Goal: Task Accomplishment & Management: Manage account settings

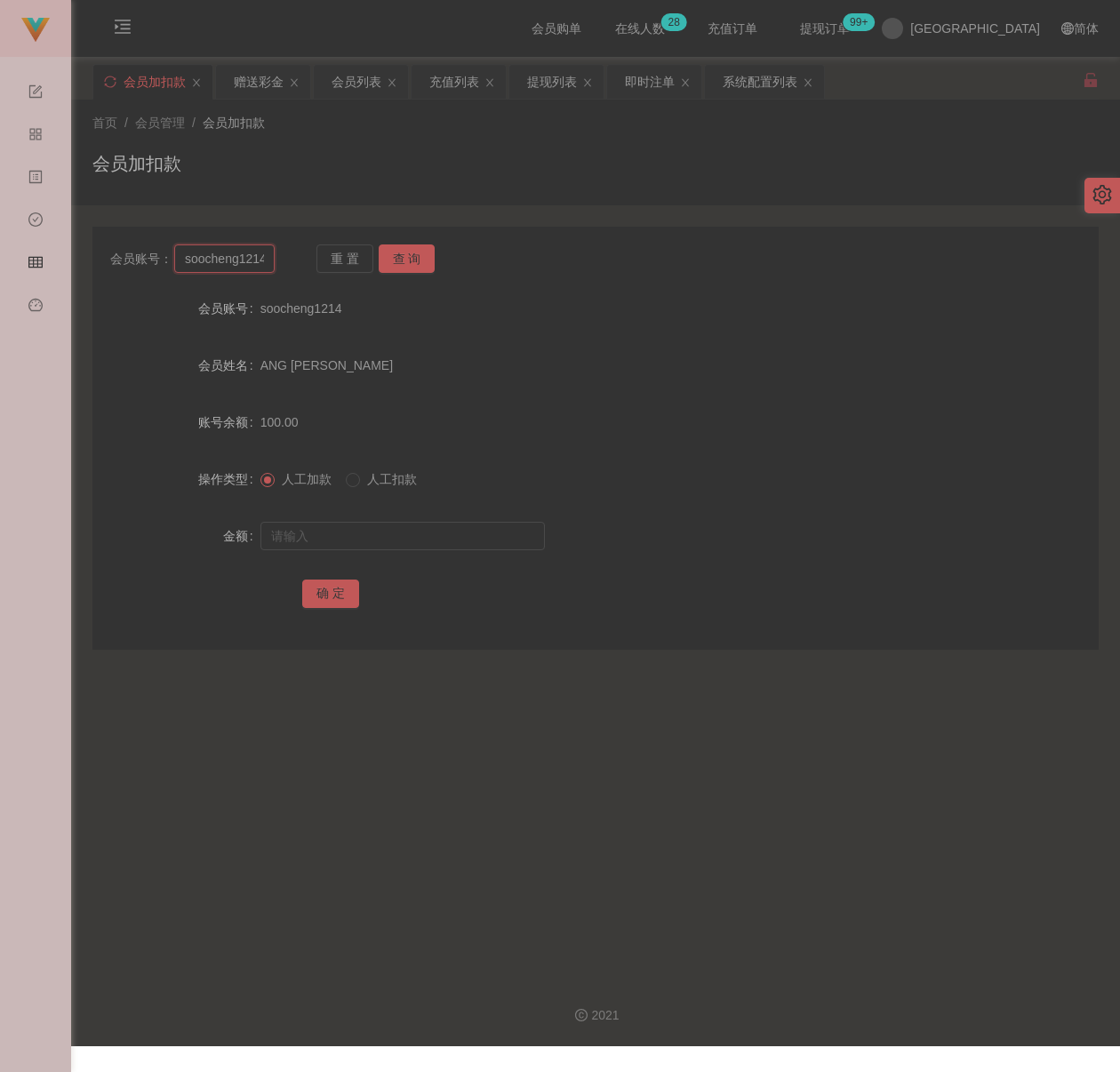
click at [248, 257] on input "soocheng1214" at bounding box center [224, 258] width 100 height 29
paste input "qq123"
type input "qq123"
click at [401, 256] on button "查 询" at bounding box center [407, 258] width 56 height 29
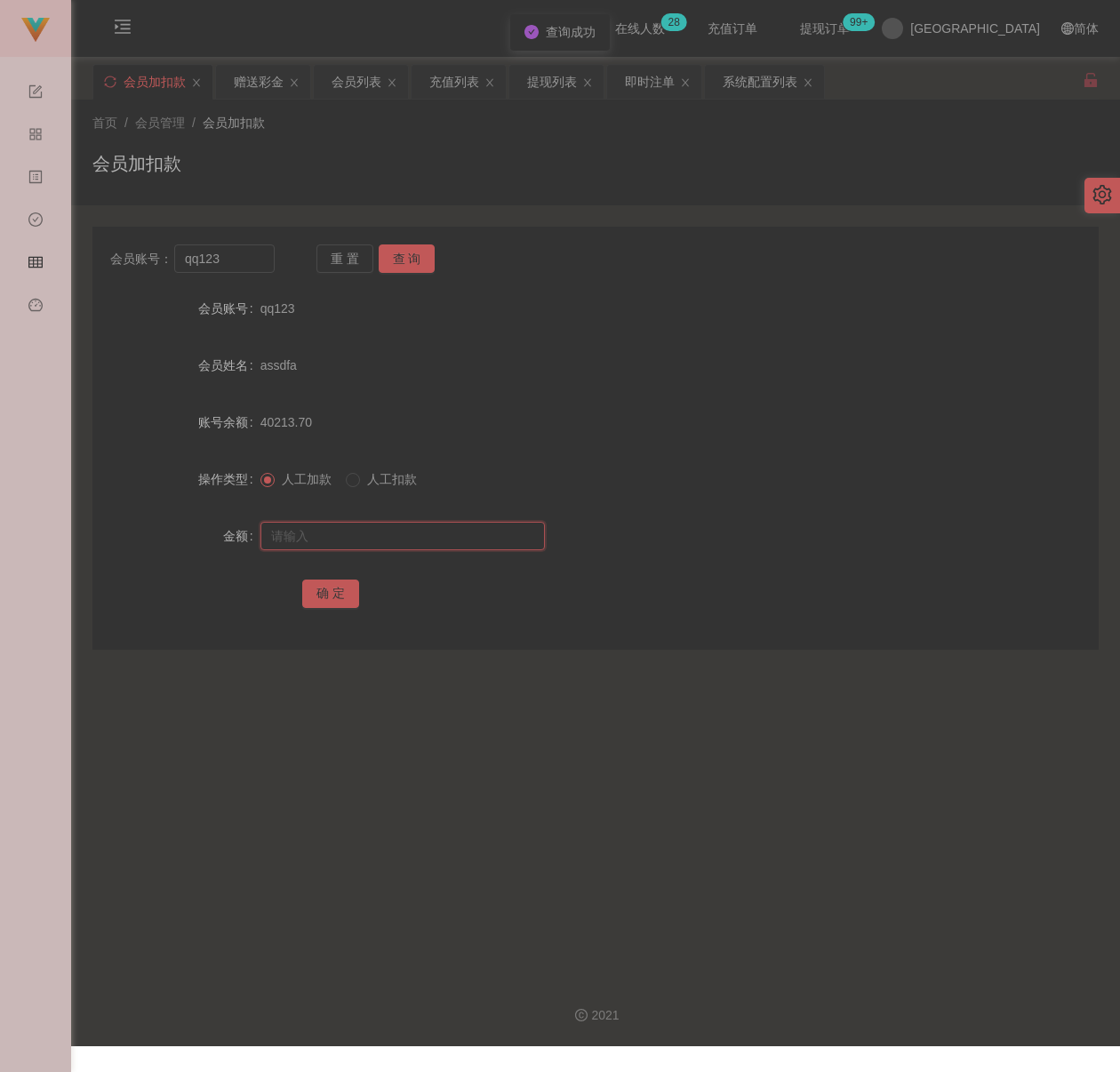
click at [408, 542] on input "text" at bounding box center [402, 536] width 284 height 29
click at [458, 532] on input "text" at bounding box center [402, 536] width 284 height 29
paste input "100"
type input "100"
click at [324, 590] on button "确 定" at bounding box center [329, 594] width 56 height 29
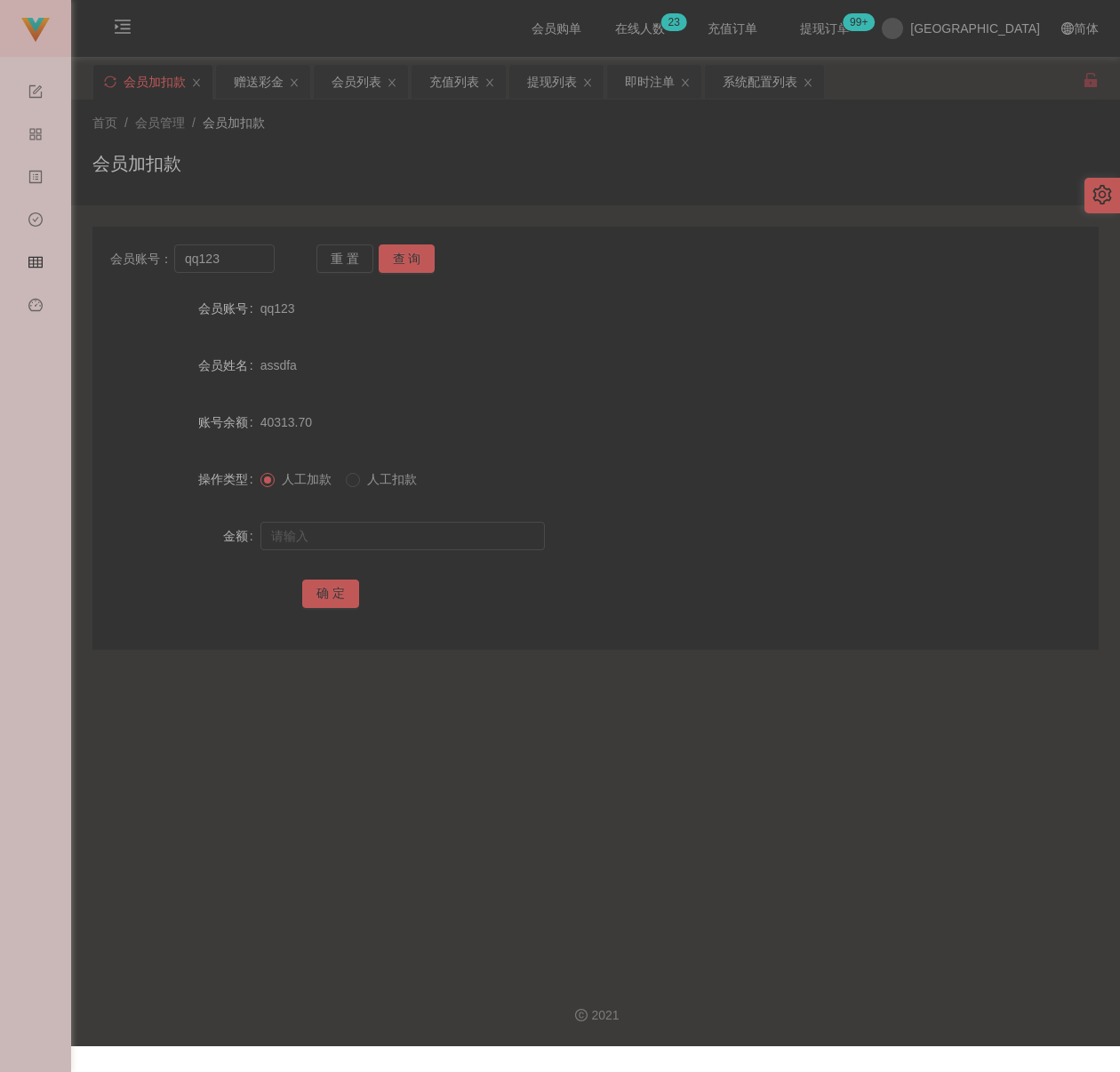
click at [432, 132] on div "首页 / 会员管理 / 会员加扣款 /" at bounding box center [595, 123] width 1006 height 19
click at [354, 73] on div "会员列表" at bounding box center [356, 82] width 49 height 34
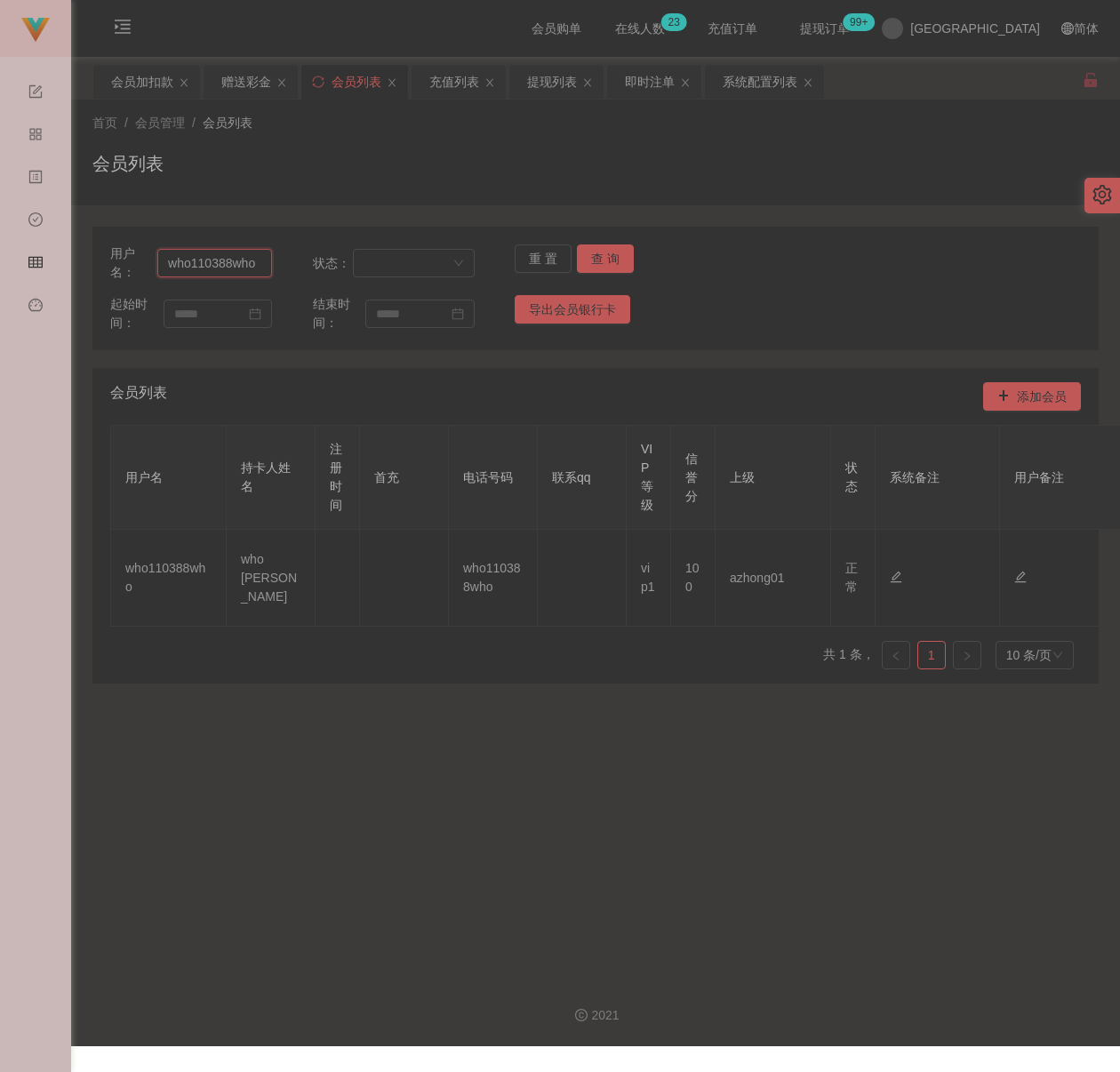
click at [227, 259] on input "who110388who" at bounding box center [215, 262] width 115 height 29
click at [604, 266] on button "查 询" at bounding box center [605, 258] width 56 height 29
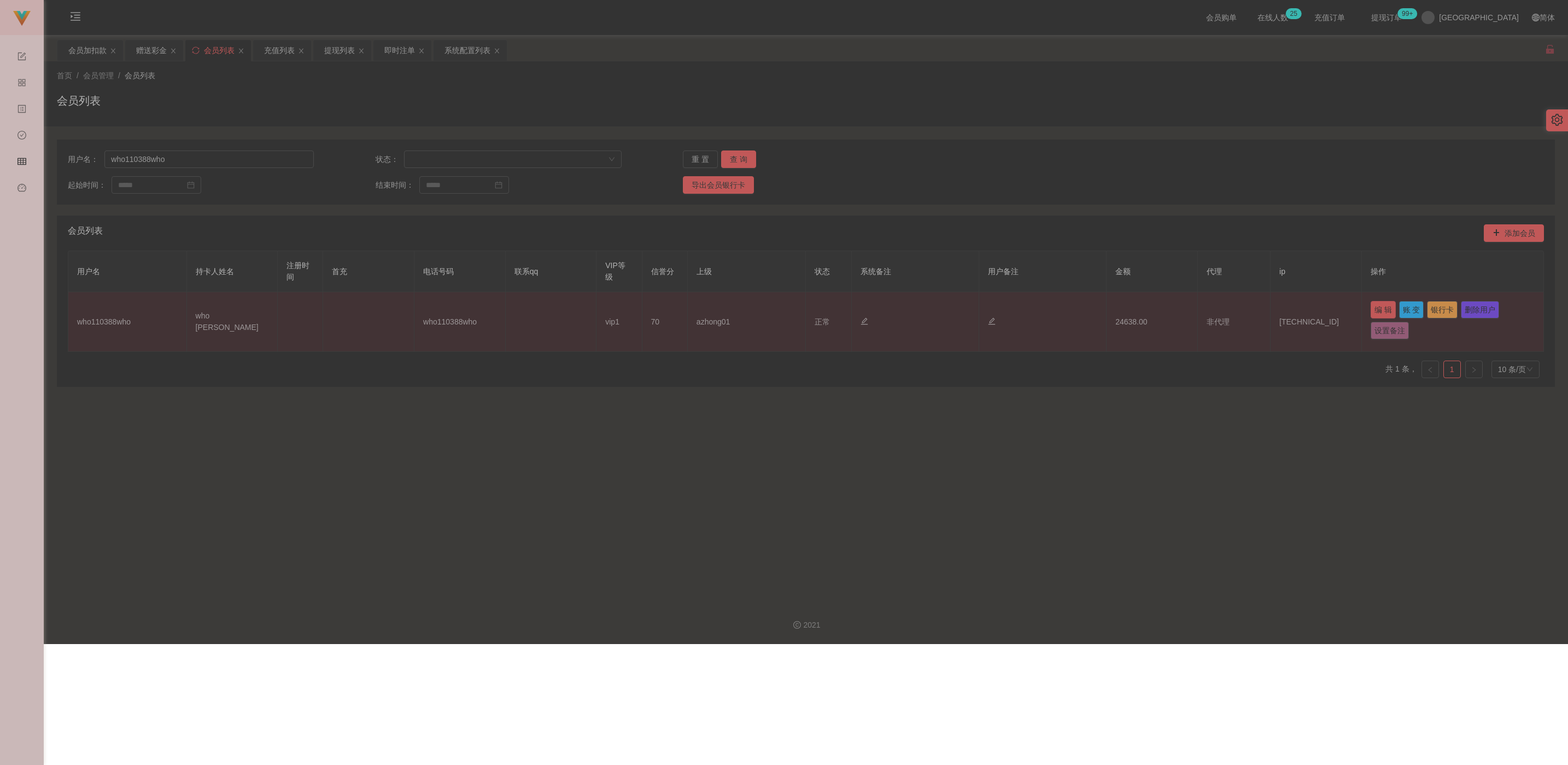
click at [688, 304] on button "编 辑" at bounding box center [1383, 309] width 25 height 18
type input "70"
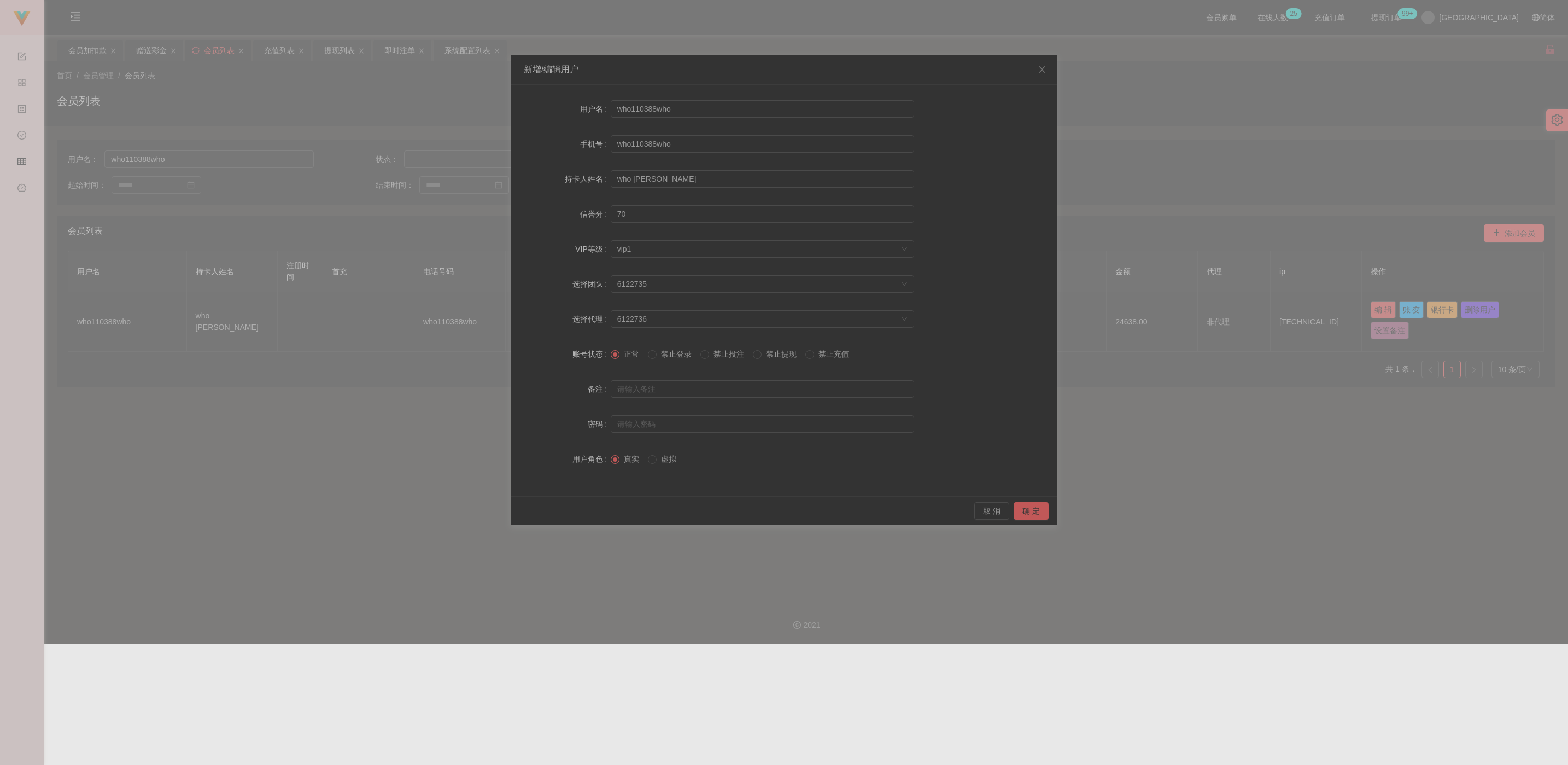
click at [688, 355] on span "禁止提现" at bounding box center [781, 354] width 40 height 9
click at [688, 515] on button "确 定" at bounding box center [1031, 511] width 35 height 18
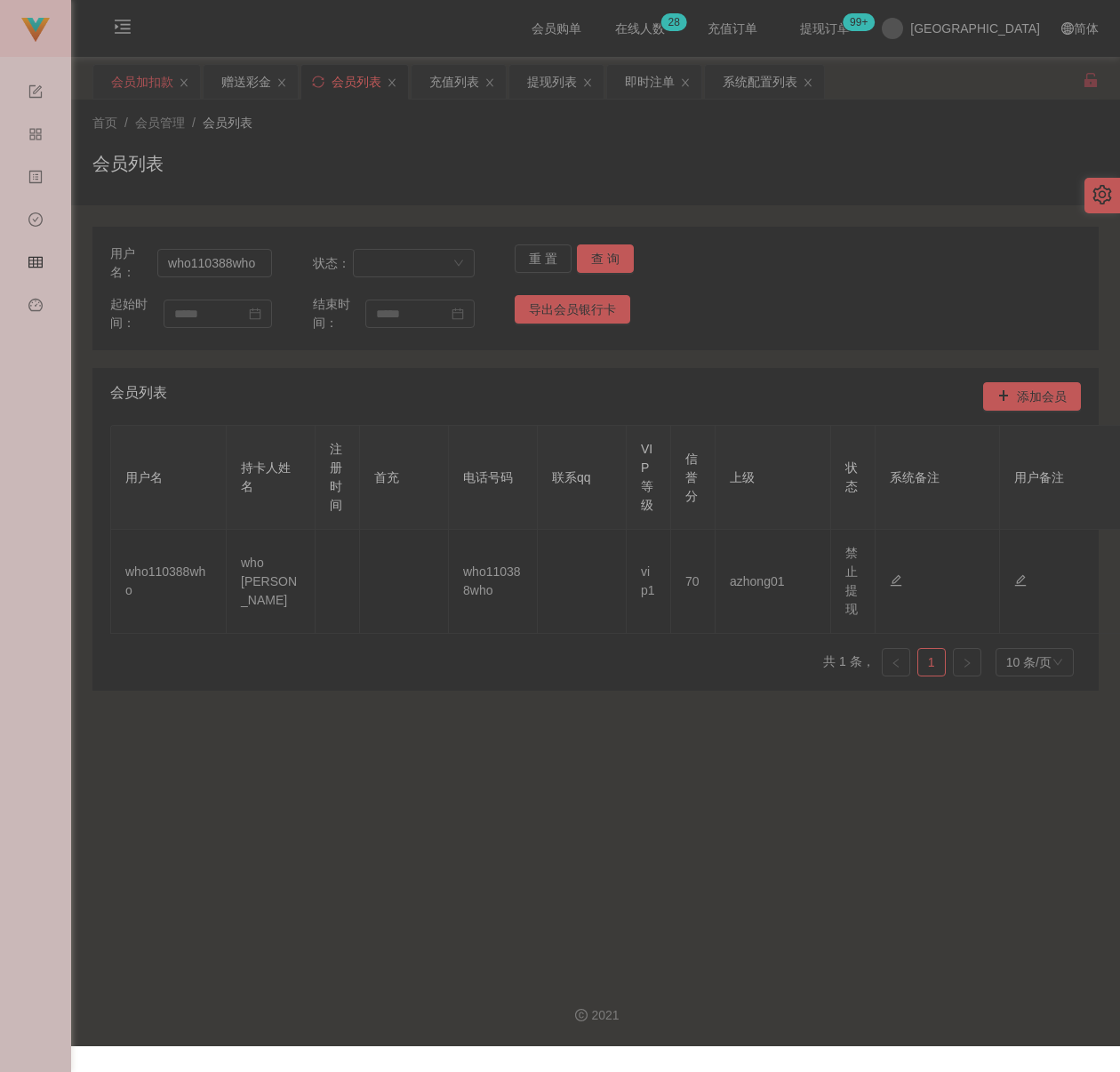
click at [144, 81] on div "会员加扣款" at bounding box center [141, 82] width 62 height 34
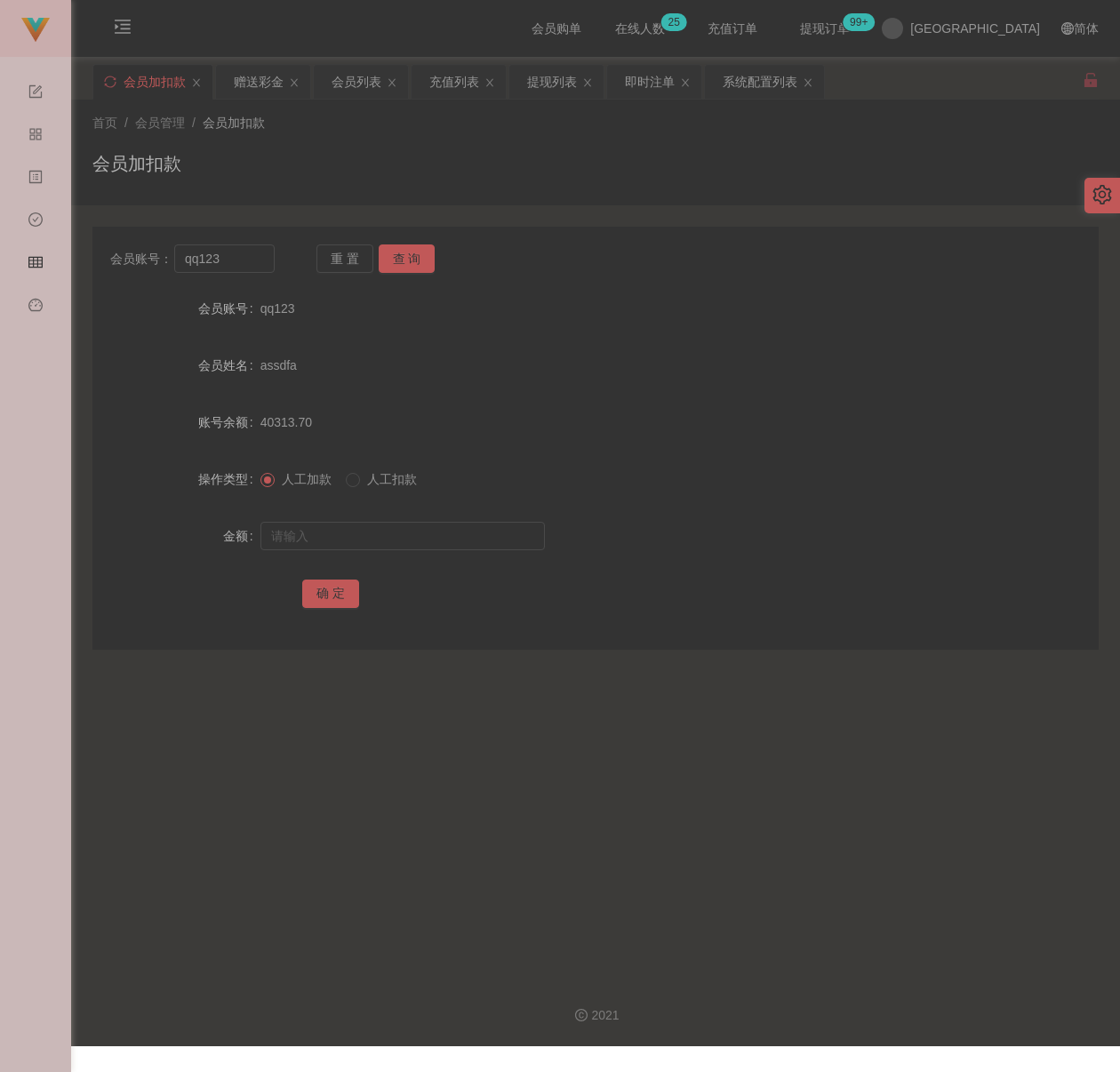
click at [456, 145] on div "首页 / 会员管理 / 会员加扣款 / 会员加扣款" at bounding box center [595, 152] width 1006 height 77
click at [251, 250] on input "qq123" at bounding box center [224, 258] width 100 height 29
paste input "Sam618"
type input "Sam618"
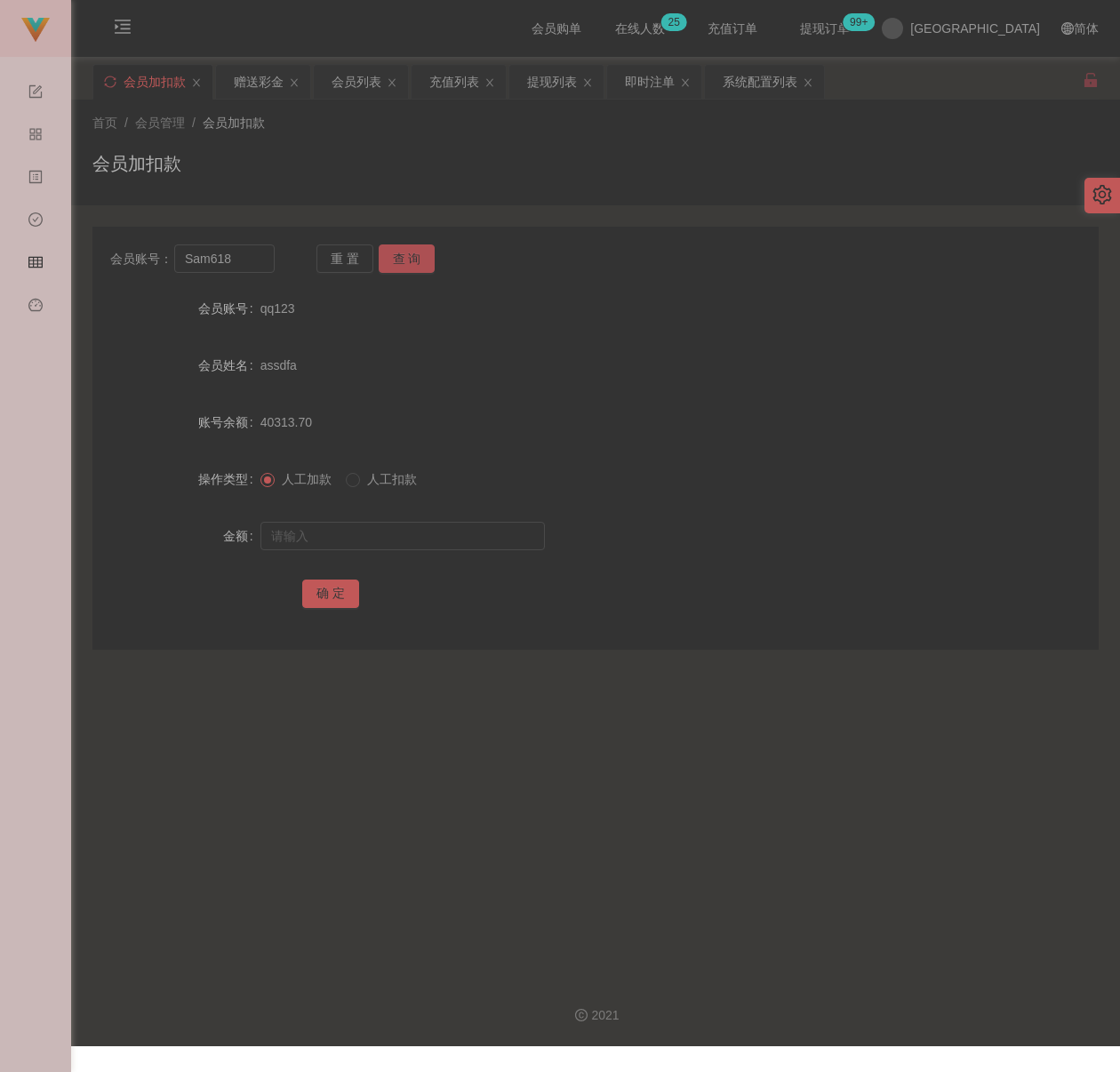
drag, startPoint x: 412, startPoint y: 264, endPoint x: 412, endPoint y: 284, distance: 20.0
click at [412, 264] on button "查 询" at bounding box center [407, 258] width 56 height 29
click at [366, 537] on input "text" at bounding box center [402, 536] width 284 height 29
click at [458, 522] on input "text" at bounding box center [402, 536] width 284 height 29
paste input "100"
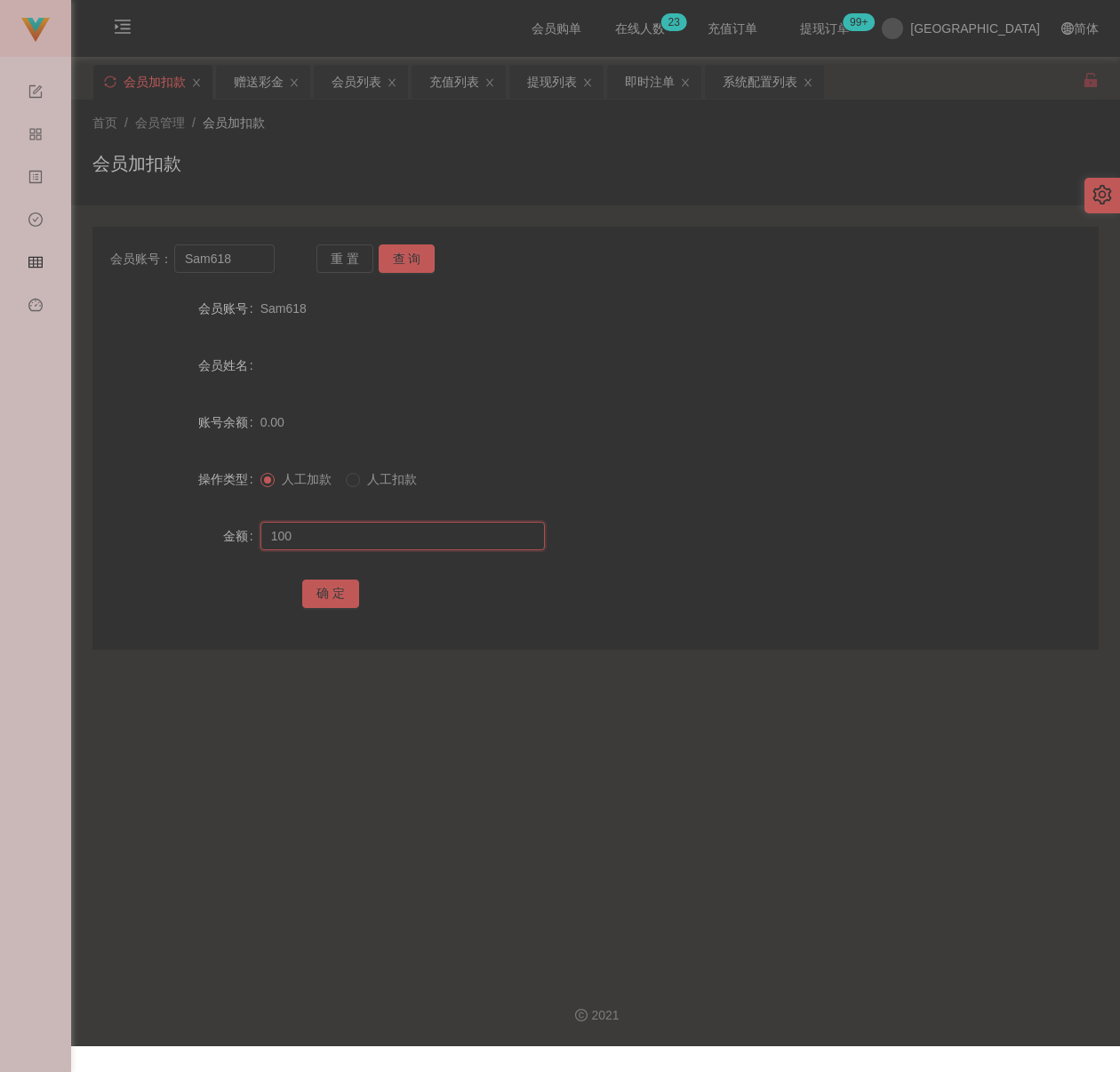
type input "100"
click at [313, 596] on button "确 定" at bounding box center [329, 594] width 56 height 29
click at [253, 262] on input "Sam618" at bounding box center [224, 258] width 100 height 29
paste input "Mike1992"
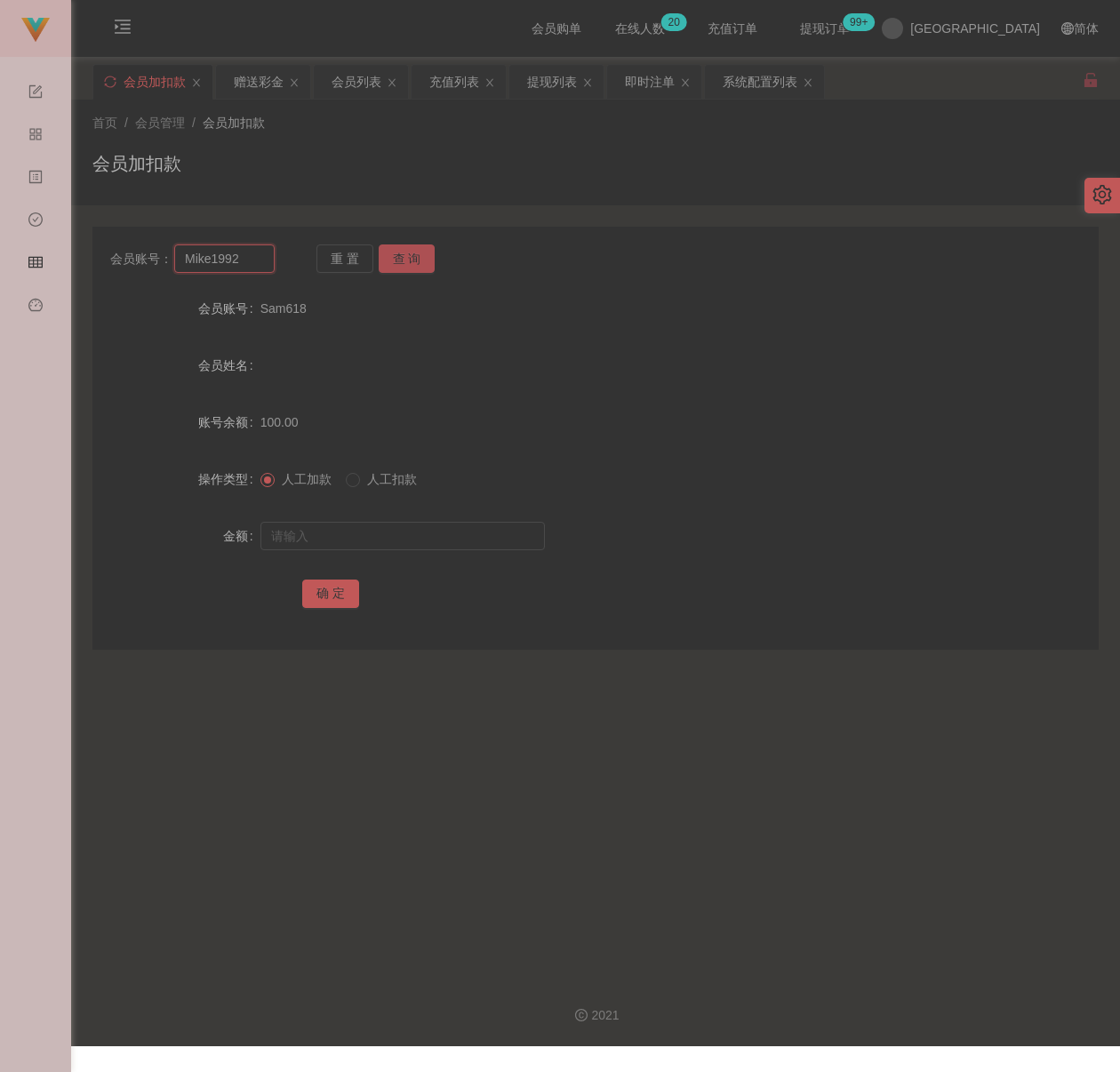
type input "Mike1992"
click at [415, 245] on button "查 询" at bounding box center [407, 258] width 56 height 29
click at [385, 526] on input "text" at bounding box center [402, 536] width 284 height 29
click at [434, 539] on input "text" at bounding box center [402, 536] width 284 height 29
paste input "100"
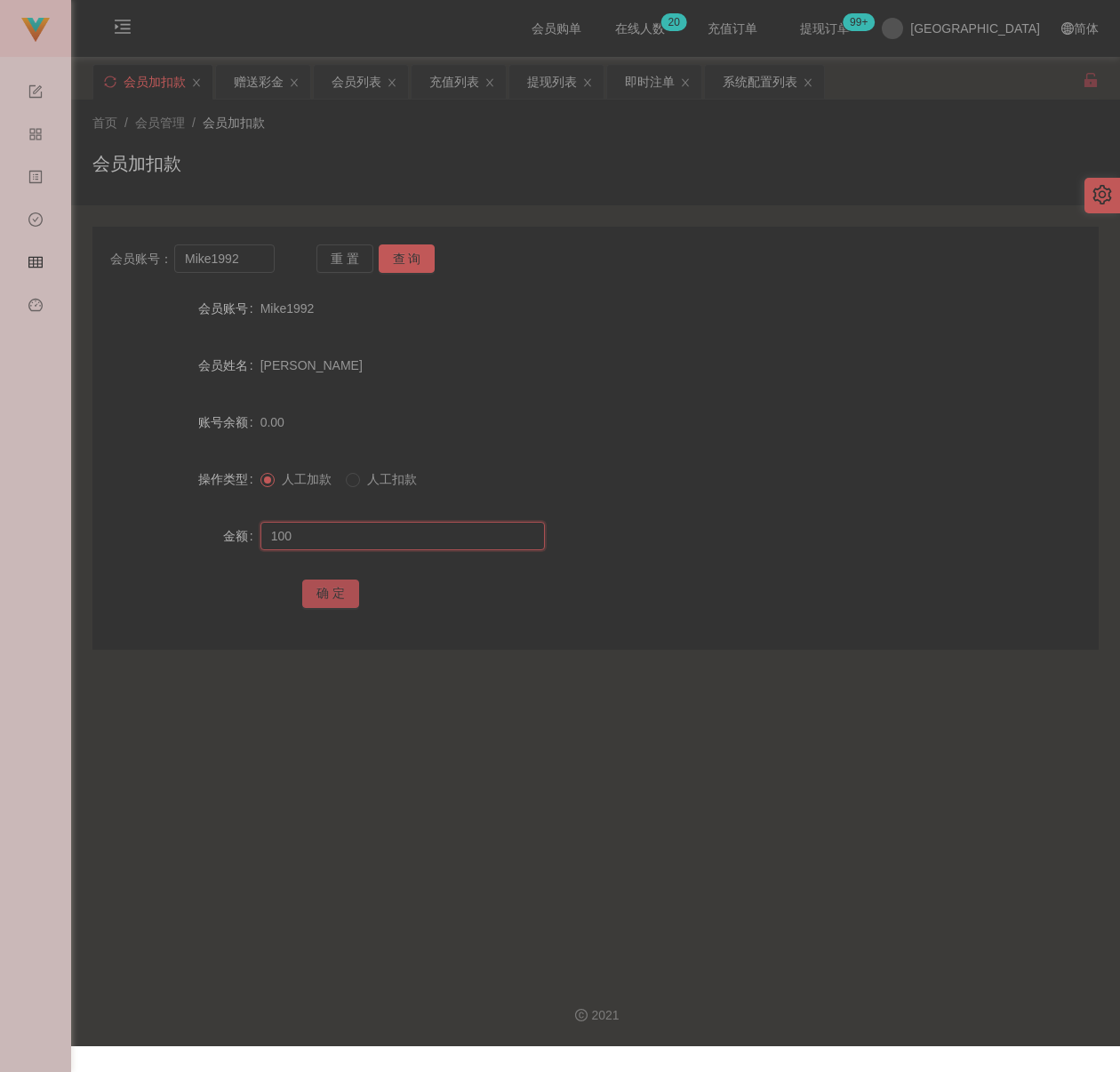
type input "100"
click at [336, 598] on button "确 定" at bounding box center [329, 594] width 56 height 29
click at [353, 123] on div "首页 / 会员管理 / 会员加扣款 /" at bounding box center [595, 123] width 1006 height 19
click at [242, 246] on input "Mike1992" at bounding box center [224, 258] width 100 height 29
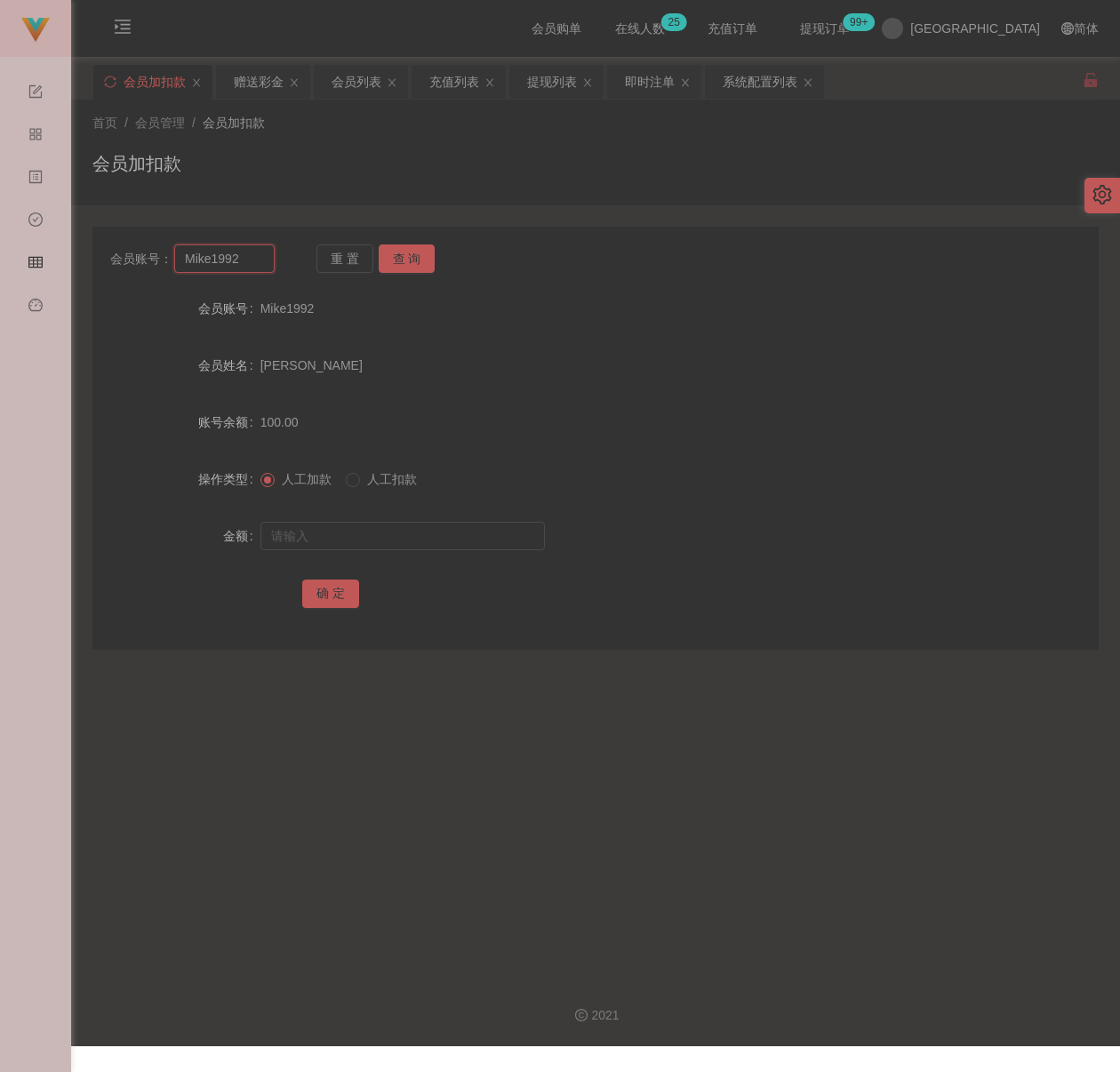
paste input "551355"
type input "551355"
click at [397, 254] on button "查 询" at bounding box center [407, 258] width 56 height 29
click at [411, 529] on input "text" at bounding box center [402, 536] width 284 height 29
click at [432, 545] on input "text" at bounding box center [402, 536] width 284 height 29
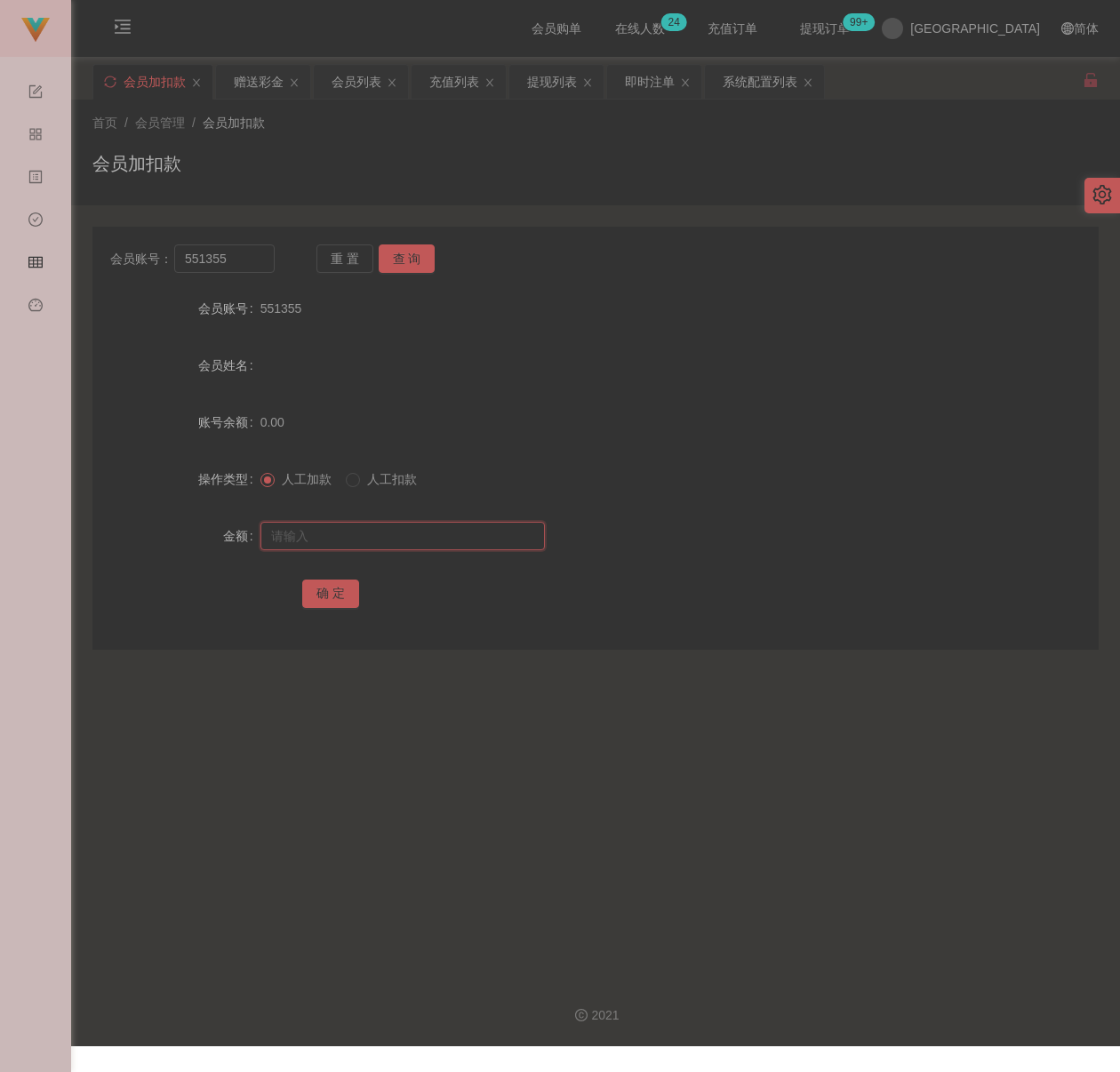
paste input "100"
type input "100"
click at [312, 596] on button "确 定" at bounding box center [329, 594] width 56 height 29
click at [354, 142] on div "首页 / 会员管理 / 会员加扣款 / 会员加扣款" at bounding box center [595, 152] width 1006 height 77
click at [246, 266] on input "551355" at bounding box center [224, 258] width 100 height 29
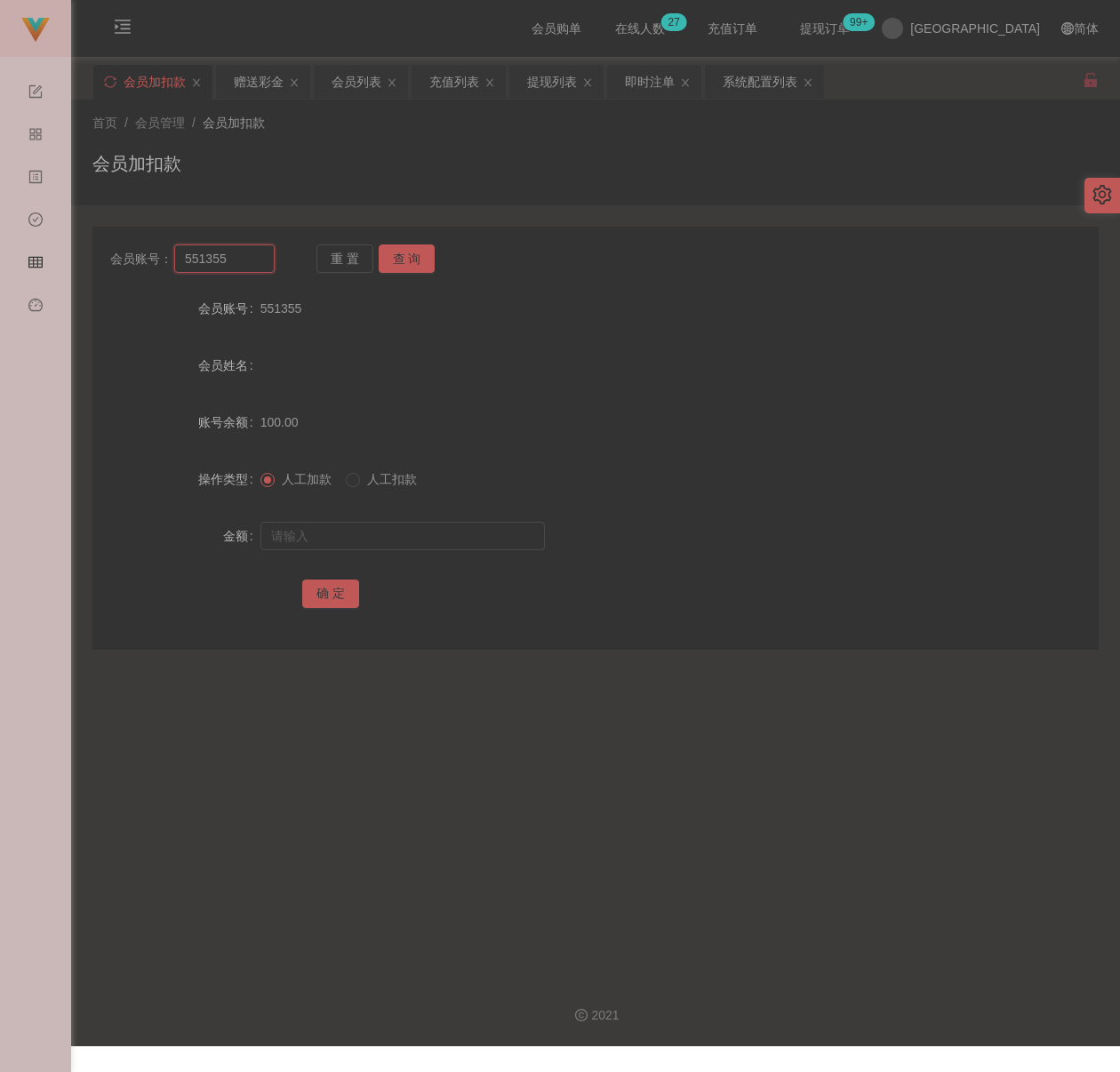
click at [246, 266] on input "551355" at bounding box center [224, 258] width 100 height 29
paste input "Tehtehkopi88"
type input "Tehtehkopi88"
click at [396, 261] on button "查 询" at bounding box center [407, 258] width 56 height 29
click at [417, 534] on input "text" at bounding box center [402, 536] width 284 height 29
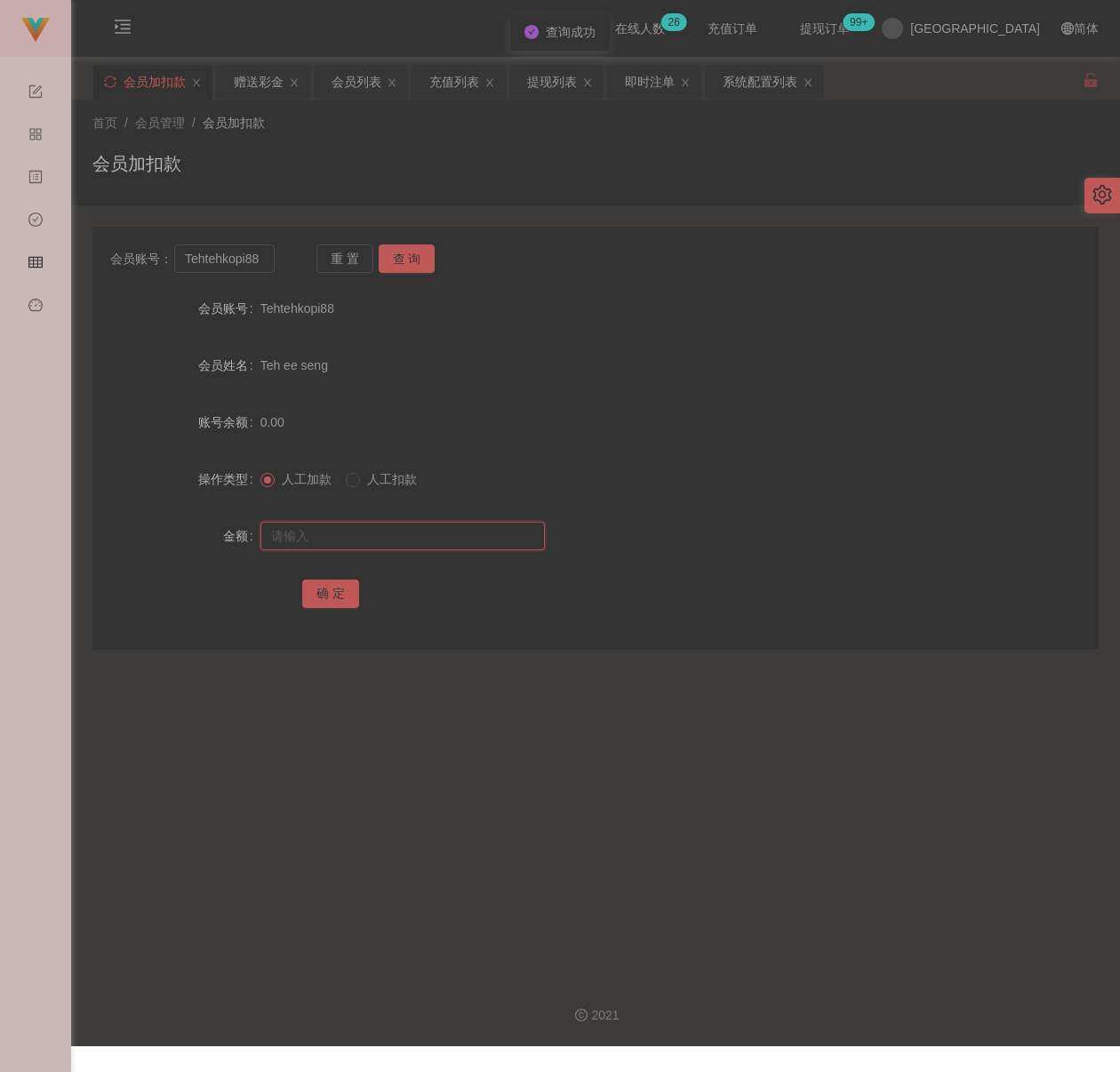
click at [470, 534] on input "text" at bounding box center [402, 536] width 284 height 29
paste input "1200"
type input "1200"
drag, startPoint x: 321, startPoint y: 593, endPoint x: 350, endPoint y: 592, distance: 29.0
click at [321, 593] on button "确 定" at bounding box center [329, 594] width 56 height 29
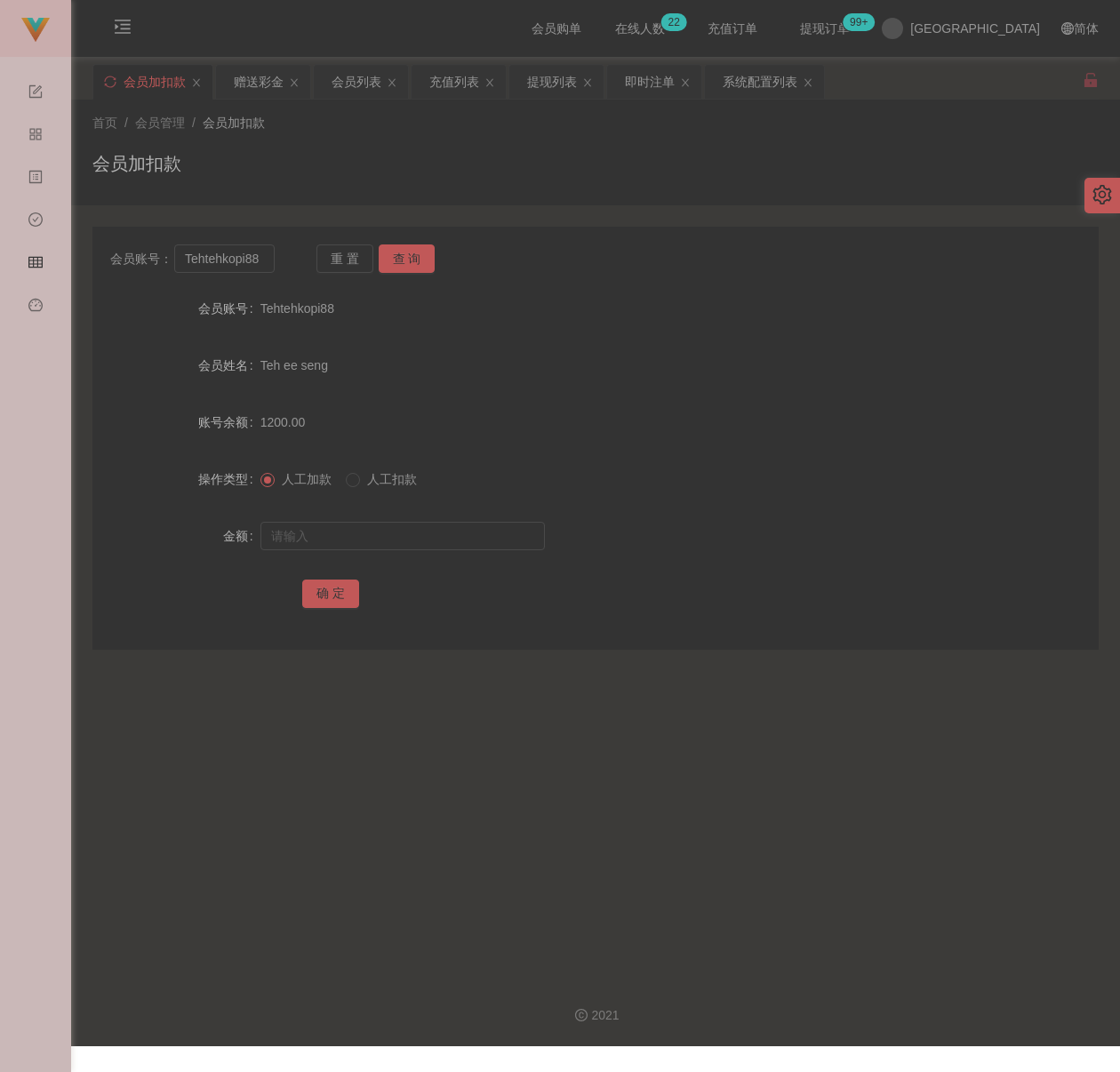
click at [467, 124] on div "首页 / 会员管理 / 会员加扣款 /" at bounding box center [595, 123] width 1006 height 19
click at [360, 81] on div "会员列表" at bounding box center [356, 82] width 49 height 34
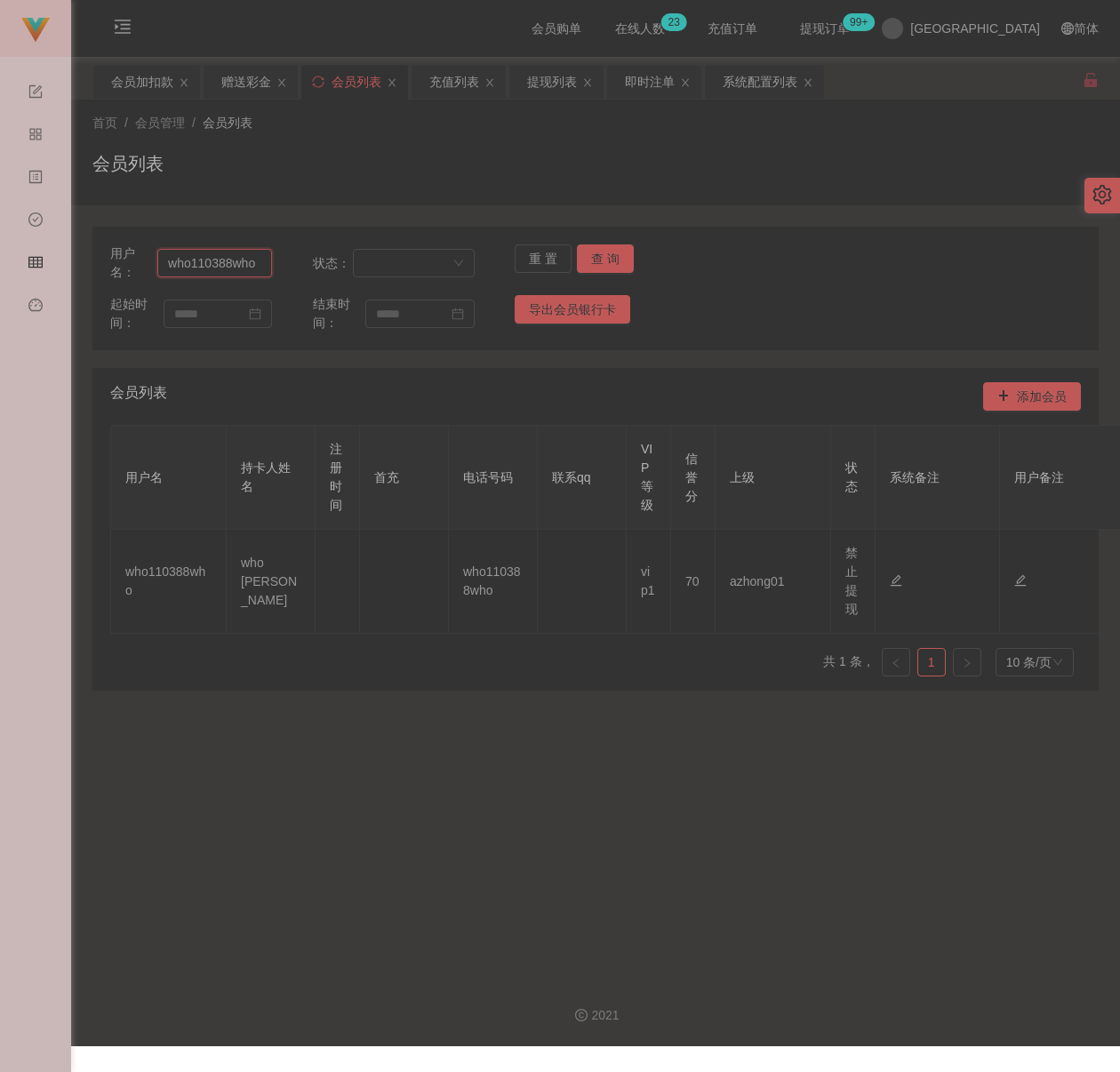
click at [261, 262] on input "who110388who" at bounding box center [215, 262] width 115 height 29
paste input "Tehtehkopi88"
type input "Tehtehkopi88"
click at [595, 261] on button "查 询" at bounding box center [605, 258] width 56 height 29
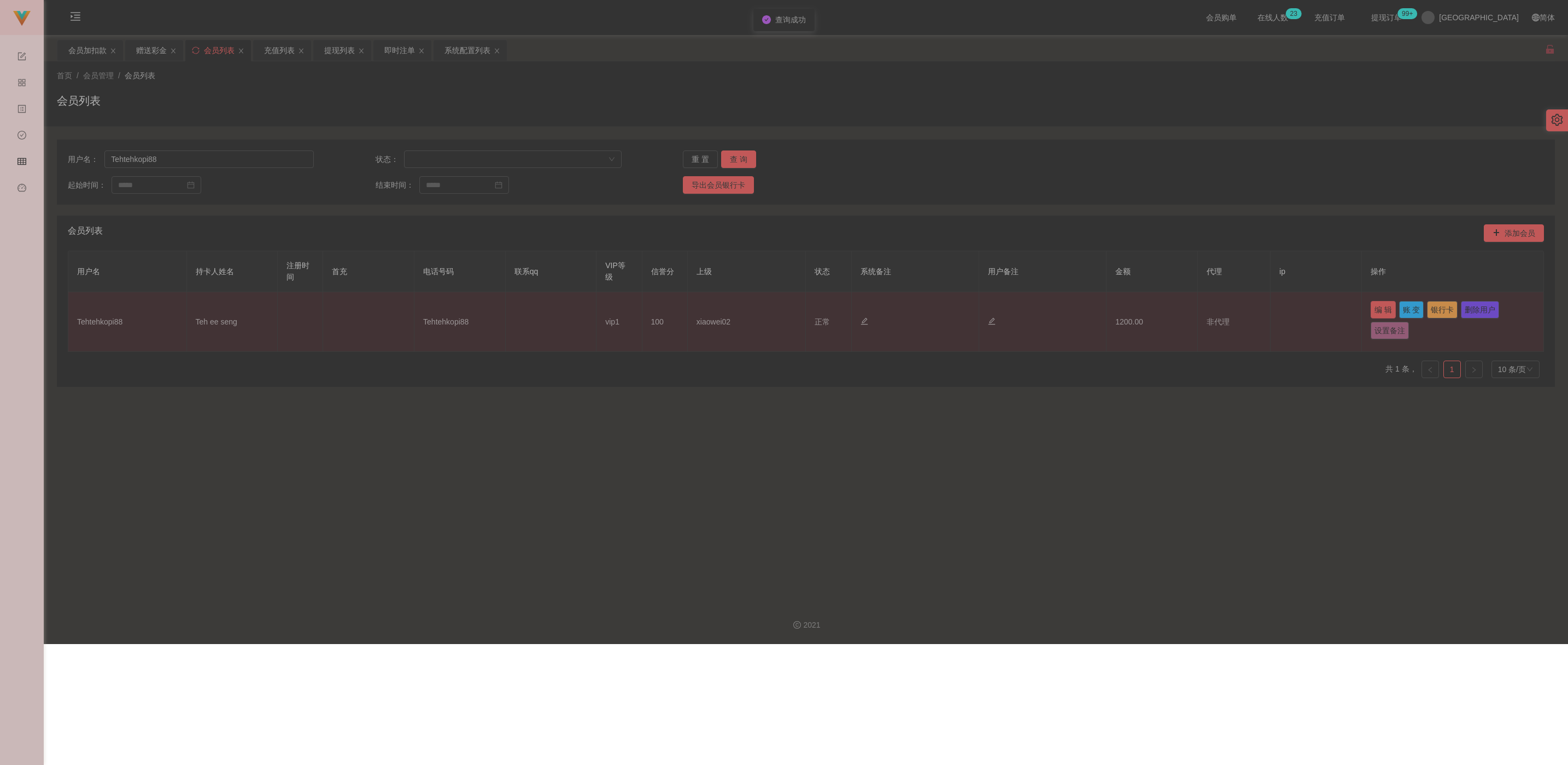
click at [688, 306] on button "编 辑" at bounding box center [1383, 309] width 25 height 18
type input "Tehtehkopi88"
type input "Teh ee seng"
type input "100"
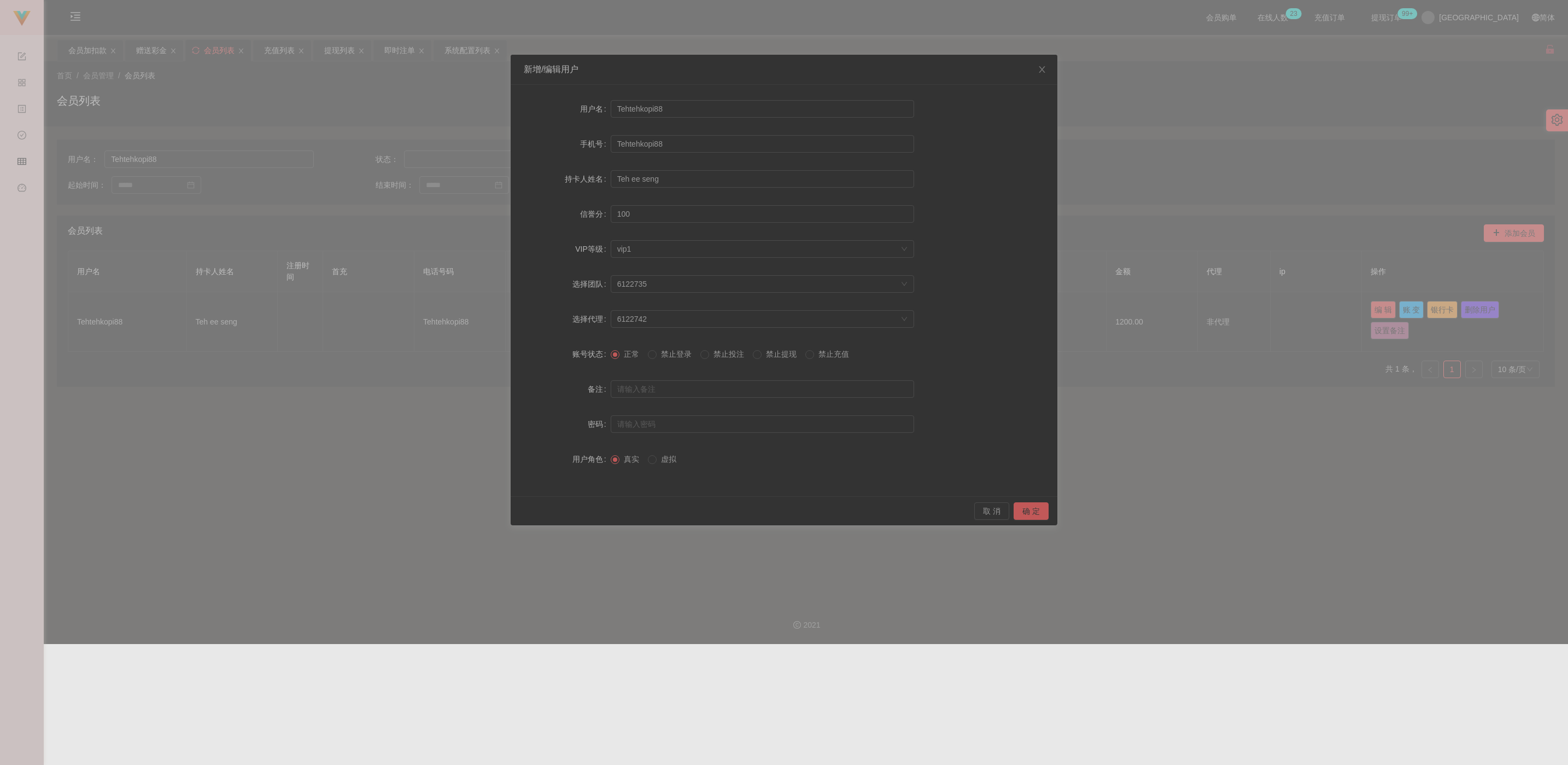
click at [688, 354] on span "禁止提现" at bounding box center [781, 354] width 40 height 9
click at [688, 512] on button "确 定" at bounding box center [1031, 511] width 35 height 18
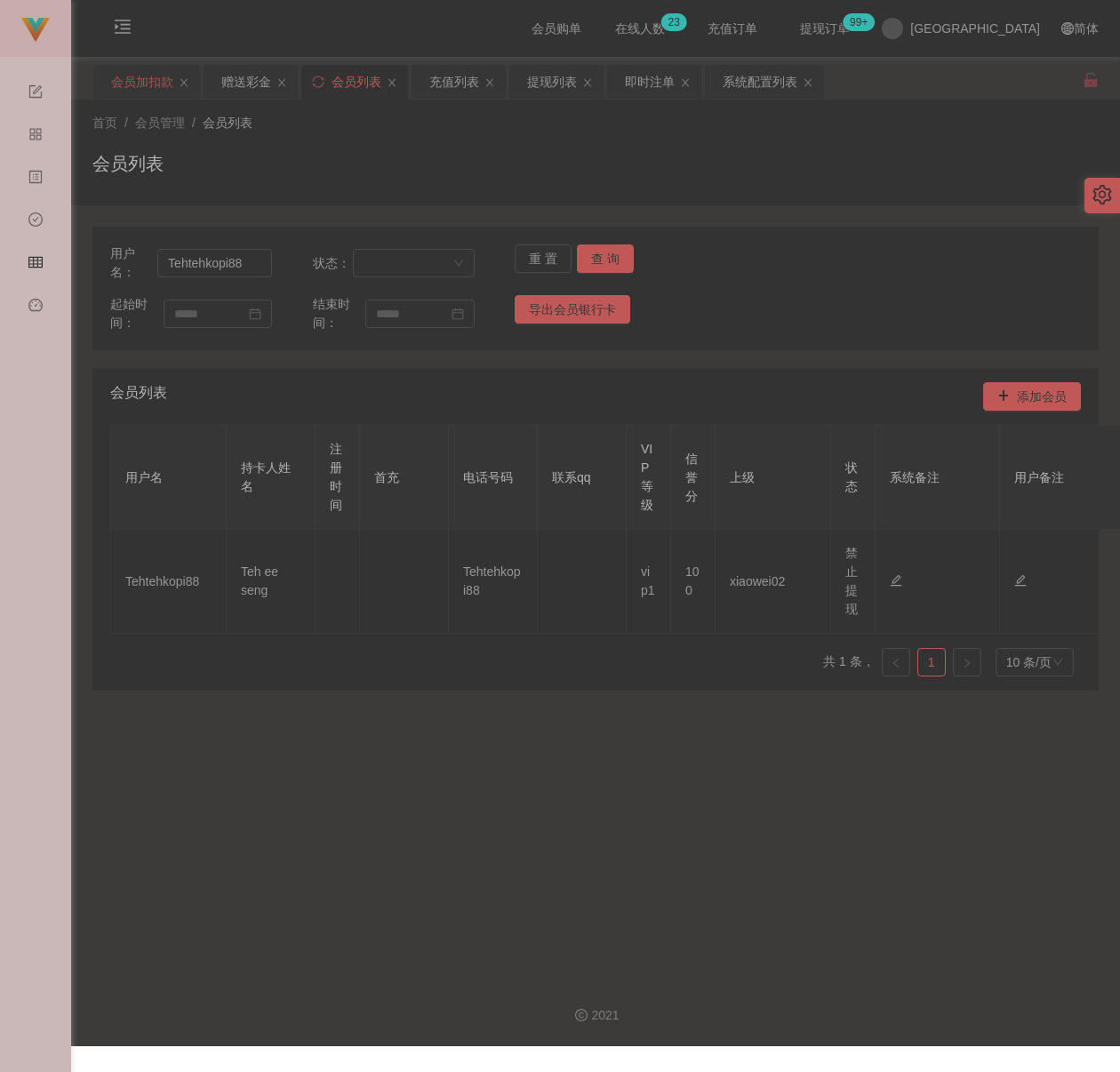
click at [146, 89] on div "会员加扣款" at bounding box center [141, 82] width 62 height 34
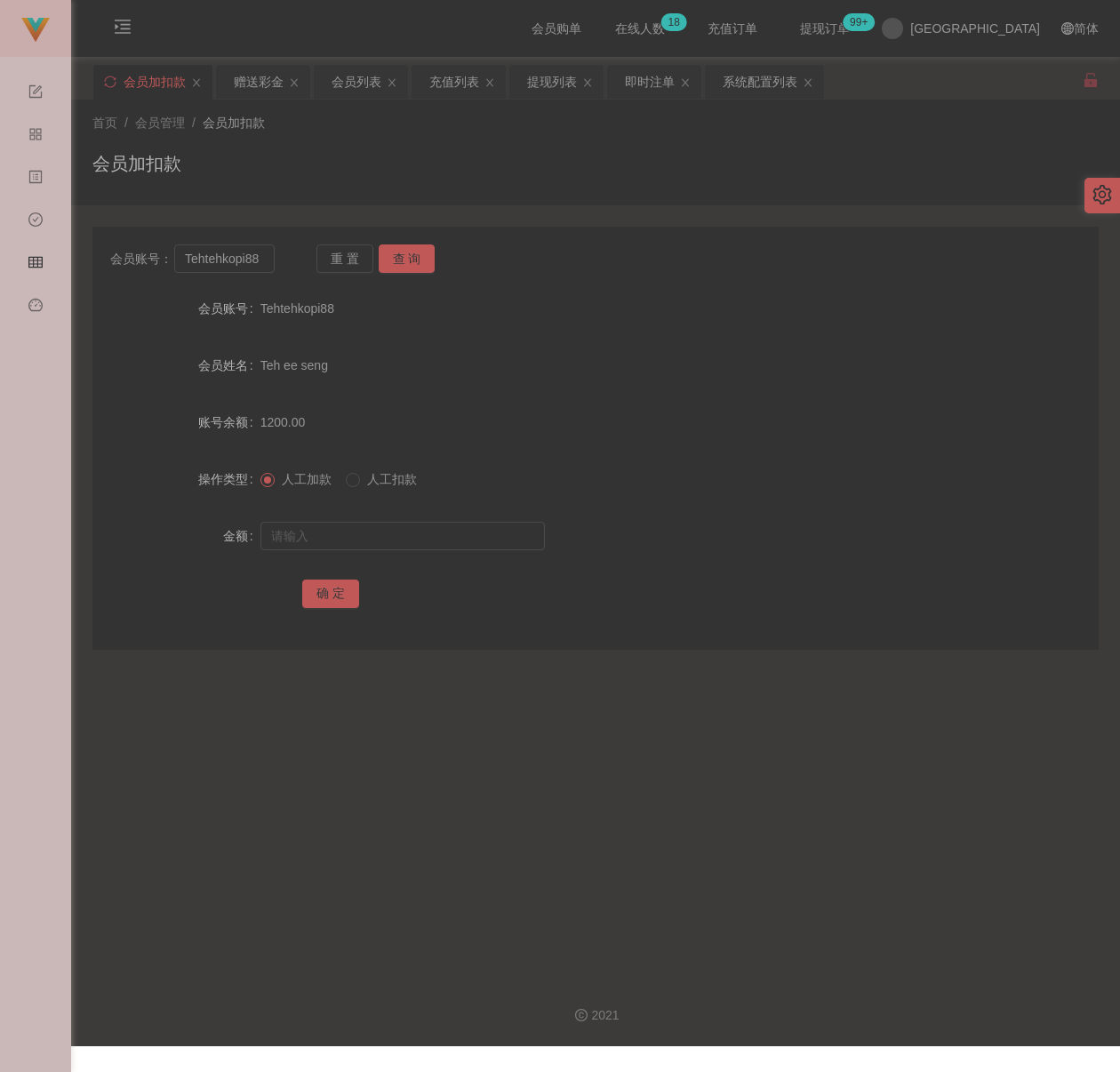
click at [434, 160] on div "会员加扣款" at bounding box center [595, 170] width 1006 height 41
click at [248, 251] on input "Tehtehkopi88" at bounding box center [224, 258] width 100 height 29
paste input "8807210944845"
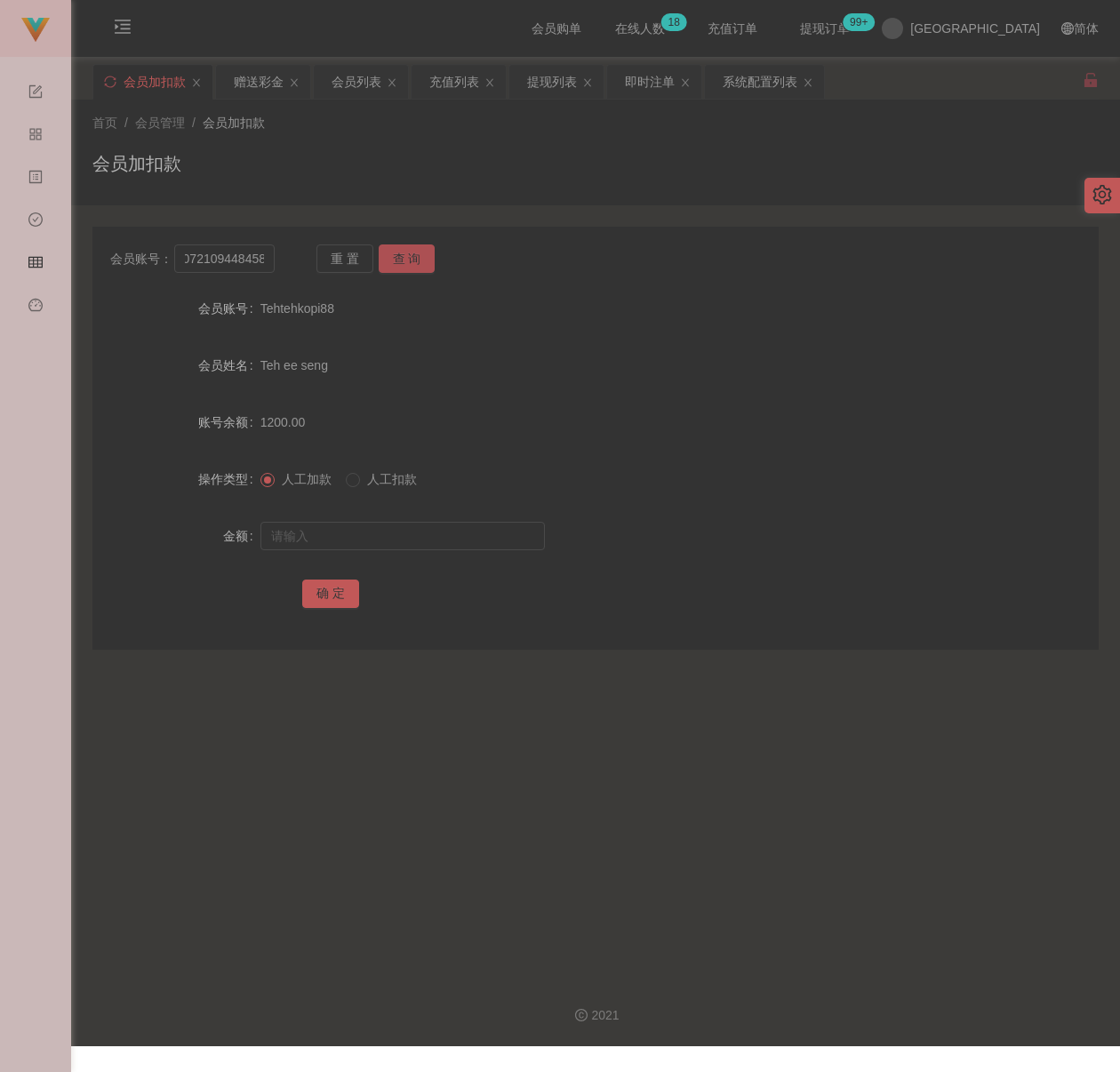
click at [409, 246] on button "查 询" at bounding box center [407, 258] width 56 height 29
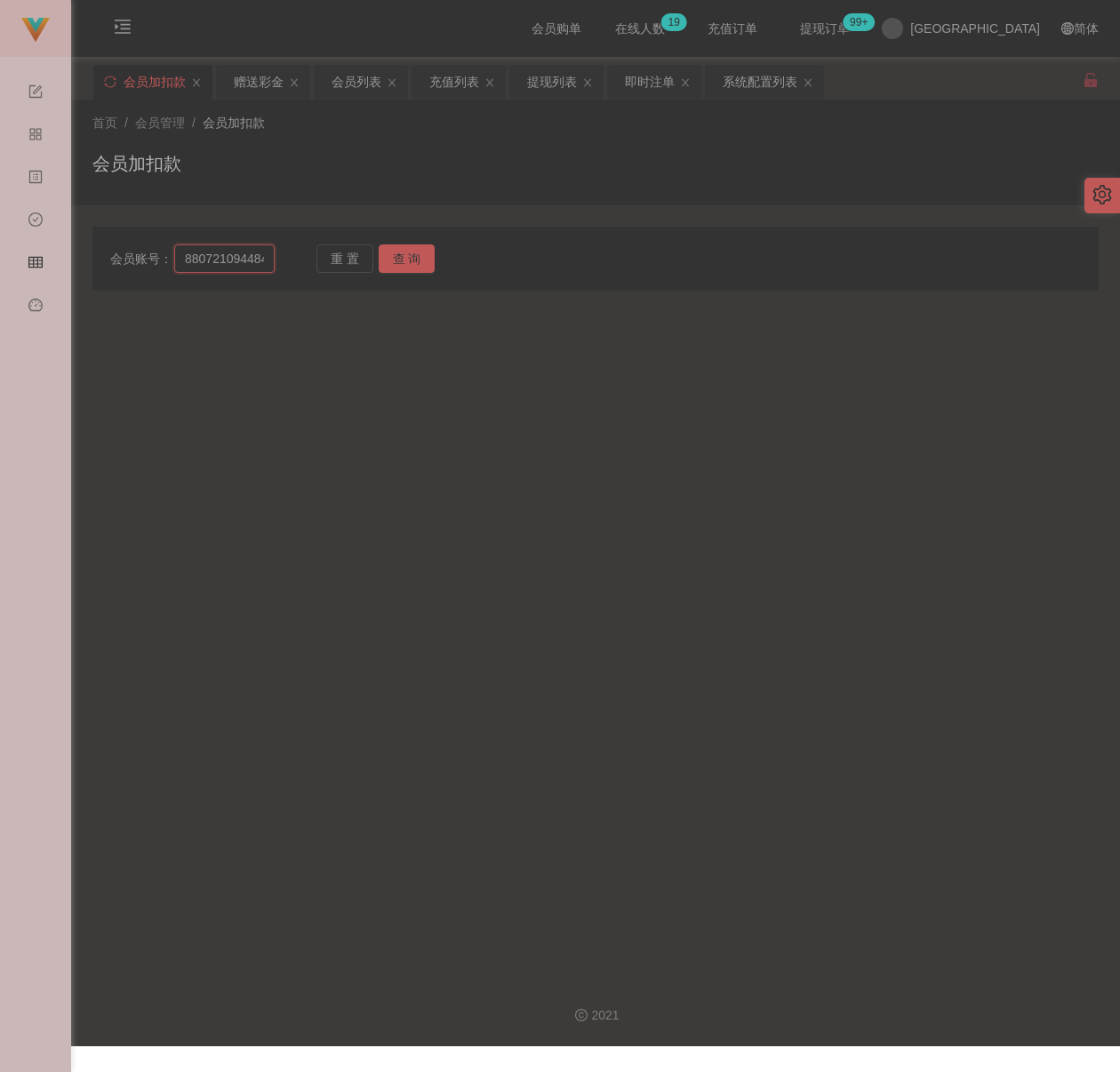
click at [238, 253] on input "88072109448458" at bounding box center [224, 258] width 100 height 29
paste input "qq123"
type input "qq123"
click at [406, 251] on button "查 询" at bounding box center [407, 258] width 56 height 29
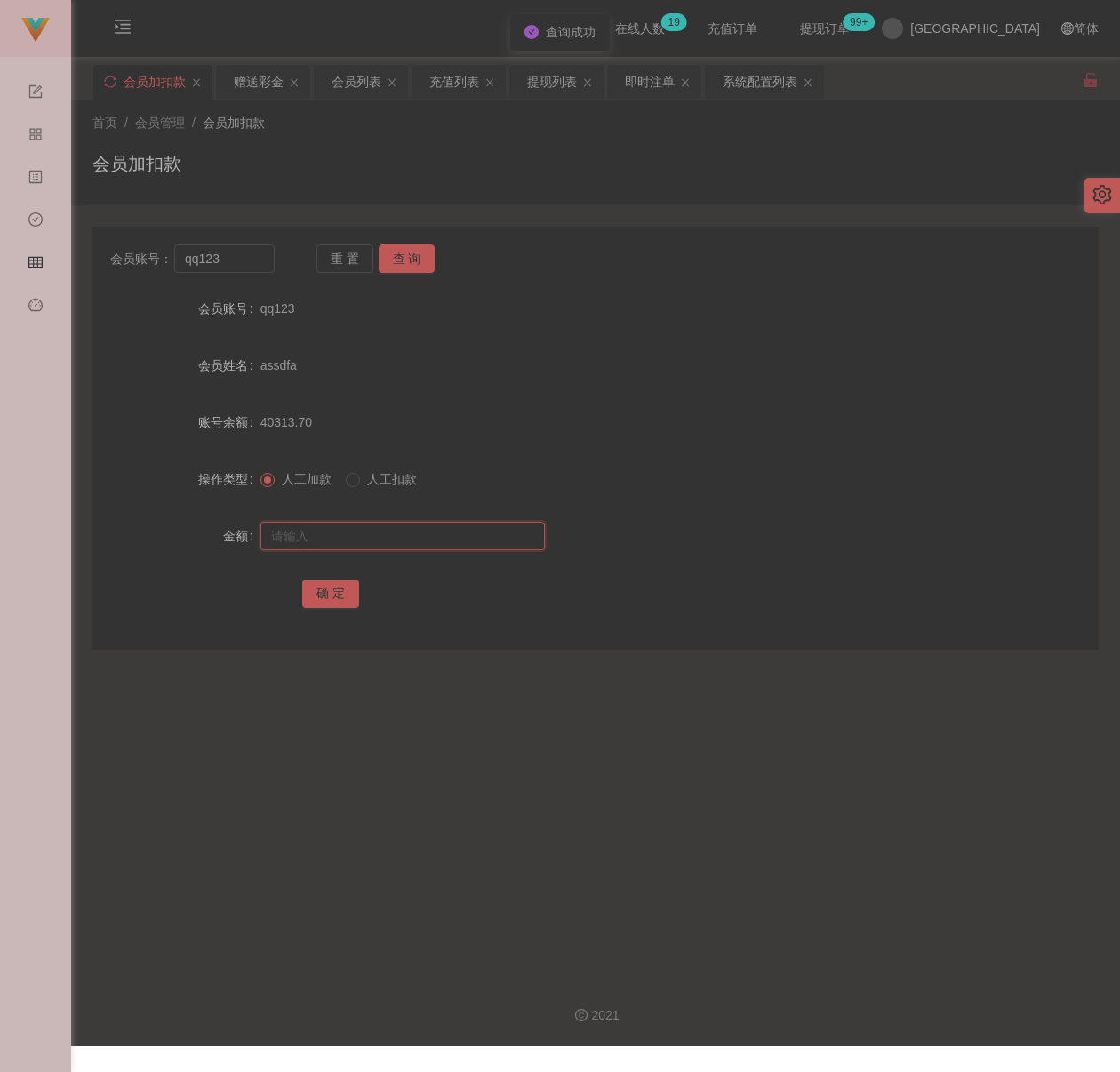
click at [449, 532] on input "text" at bounding box center [402, 536] width 284 height 29
click at [408, 545] on input "text" at bounding box center [402, 536] width 284 height 29
paste input "500"
type input "500"
click at [327, 580] on button "确 定" at bounding box center [329, 594] width 56 height 29
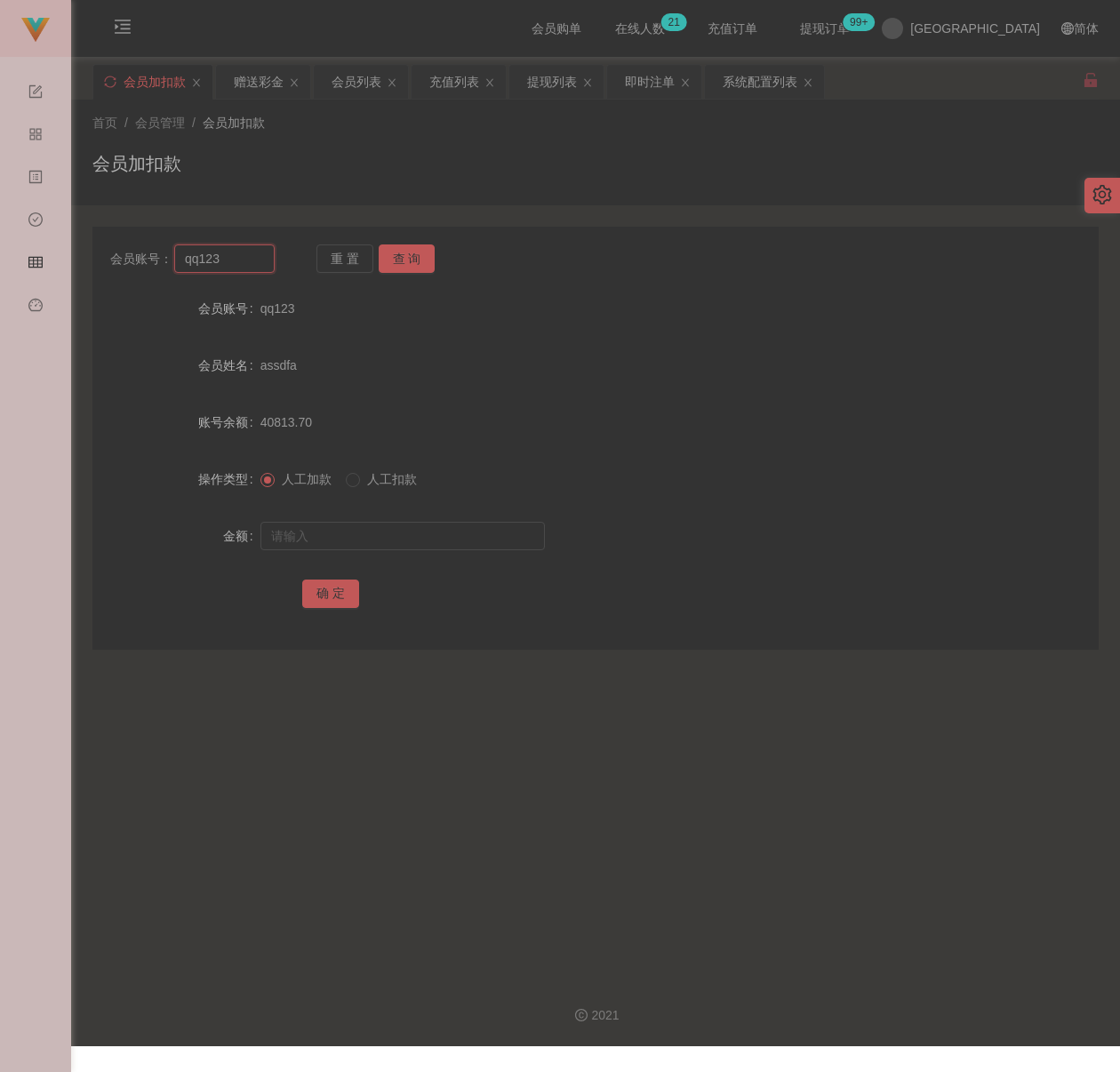
click at [231, 256] on input "qq123" at bounding box center [224, 258] width 100 height 29
paste input "Laicai1127"
type input "Laicai1127"
click at [389, 250] on button "查 询" at bounding box center [407, 258] width 56 height 29
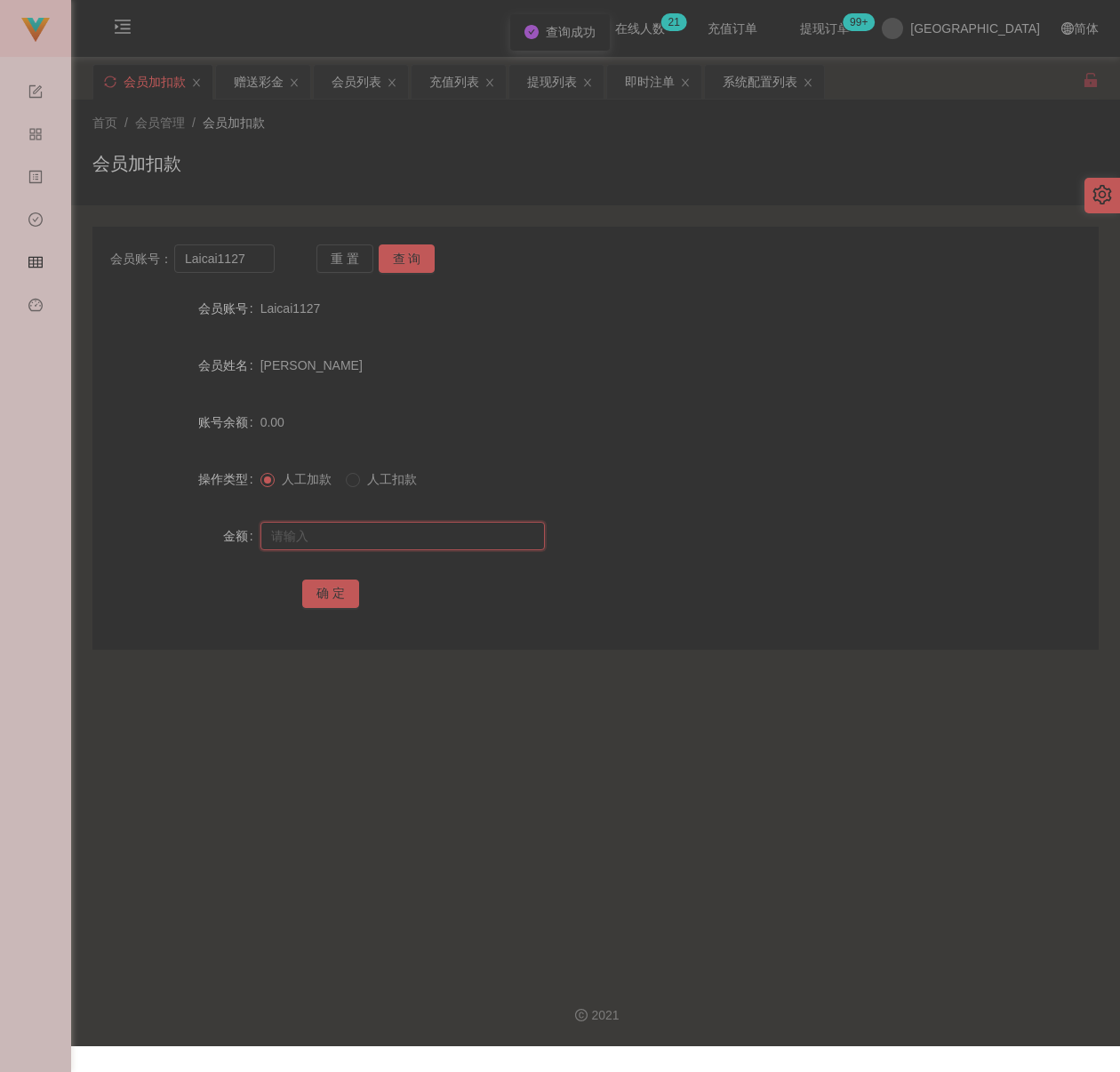
click at [381, 529] on input "text" at bounding box center [402, 536] width 284 height 29
click at [368, 531] on input "text" at bounding box center [402, 536] width 284 height 29
paste input "100"
type input "100"
drag, startPoint x: 336, startPoint y: 588, endPoint x: 352, endPoint y: 573, distance: 21.9
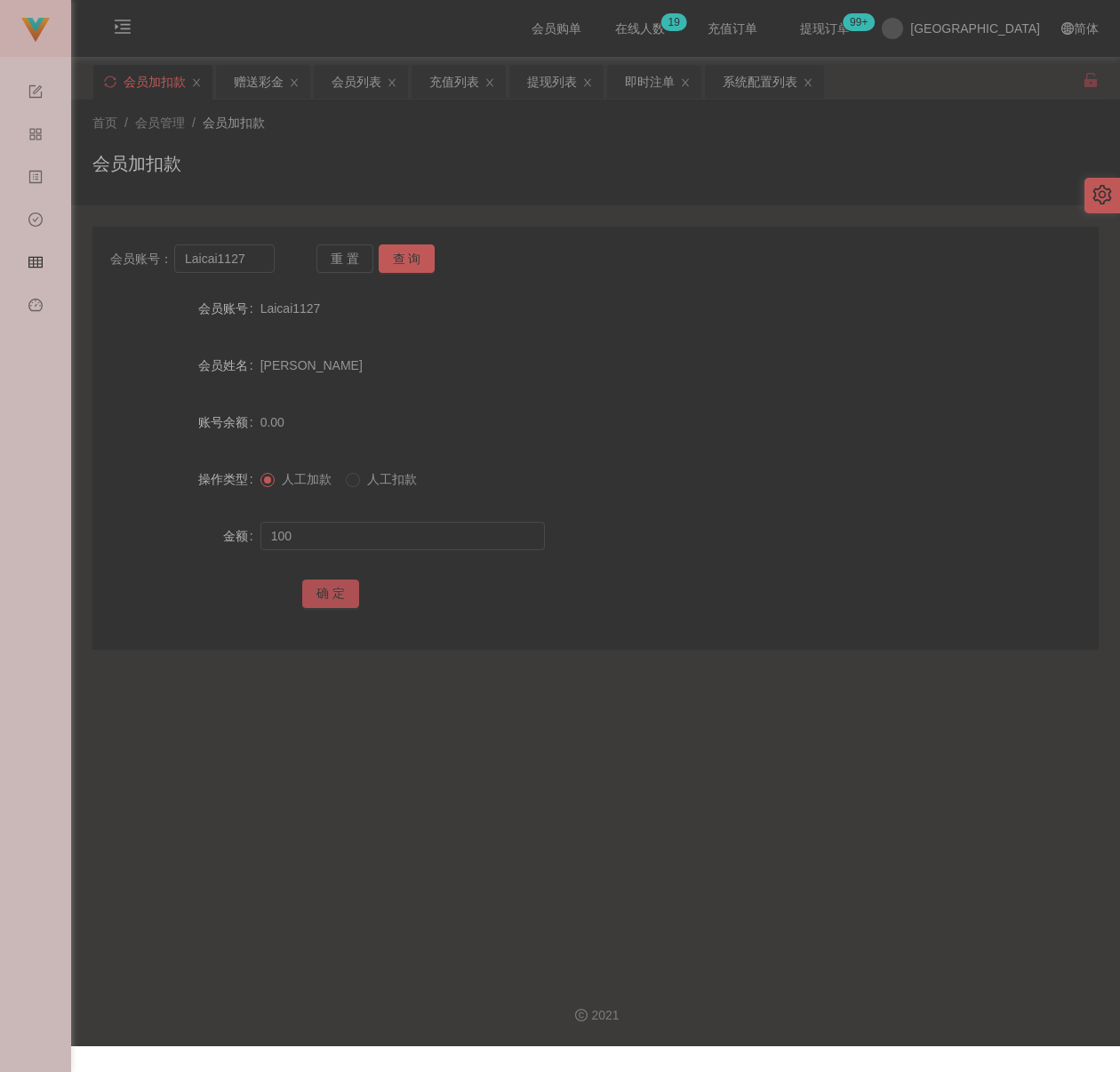
click at [336, 588] on button "确 定" at bounding box center [329, 594] width 56 height 29
click at [467, 146] on div "首页 / 会员管理 / 会员加扣款 / 会员加扣款" at bounding box center [595, 152] width 1006 height 77
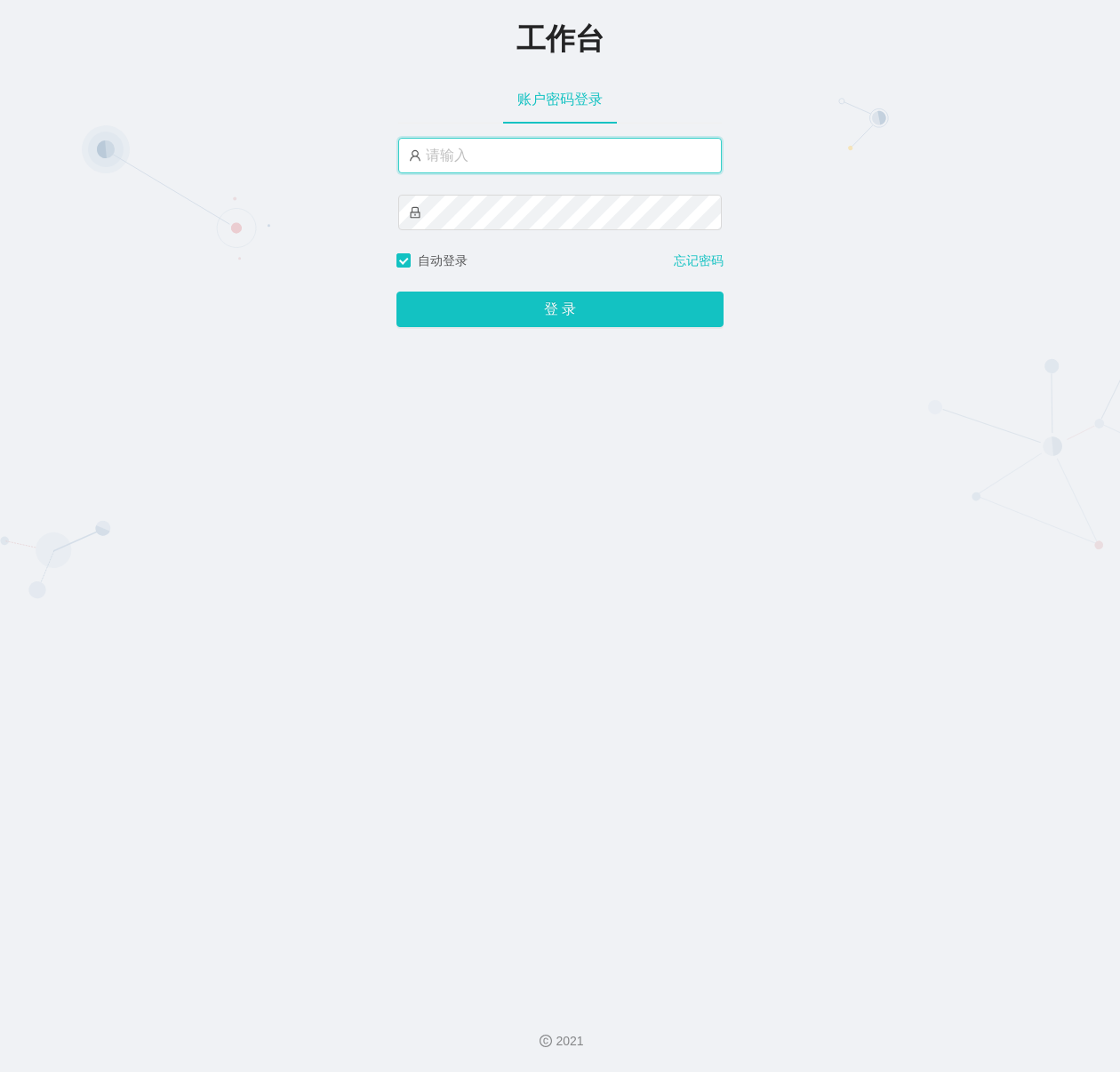
type input "[GEOGRAPHIC_DATA]"
click at [966, 101] on div "工作台 账户密码登录 shenyang 自动登录 忘记密码 登 录" at bounding box center [560, 495] width 1120 height 990
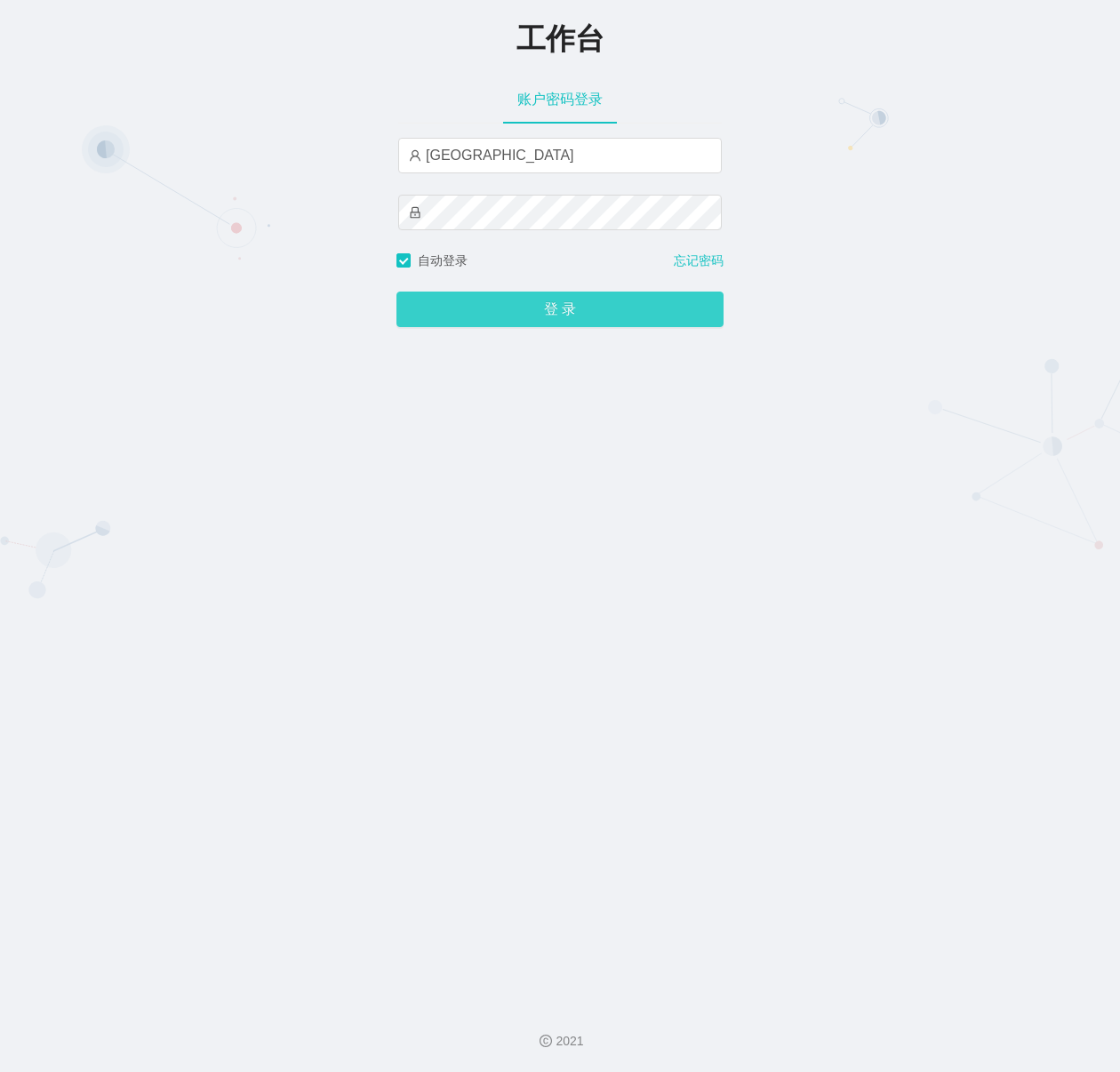
click at [508, 323] on button "登 录" at bounding box center [560, 310] width 327 height 36
click at [790, 81] on div "工作台 账户密码登录 shenyang 自动登录 忘记密码 登 录" at bounding box center [560, 495] width 1120 height 990
drag, startPoint x: 784, startPoint y: 74, endPoint x: 769, endPoint y: 99, distance: 29.2
click at [784, 74] on div "工作台 账户密码登录 shenyang 自动登录 忘记密码 登 录" at bounding box center [560, 495] width 1120 height 990
click at [538, 307] on span "登 录" at bounding box center [560, 309] width 327 height 14
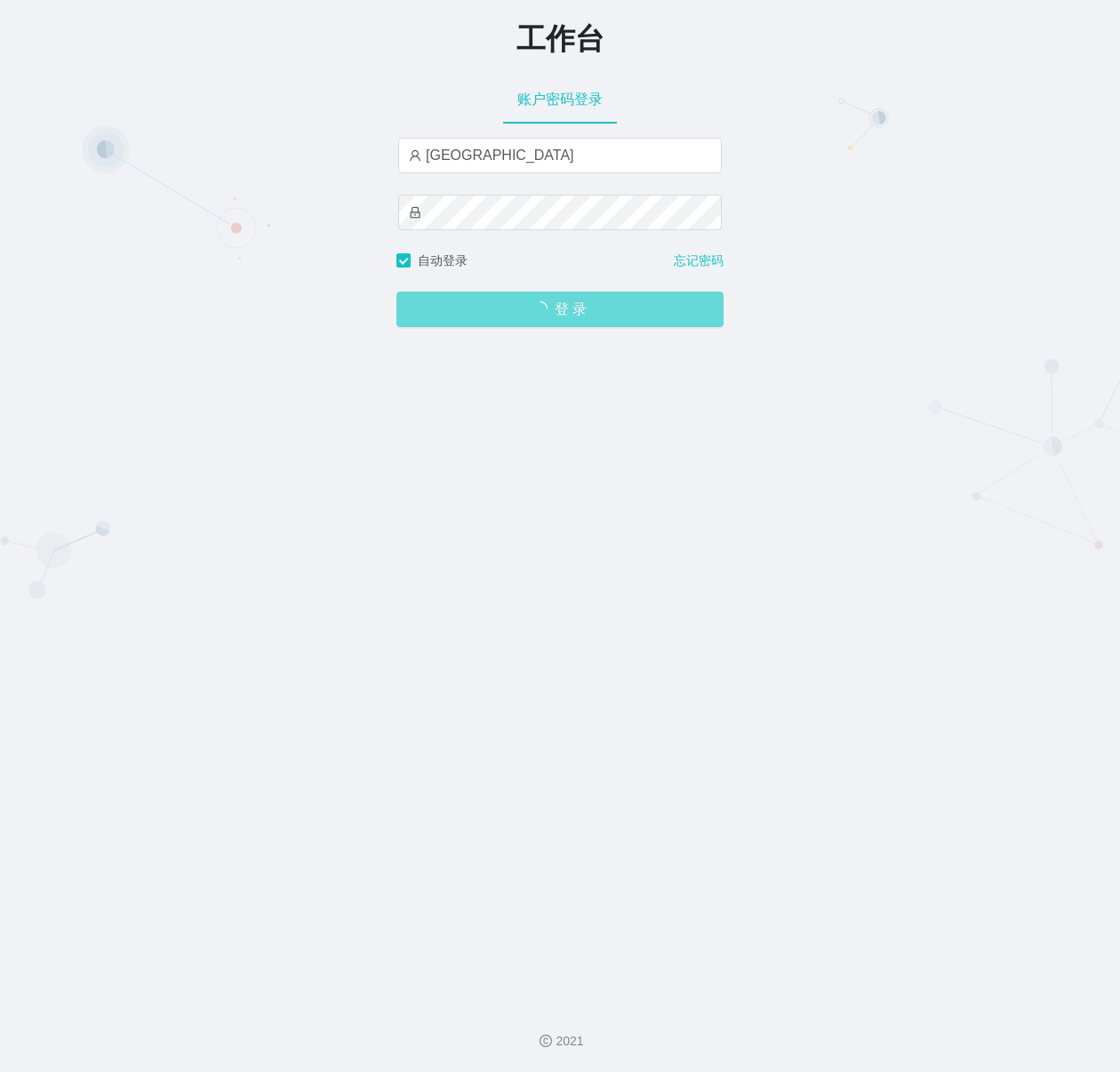
click at [538, 313] on span "登 录" at bounding box center [560, 309] width 327 height 14
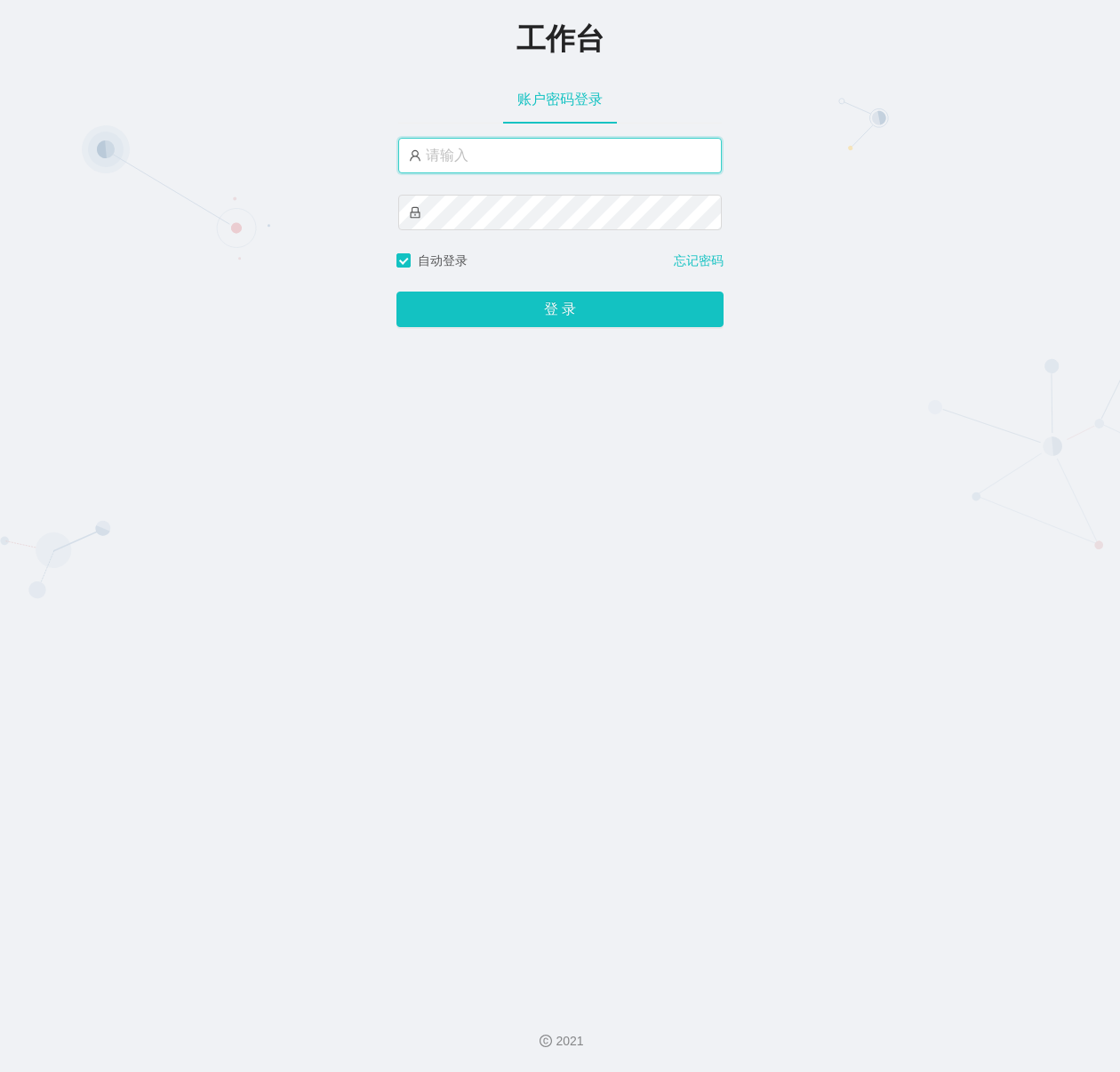
type input "shenyang"
click at [909, 166] on div "工作台 账户密码登录 shenyang 自动登录 忘记密码 登 录" at bounding box center [560, 495] width 1120 height 990
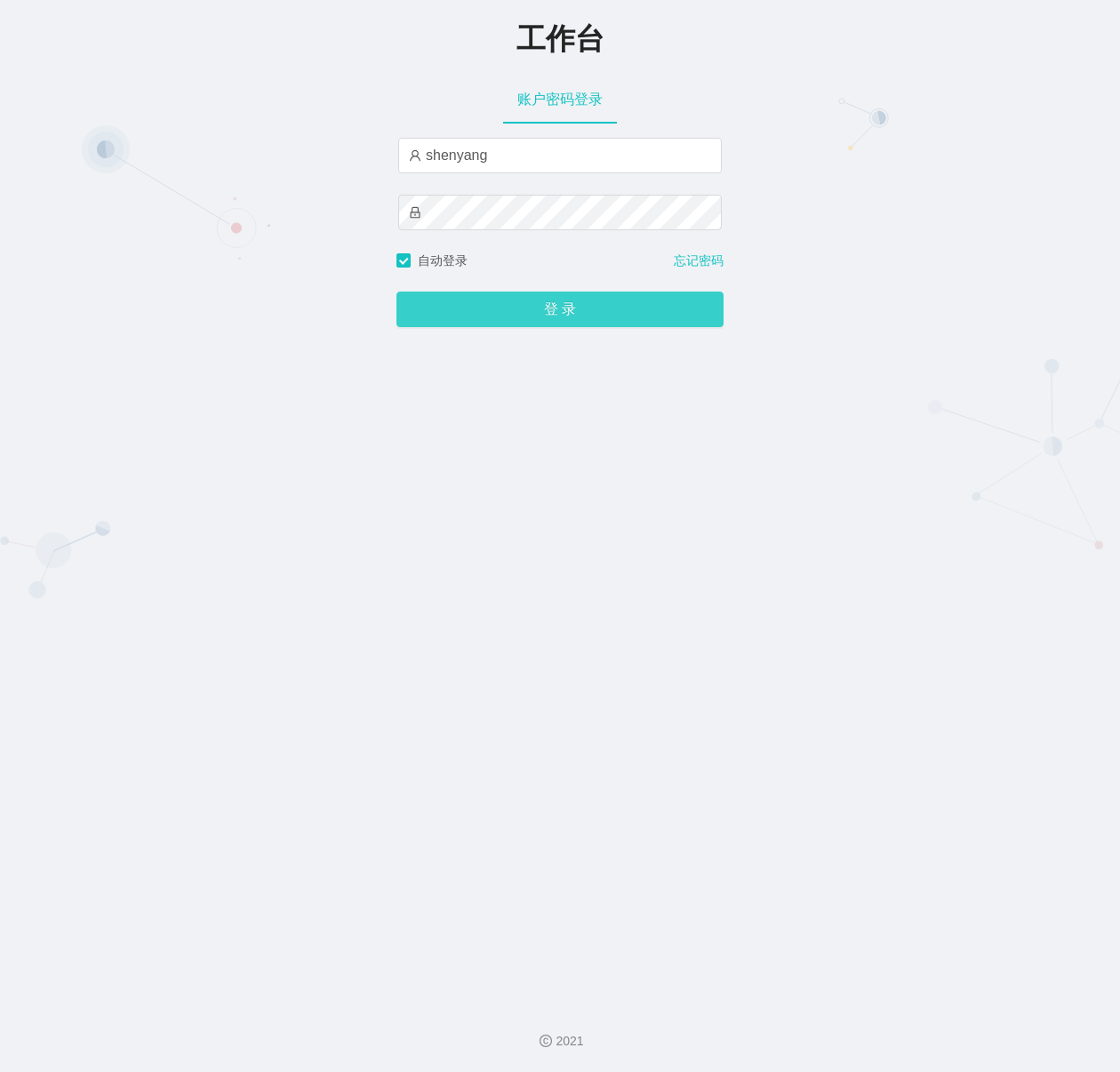
click at [580, 310] on button "登 录" at bounding box center [560, 310] width 327 height 36
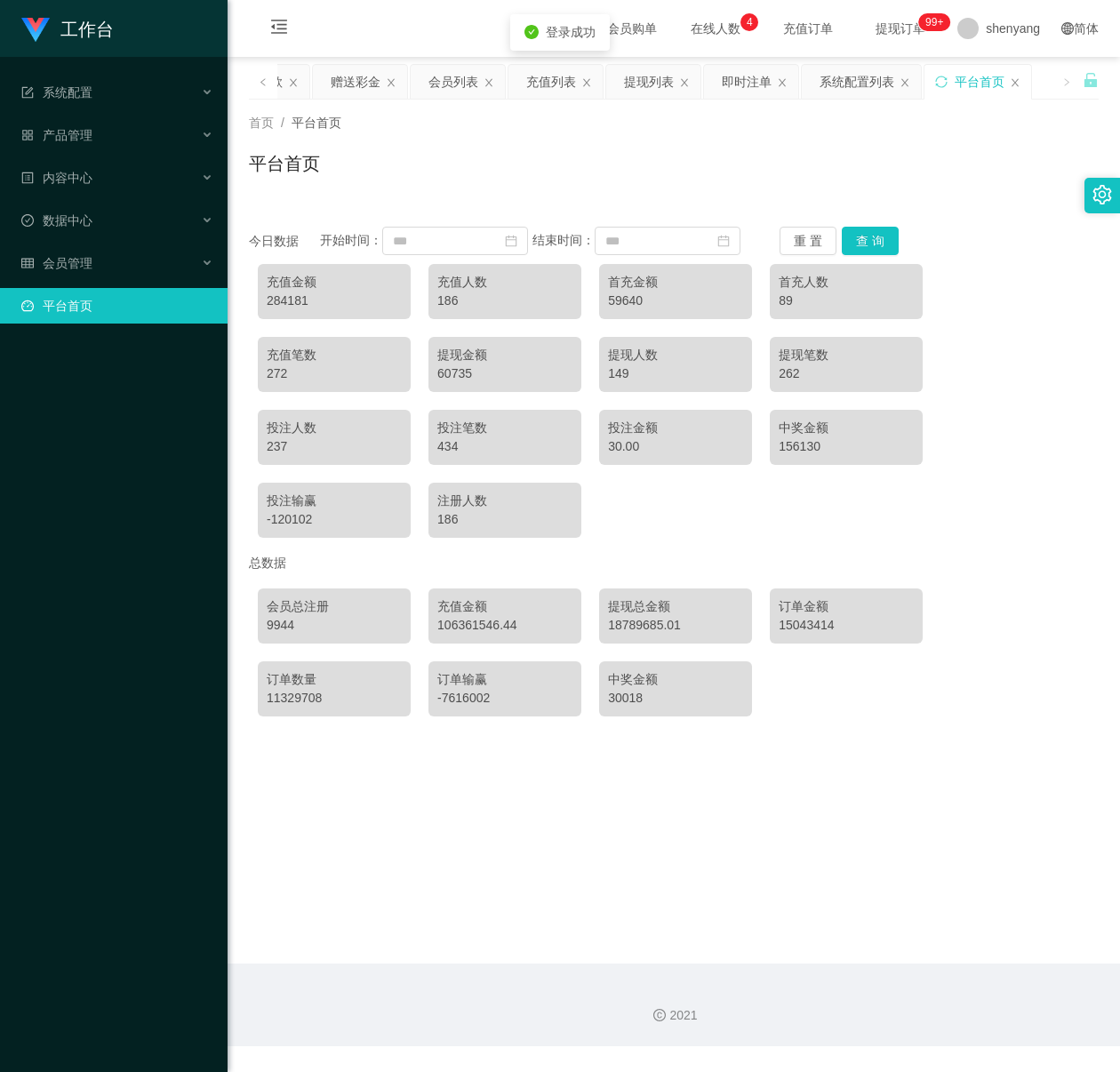
click at [1098, 195] on icon "图标: setting" at bounding box center [1102, 195] width 19 height 20
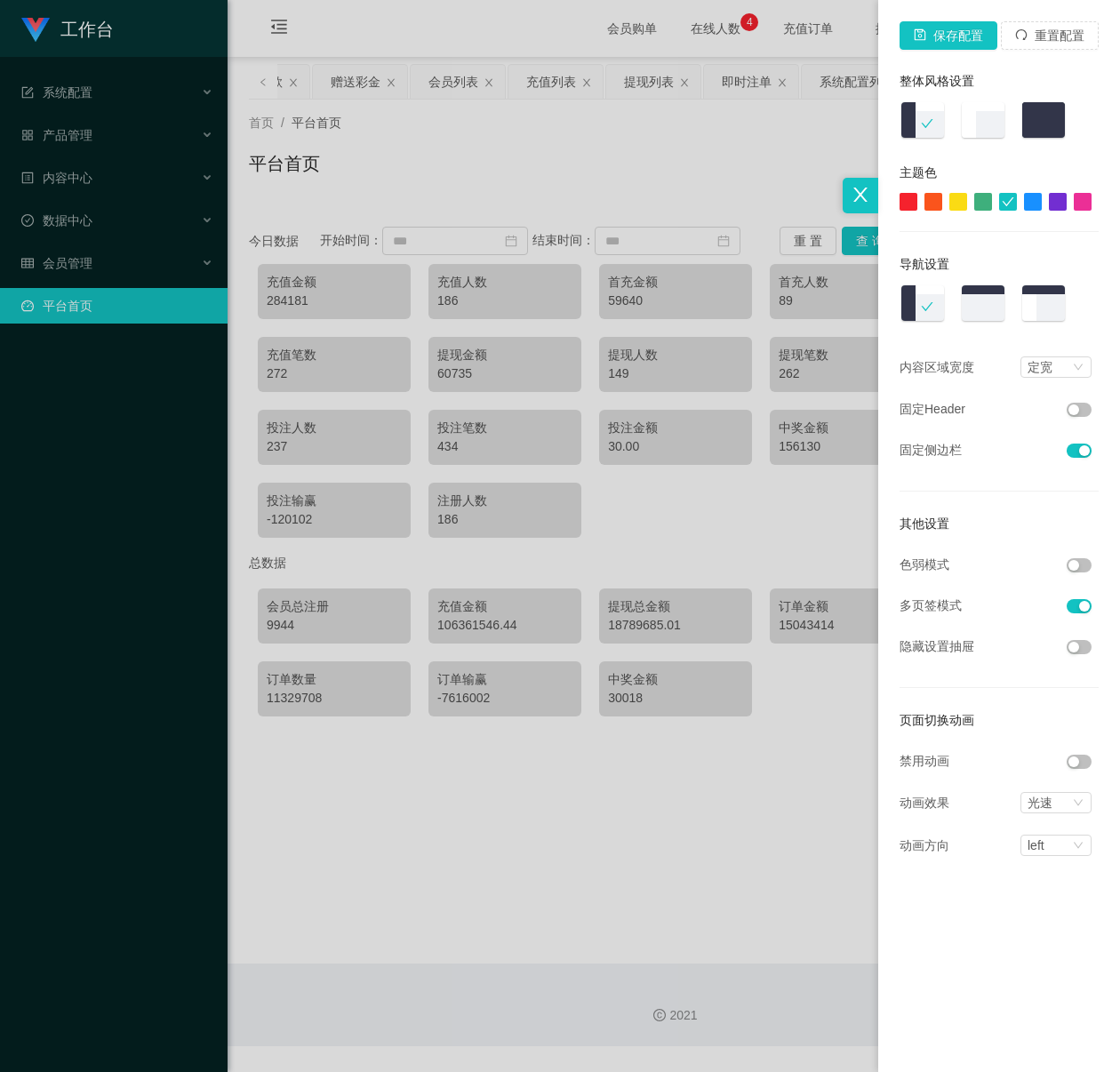
click at [1077, 557] on li at bounding box center [1082, 564] width 32 height 20
click at [1079, 569] on button "button" at bounding box center [1078, 565] width 25 height 14
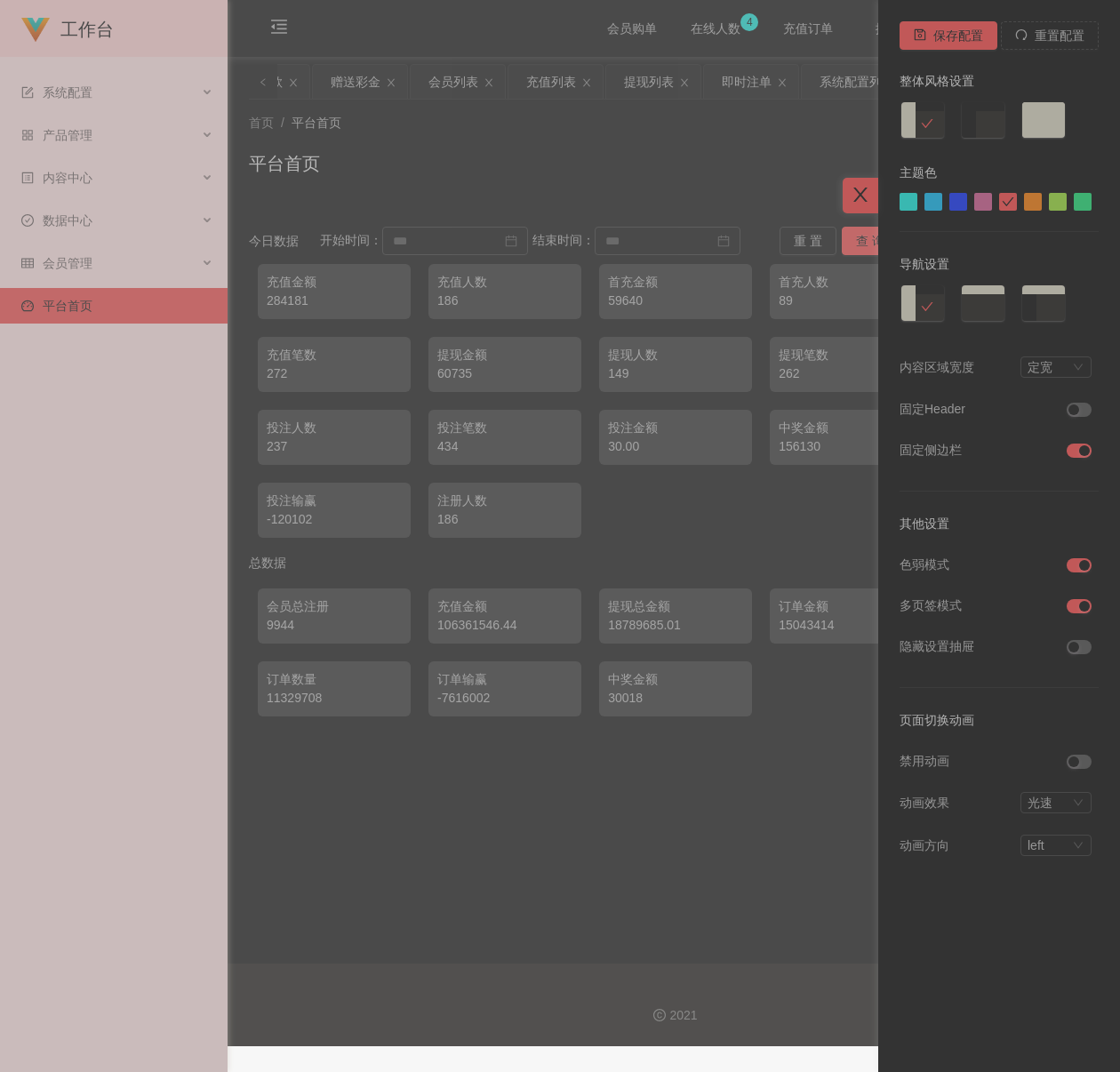
click at [621, 173] on div at bounding box center [560, 536] width 1120 height 1072
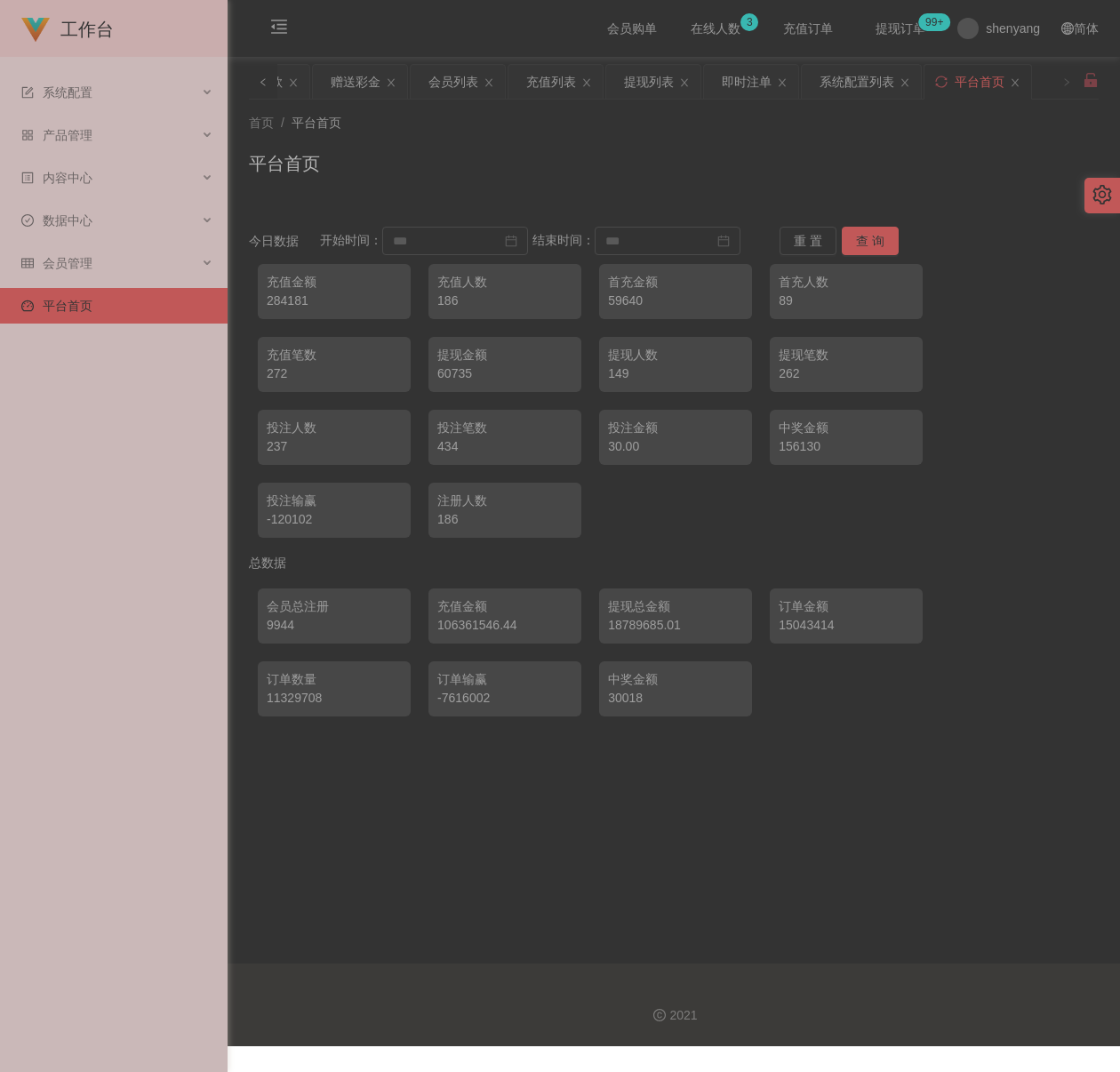
click at [251, 83] on span at bounding box center [262, 82] width 29 height 36
click at [330, 83] on div "会员加扣款" at bounding box center [327, 82] width 62 height 34
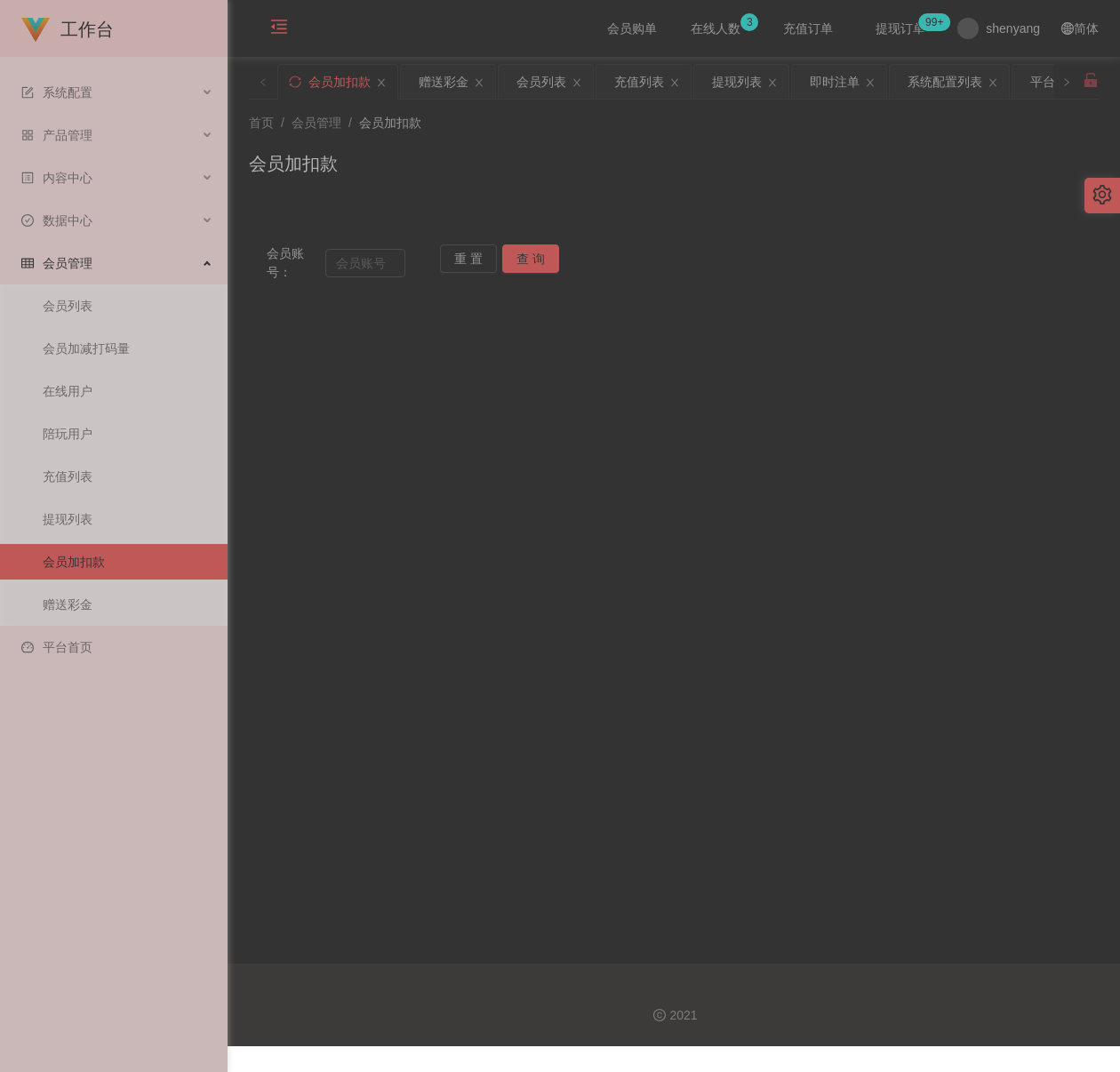
click at [273, 31] on icon "图标: menu-fold" at bounding box center [279, 27] width 18 height 18
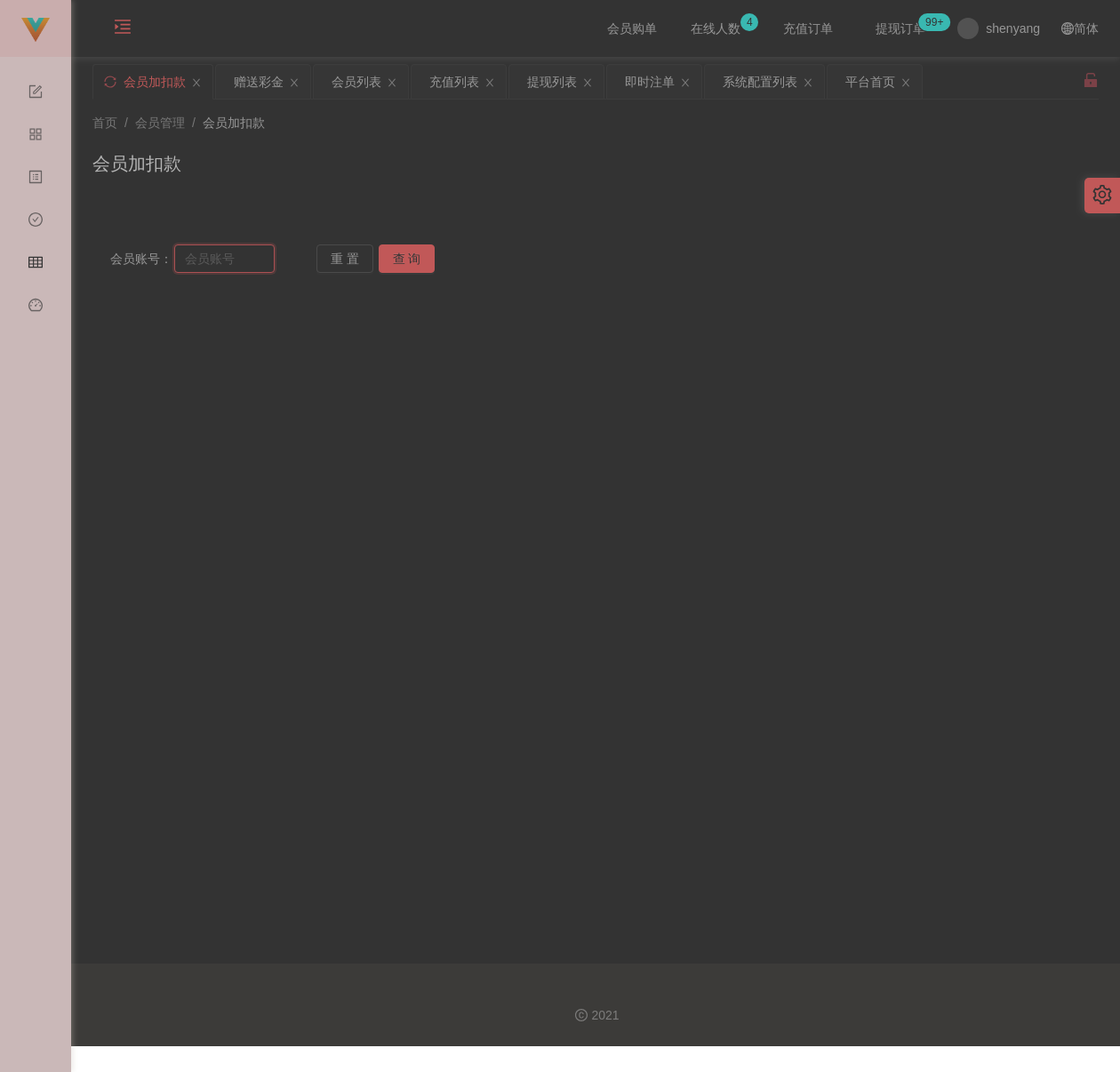
click at [225, 265] on input "text" at bounding box center [224, 258] width 100 height 29
paste input "60126919203"
type input "60126919203"
click at [392, 265] on button "查 询" at bounding box center [407, 258] width 56 height 29
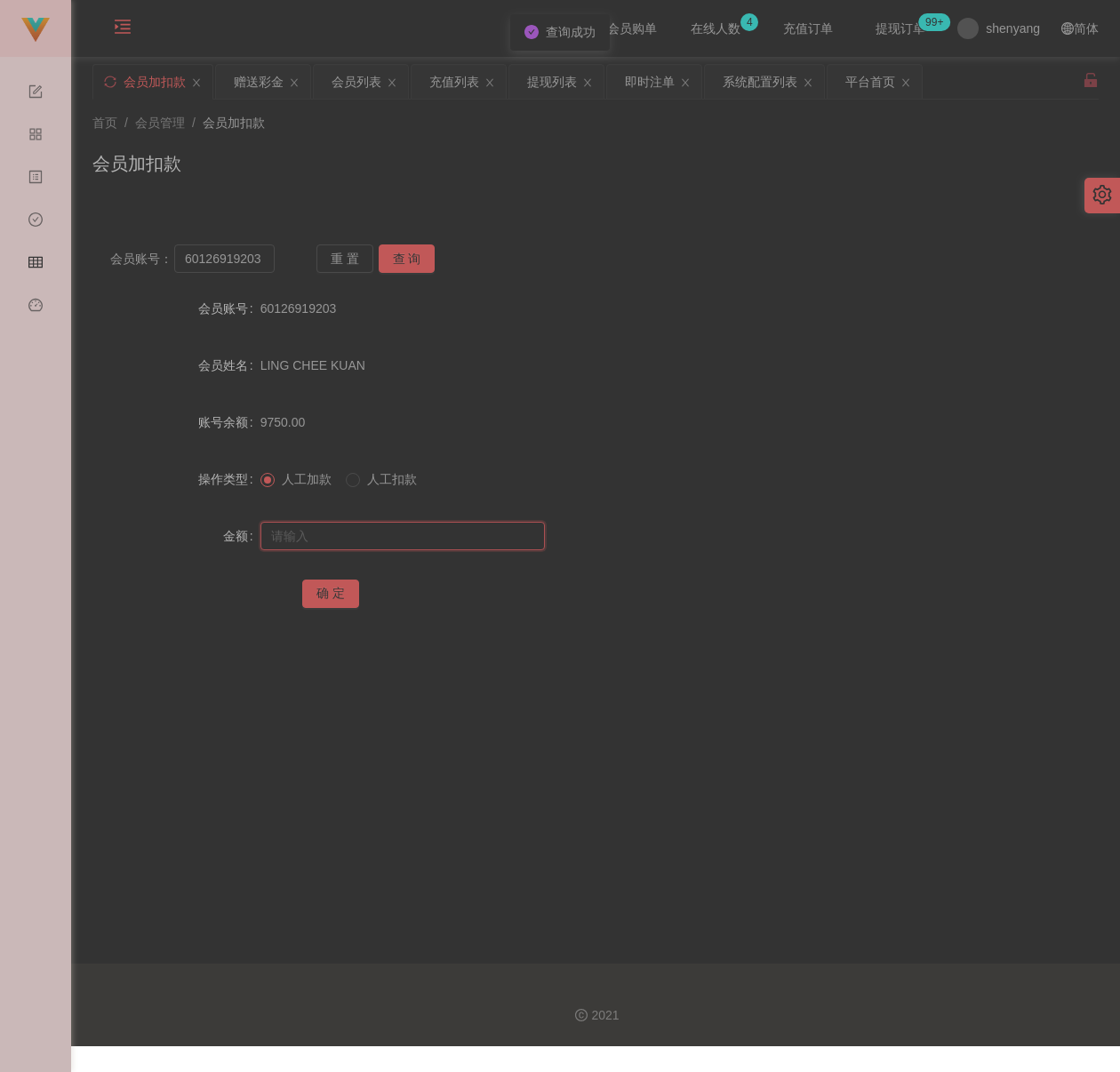
drag, startPoint x: 342, startPoint y: 547, endPoint x: 357, endPoint y: 545, distance: 15.1
click at [342, 547] on input "text" at bounding box center [402, 536] width 284 height 29
click at [387, 546] on input "text" at bounding box center [402, 536] width 284 height 29
paste input "1500"
type input "1500"
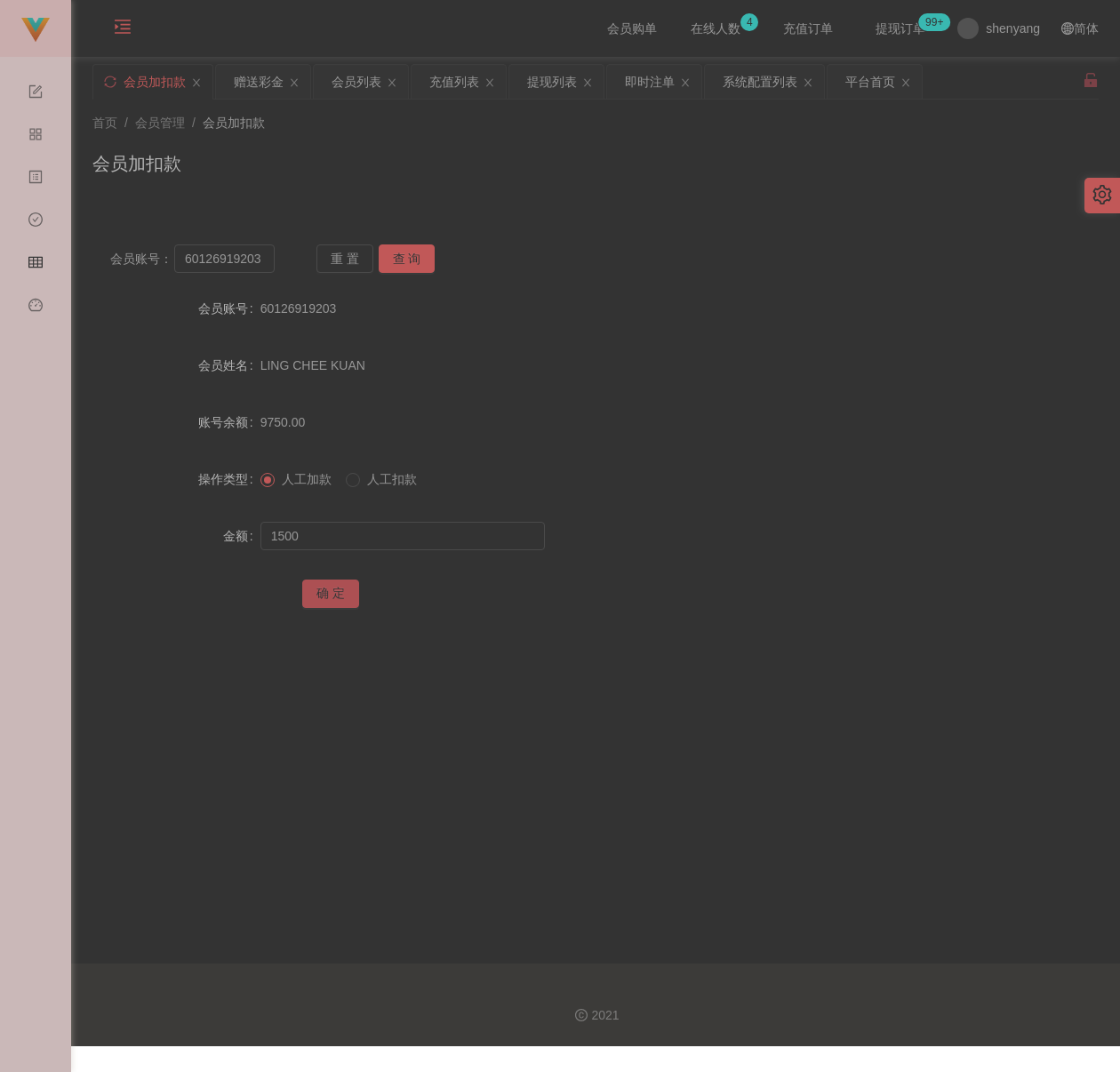
drag, startPoint x: 331, startPoint y: 589, endPoint x: 358, endPoint y: 596, distance: 27.9
click at [331, 589] on button "确 定" at bounding box center [329, 594] width 56 height 29
click at [267, 262] on input "60126919203" at bounding box center [224, 258] width 100 height 29
paste input "Samli"
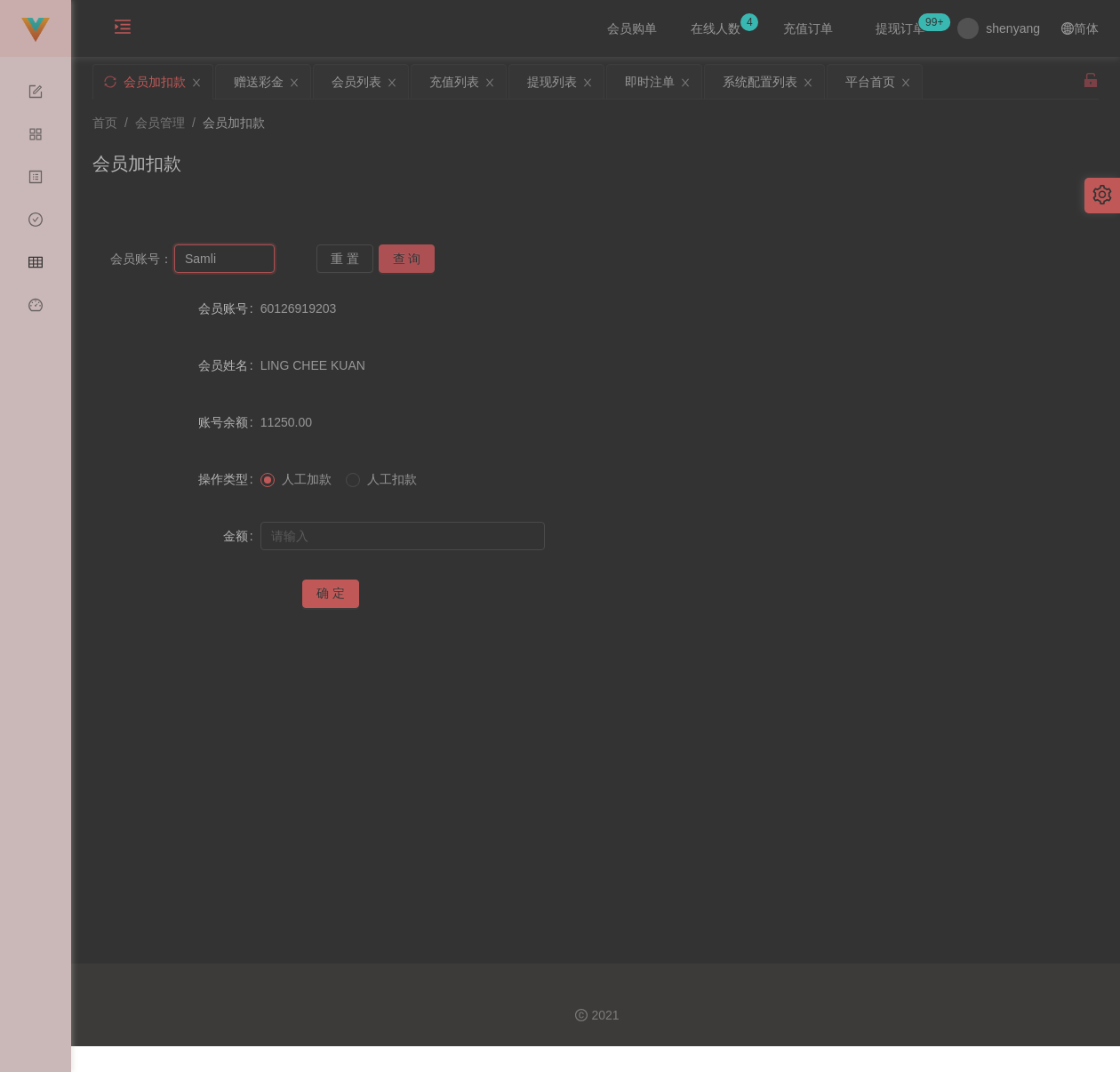
type input "Samli"
drag, startPoint x: 412, startPoint y: 251, endPoint x: 415, endPoint y: 283, distance: 32.1
click at [412, 251] on button "查 询" at bounding box center [407, 258] width 56 height 29
click at [406, 532] on input "text" at bounding box center [402, 536] width 284 height 29
type input "100"
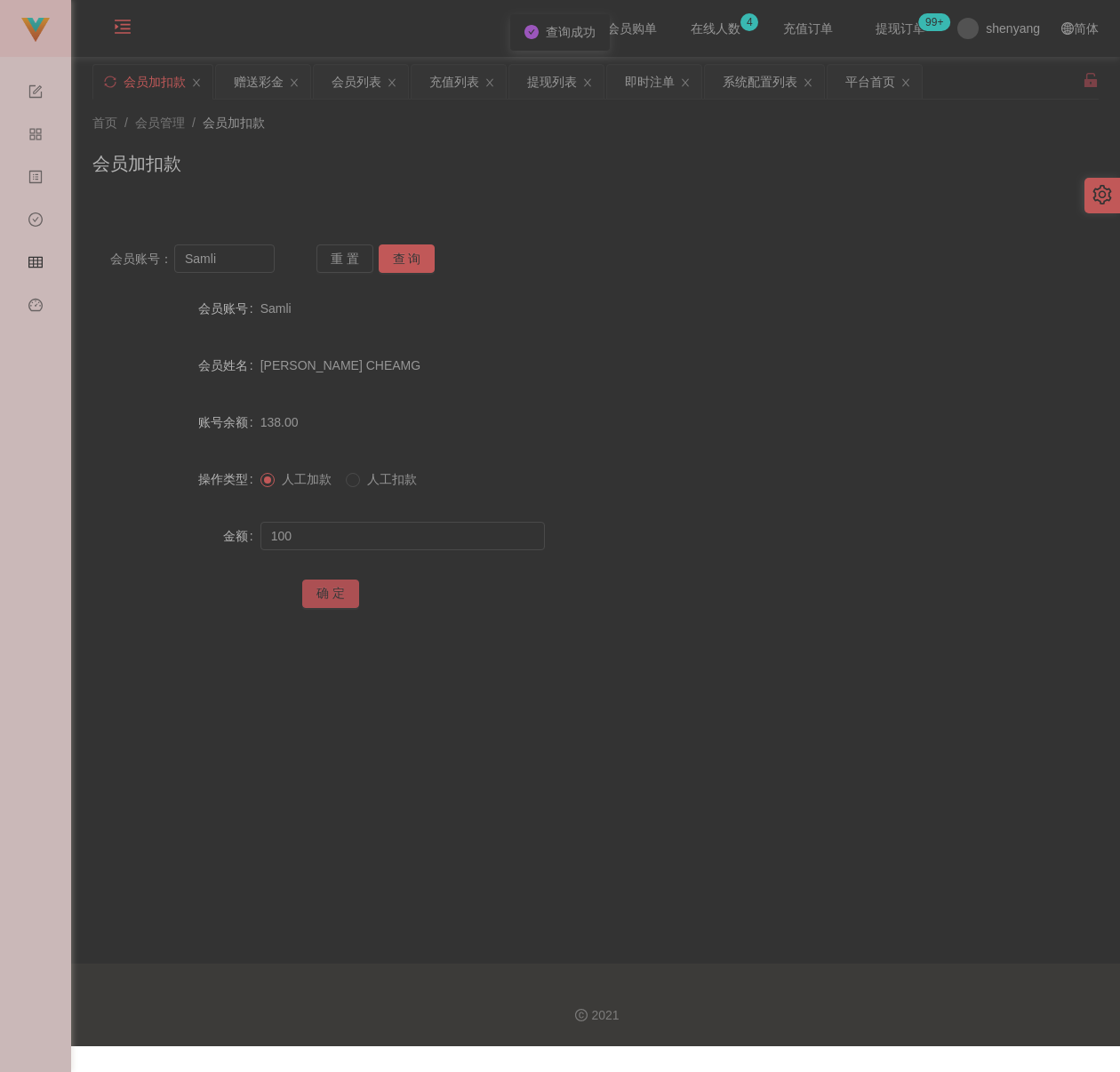
click at [336, 598] on button "确 定" at bounding box center [329, 594] width 56 height 29
click at [563, 145] on div "首页 / 会员管理 / 会员加扣款 / 会员加扣款" at bounding box center [595, 152] width 1006 height 77
click at [240, 258] on input "Samli" at bounding box center [224, 258] width 100 height 29
paste input "qq123"
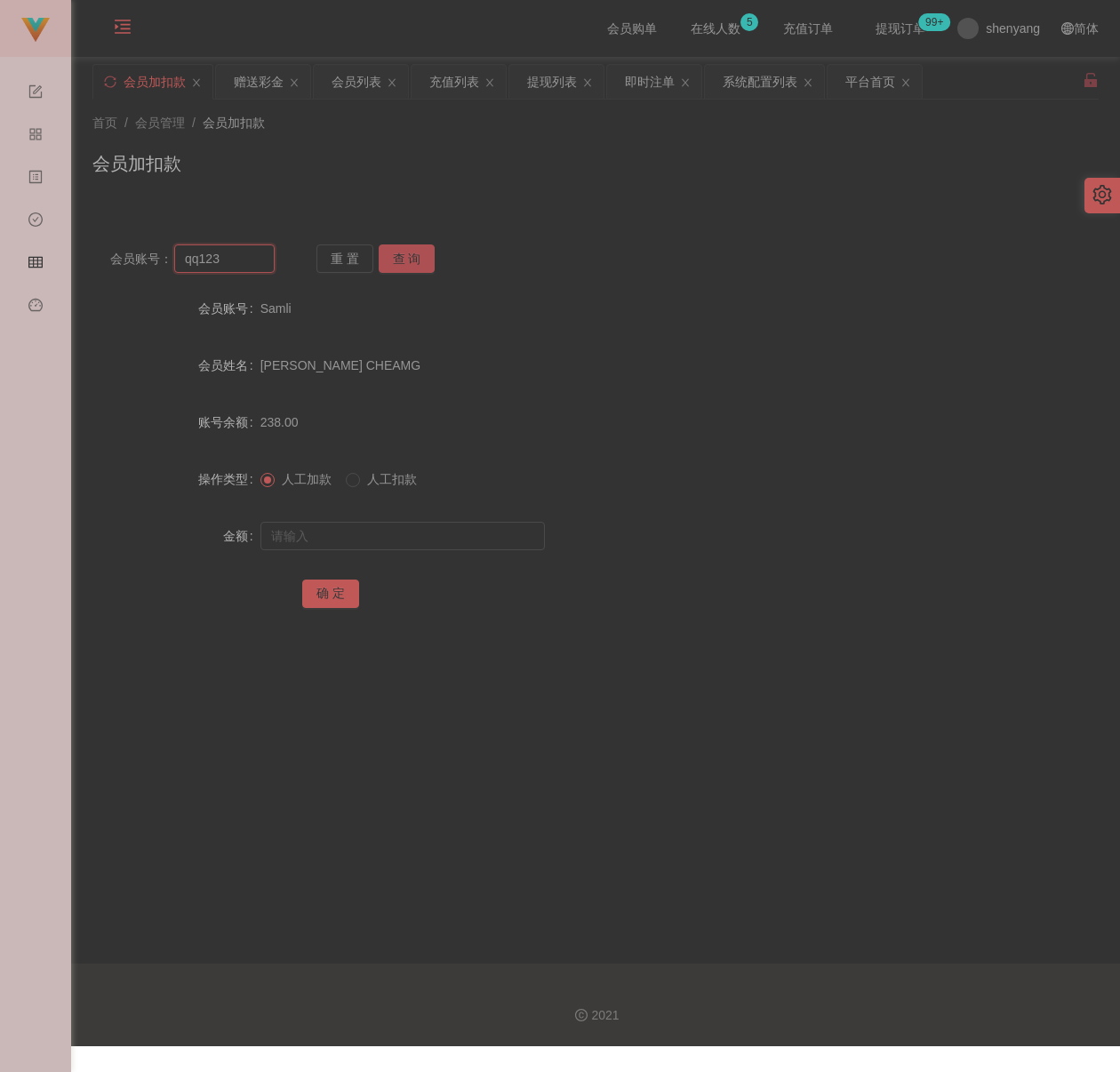
type input "qq123"
click at [406, 258] on button "查 询" at bounding box center [407, 258] width 56 height 29
click at [350, 536] on input "text" at bounding box center [402, 536] width 284 height 29
type input "100"
drag, startPoint x: 331, startPoint y: 587, endPoint x: 368, endPoint y: 588, distance: 37.0
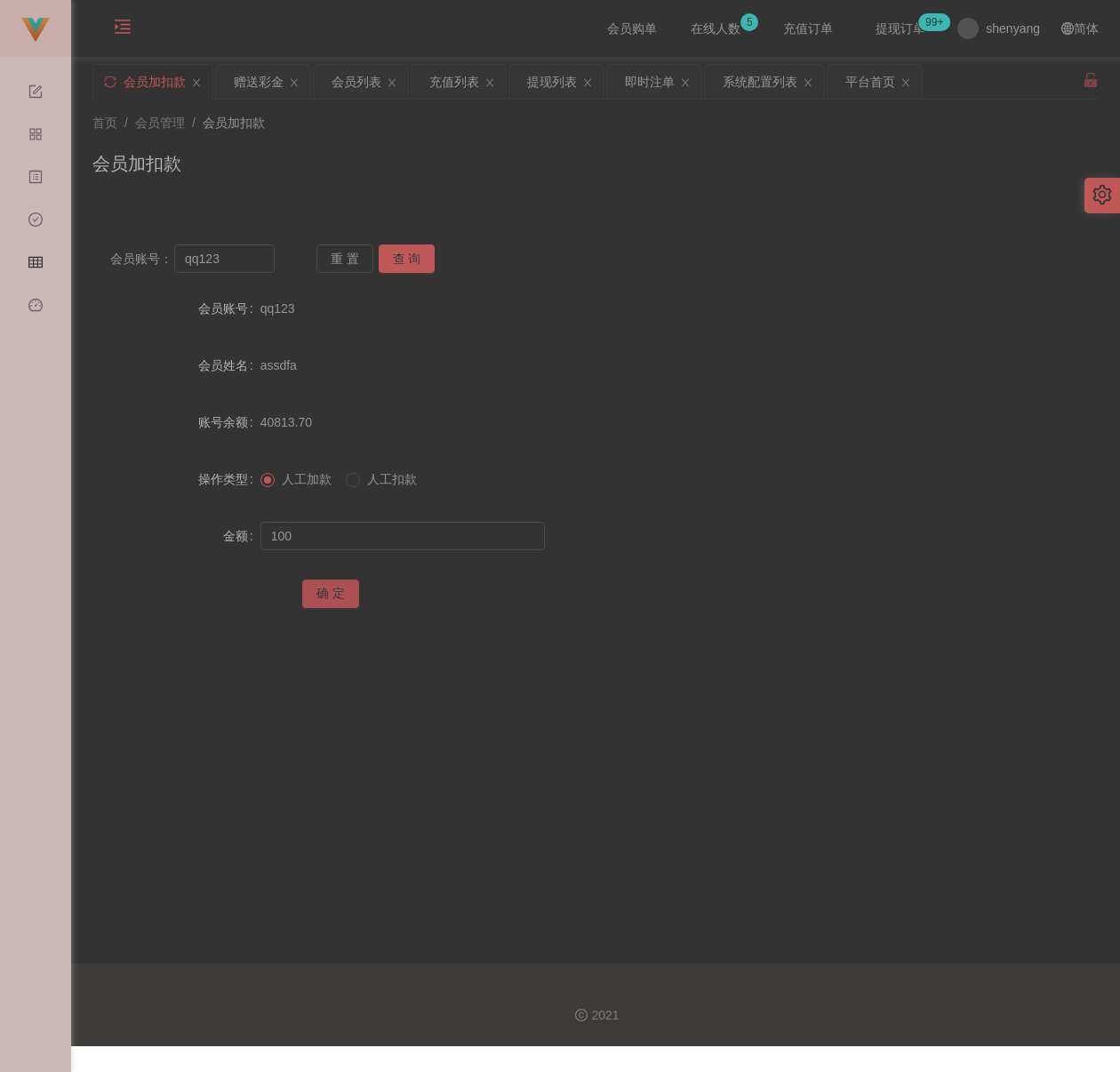
click at [331, 587] on button "确 定" at bounding box center [329, 594] width 56 height 29
click at [928, 604] on div "确 定" at bounding box center [595, 593] width 1006 height 36
click at [360, 78] on div "会员列表" at bounding box center [356, 82] width 49 height 34
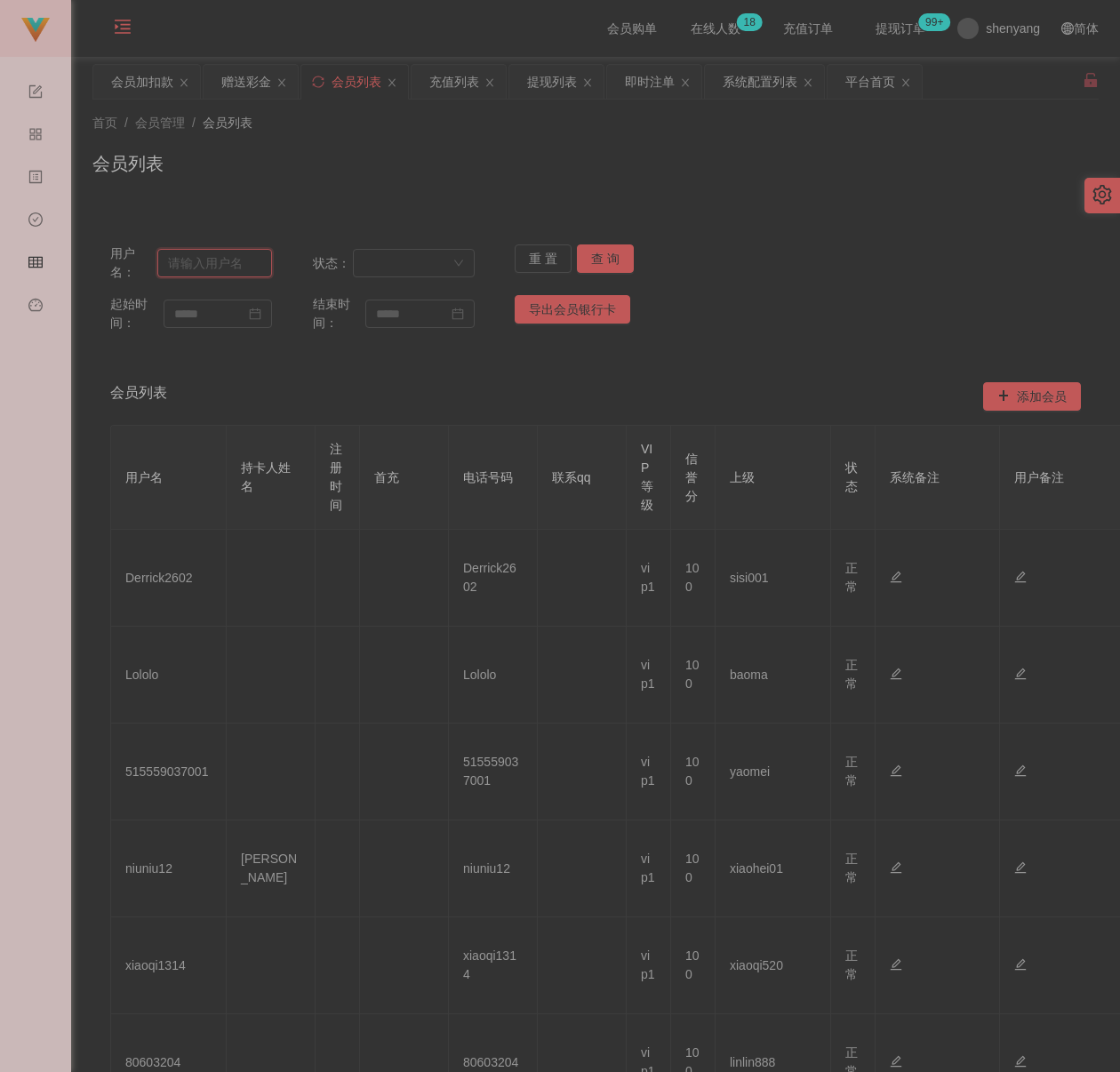
click at [242, 265] on input "text" at bounding box center [215, 262] width 115 height 29
paste input "Thong1234"
type input "Thong1234"
click at [608, 254] on button "查 询" at bounding box center [605, 258] width 56 height 29
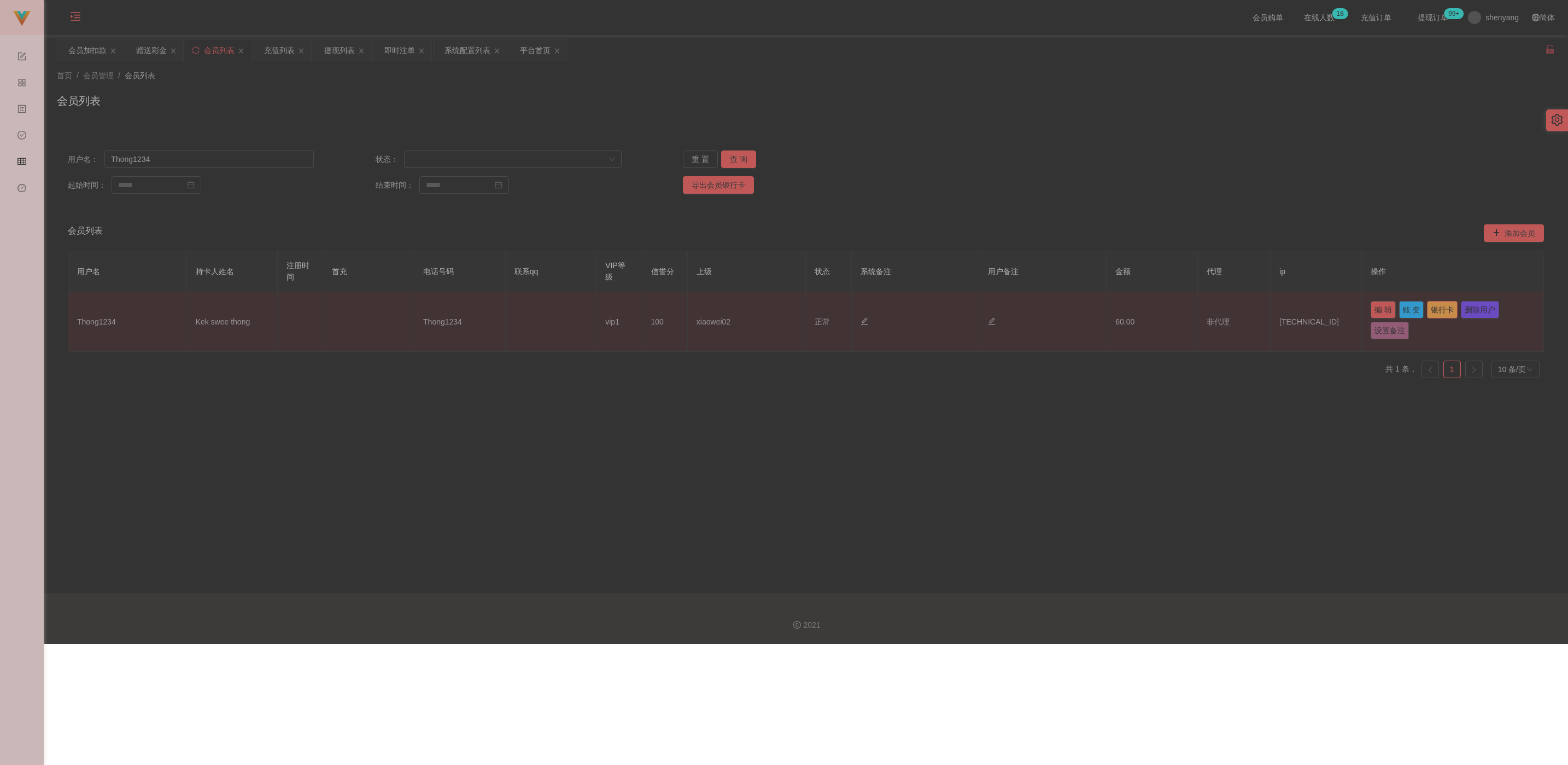
click at [688, 309] on button "银行卡" at bounding box center [1442, 309] width 30 height 18
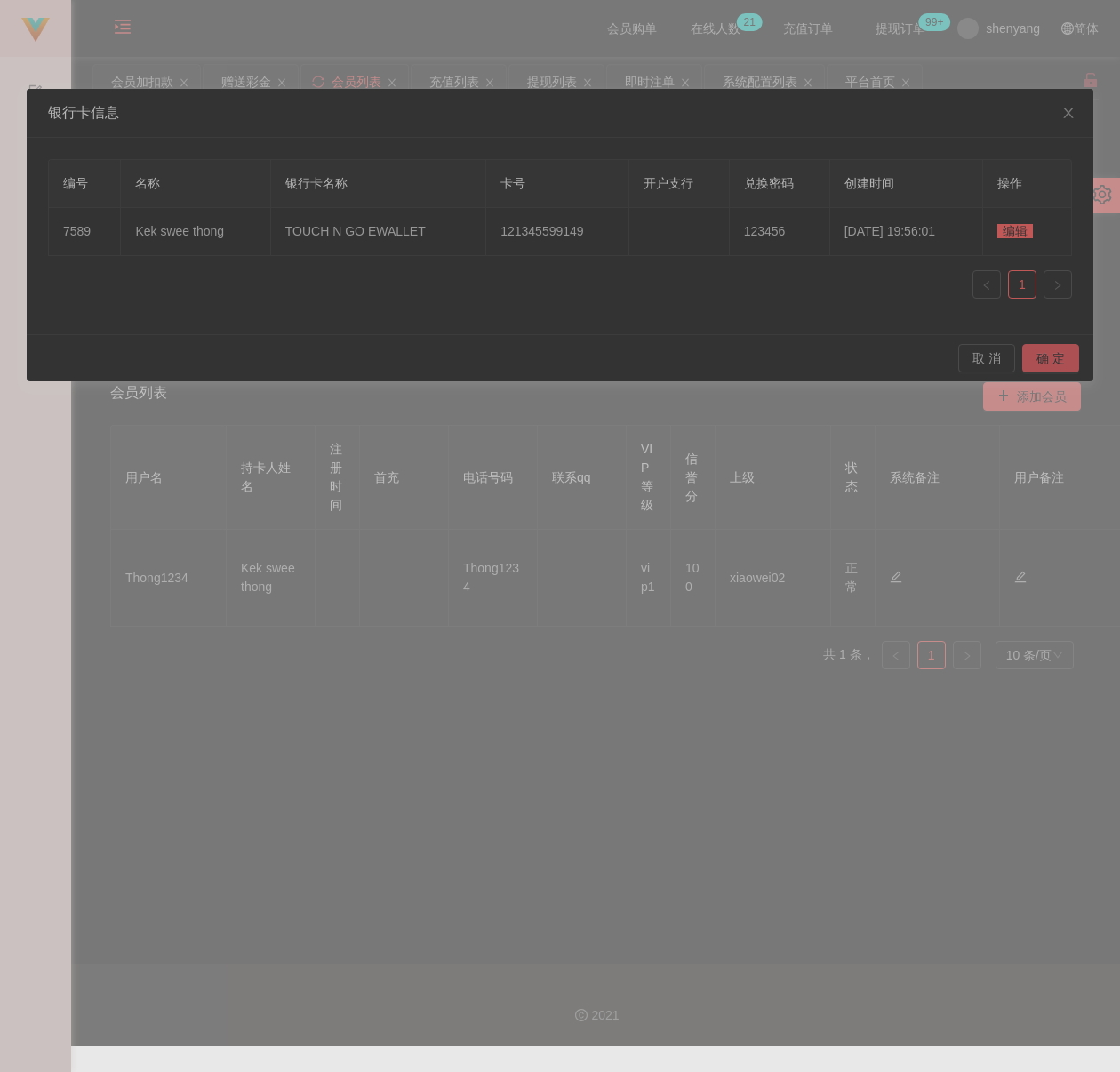
click at [1064, 365] on button "确 定" at bounding box center [1050, 358] width 56 height 29
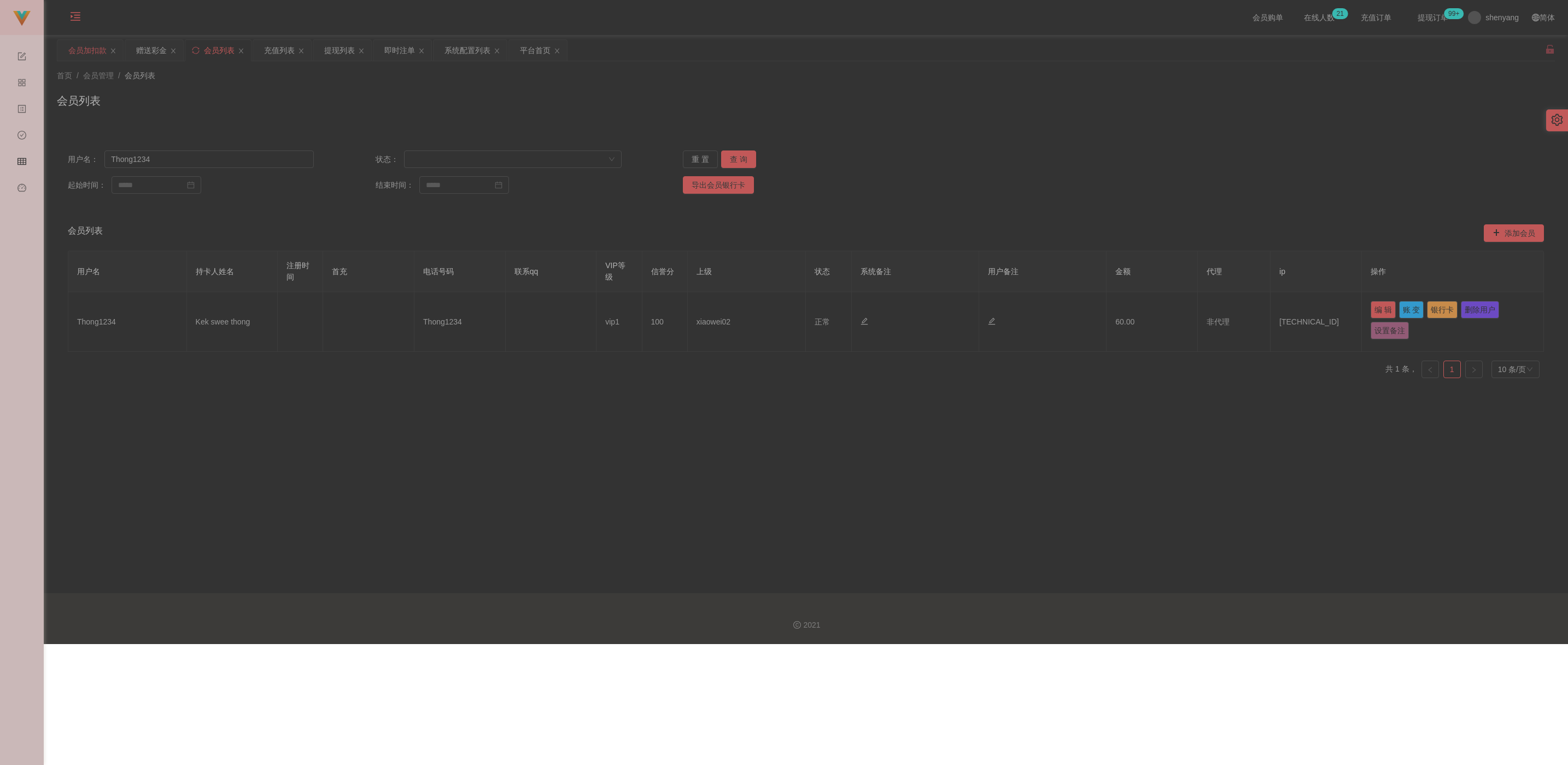
click at [100, 52] on div "会员加扣款" at bounding box center [87, 51] width 38 height 21
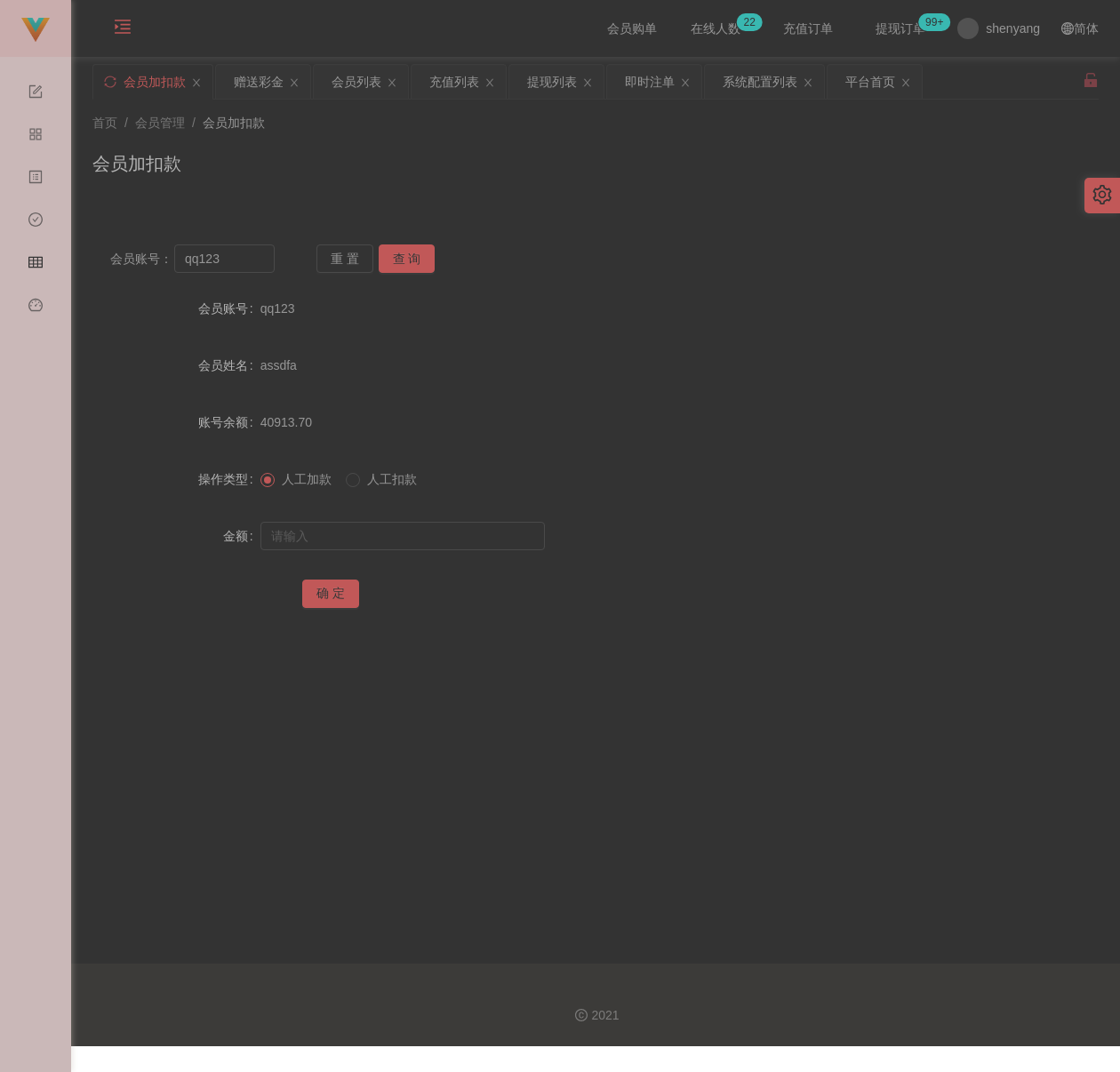
click at [902, 146] on div "首页 / 会员管理 / 会员加扣款 / 会员加扣款" at bounding box center [595, 152] width 1006 height 77
click at [227, 264] on input "qq123" at bounding box center [224, 258] width 100 height 29
paste input "Tehtehkopi88"
type input "Tehtehkopi88"
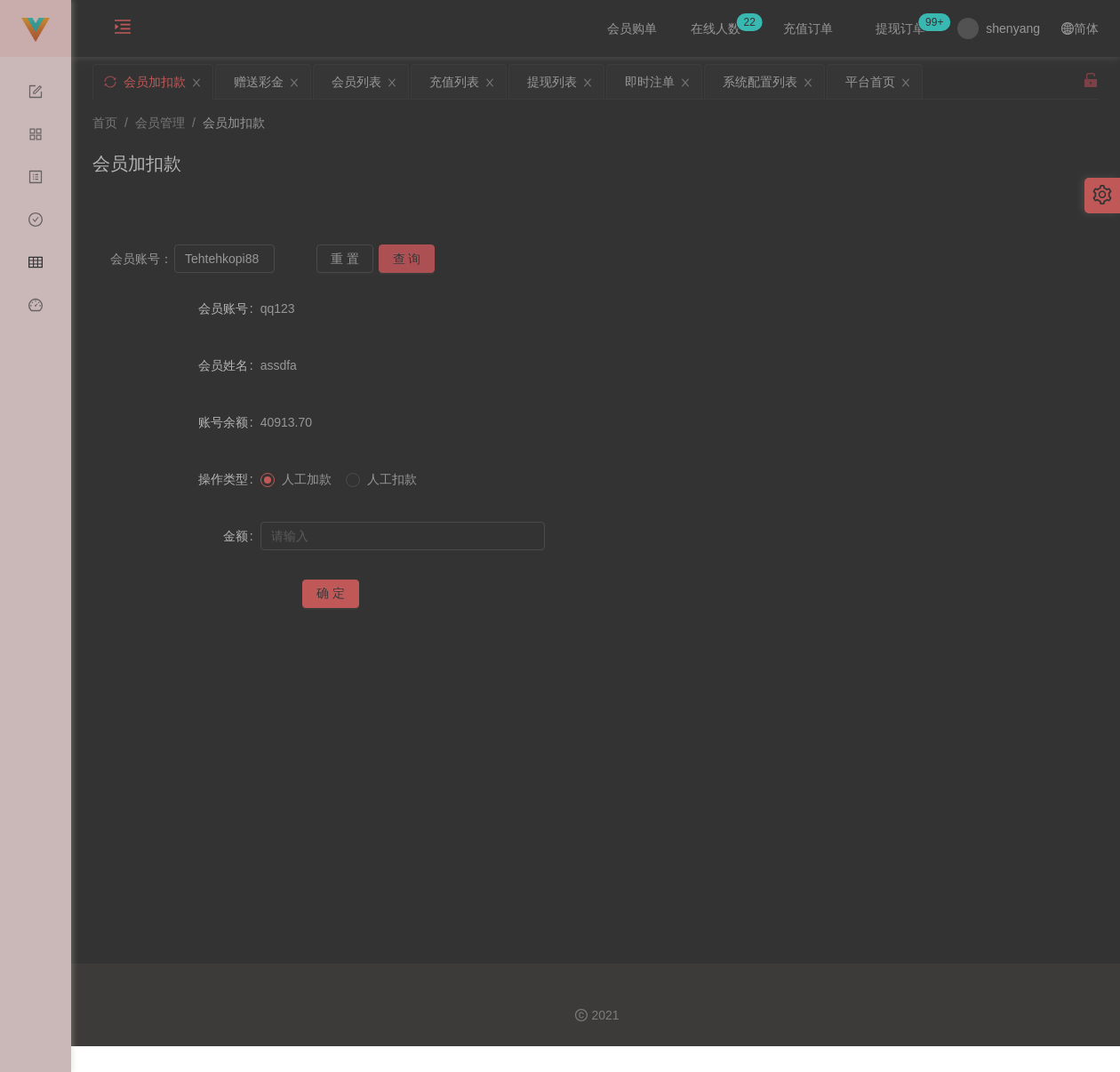
click at [389, 258] on button "查 询" at bounding box center [407, 258] width 56 height 29
click at [404, 536] on input "text" at bounding box center [402, 536] width 284 height 29
click at [397, 536] on input "text" at bounding box center [402, 536] width 284 height 29
paste input "3500"
type input "3500"
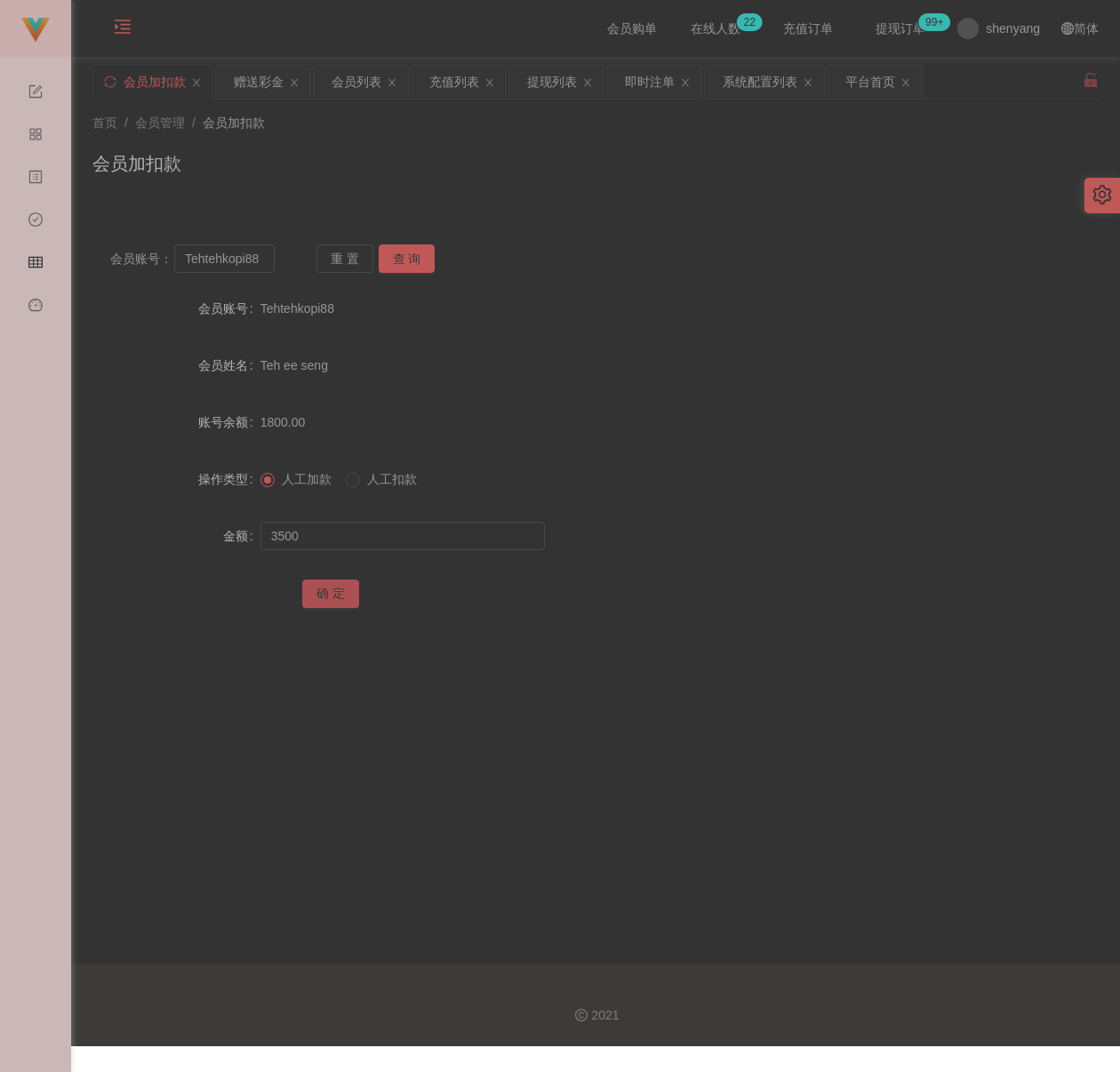
click at [336, 598] on button "确 定" at bounding box center [329, 594] width 56 height 29
click at [499, 152] on div "会员加扣款" at bounding box center [595, 170] width 1006 height 41
click at [235, 259] on input "Tehtehkopi88" at bounding box center [224, 258] width 100 height 29
paste input "hong1234"
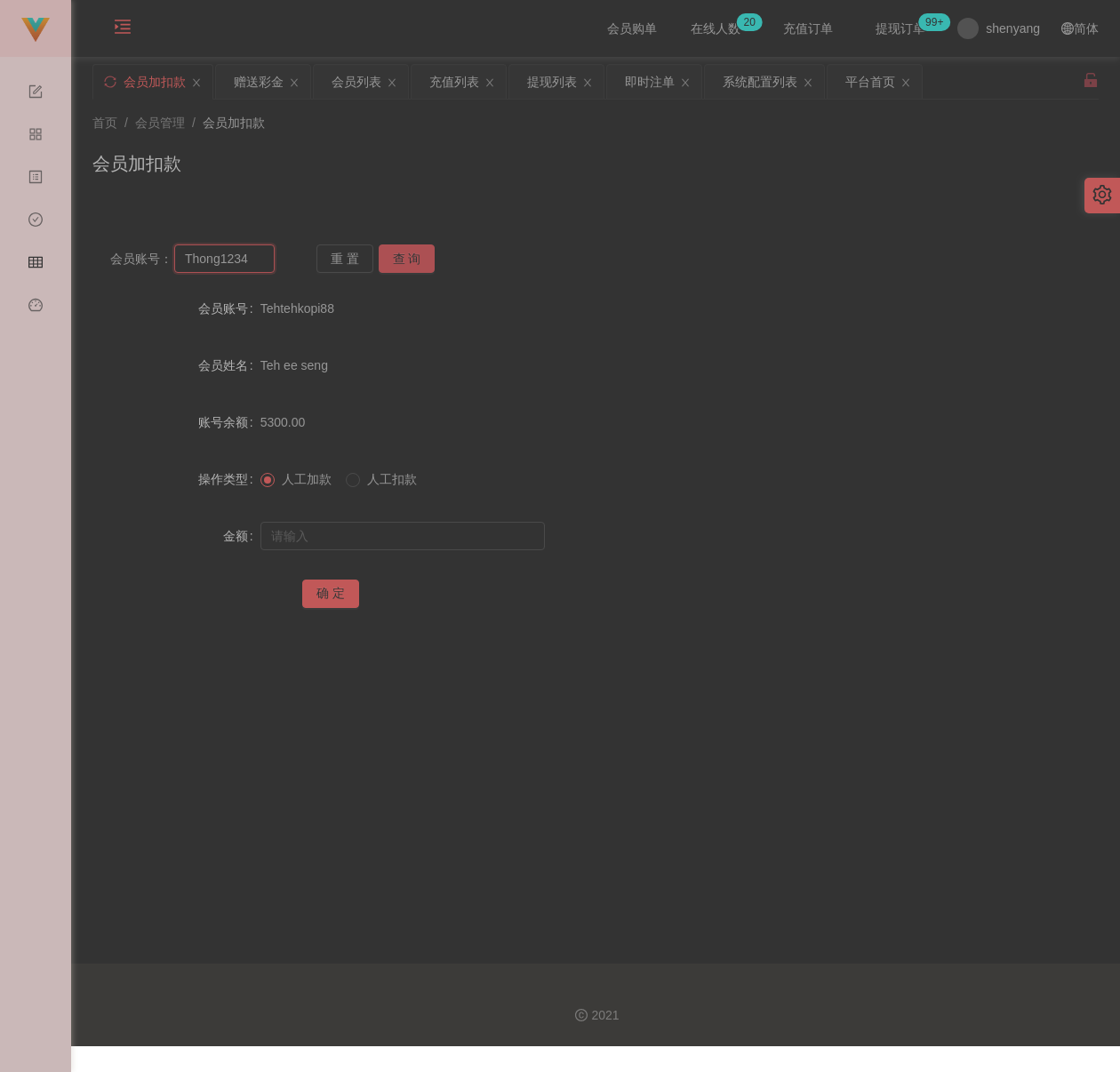
type input "Thong1234"
click at [429, 253] on button "查 询" at bounding box center [407, 258] width 56 height 29
click at [416, 529] on input "text" at bounding box center [402, 536] width 284 height 29
click at [441, 531] on input "text" at bounding box center [402, 536] width 284 height 29
paste input "100"
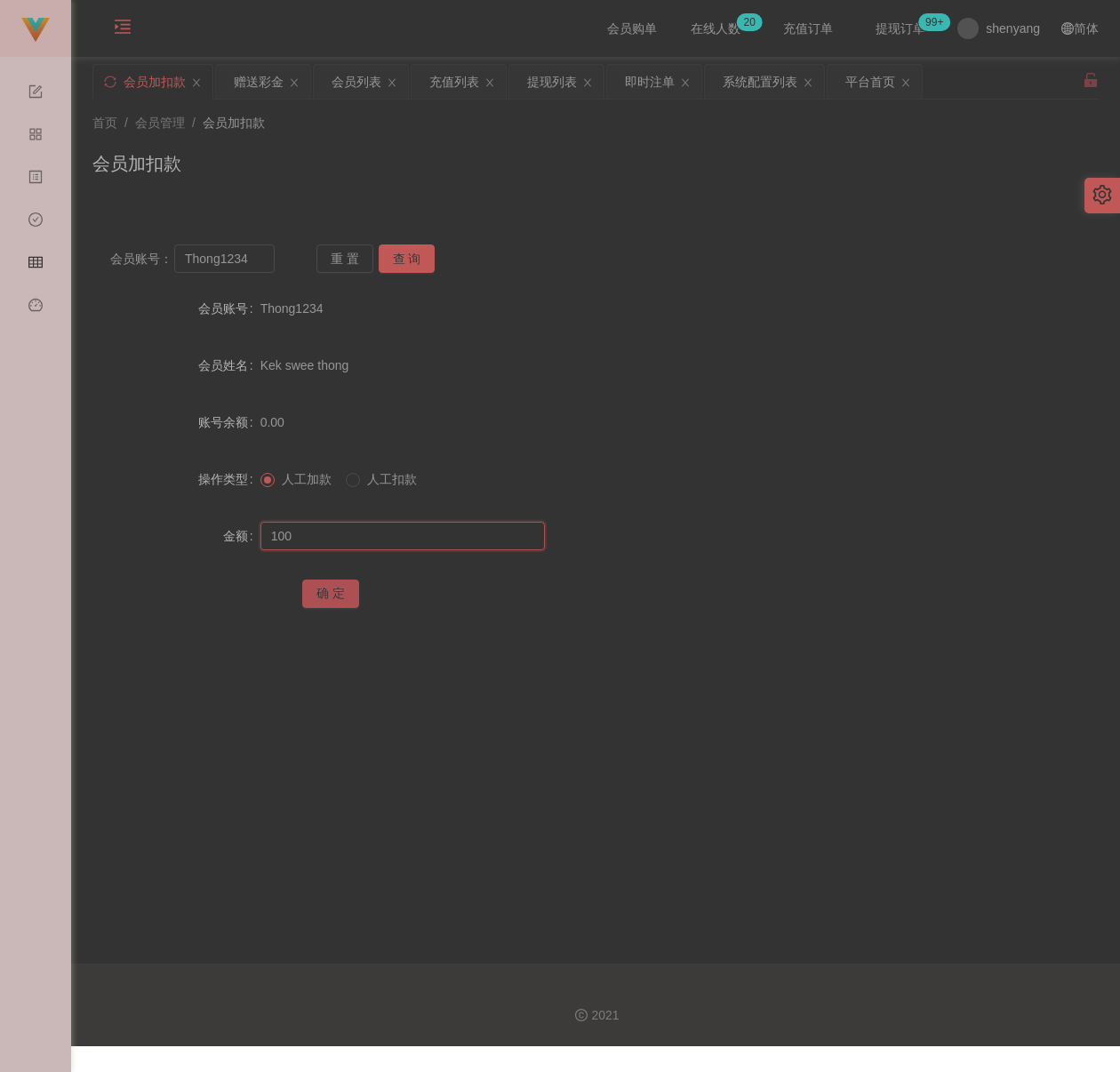
type input "100"
click at [316, 590] on button "确 定" at bounding box center [329, 594] width 56 height 29
click at [704, 128] on div "首页 / 会员管理 / 会员加扣款 /" at bounding box center [595, 123] width 1006 height 19
drag, startPoint x: 922, startPoint y: 332, endPoint x: 947, endPoint y: 337, distance: 25.5
click at [922, 329] on form "会员账号 Thong1234 会员姓名 Kek swee thong 账号余额 100.00 操作类型 人工加款 人工扣款 金额 确 定" at bounding box center [595, 450] width 1006 height 320
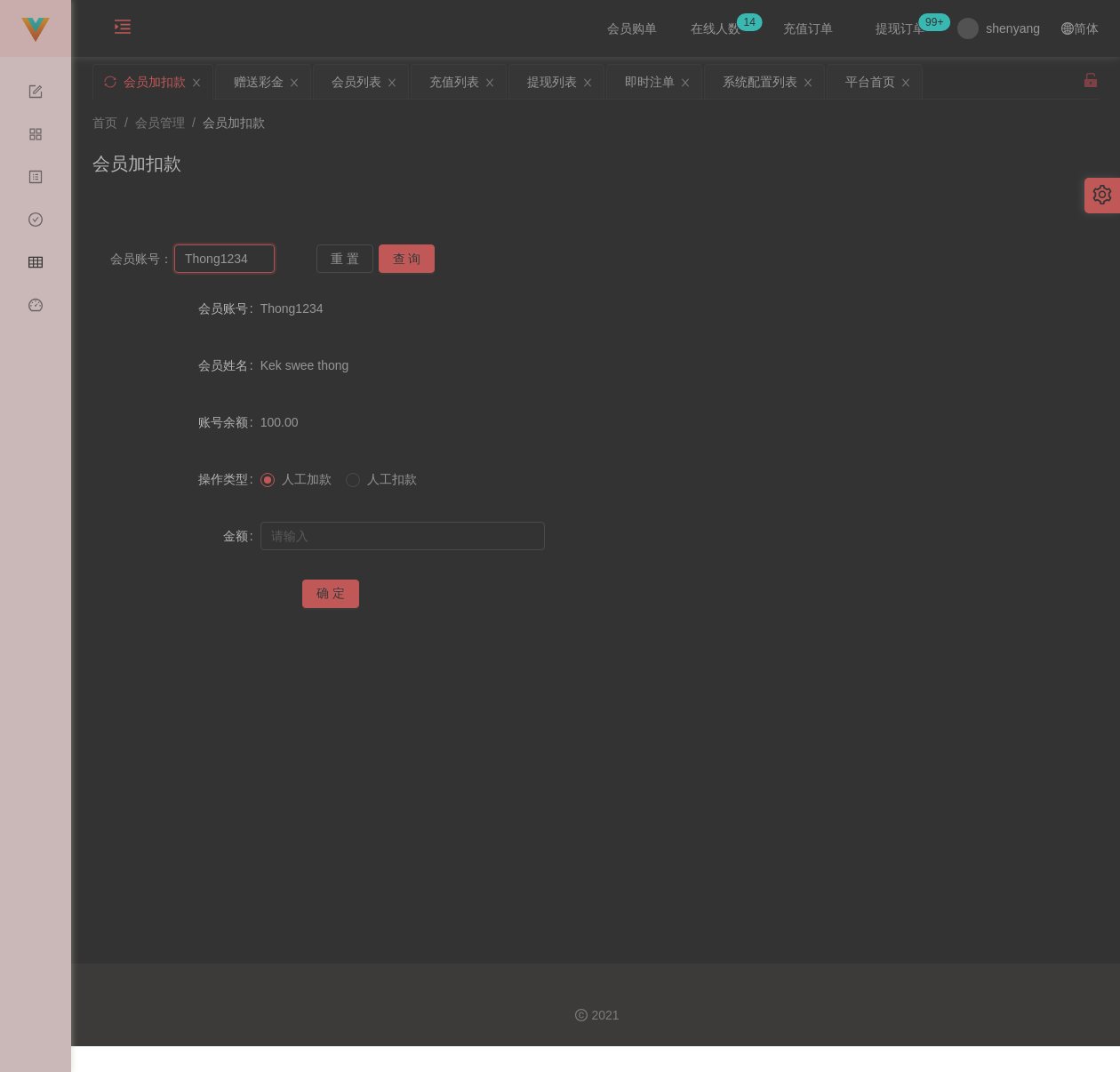
click at [259, 261] on input "Thong1234" at bounding box center [224, 258] width 100 height 29
paste input "Kuangzan3027"
type input "Kuangzan3027"
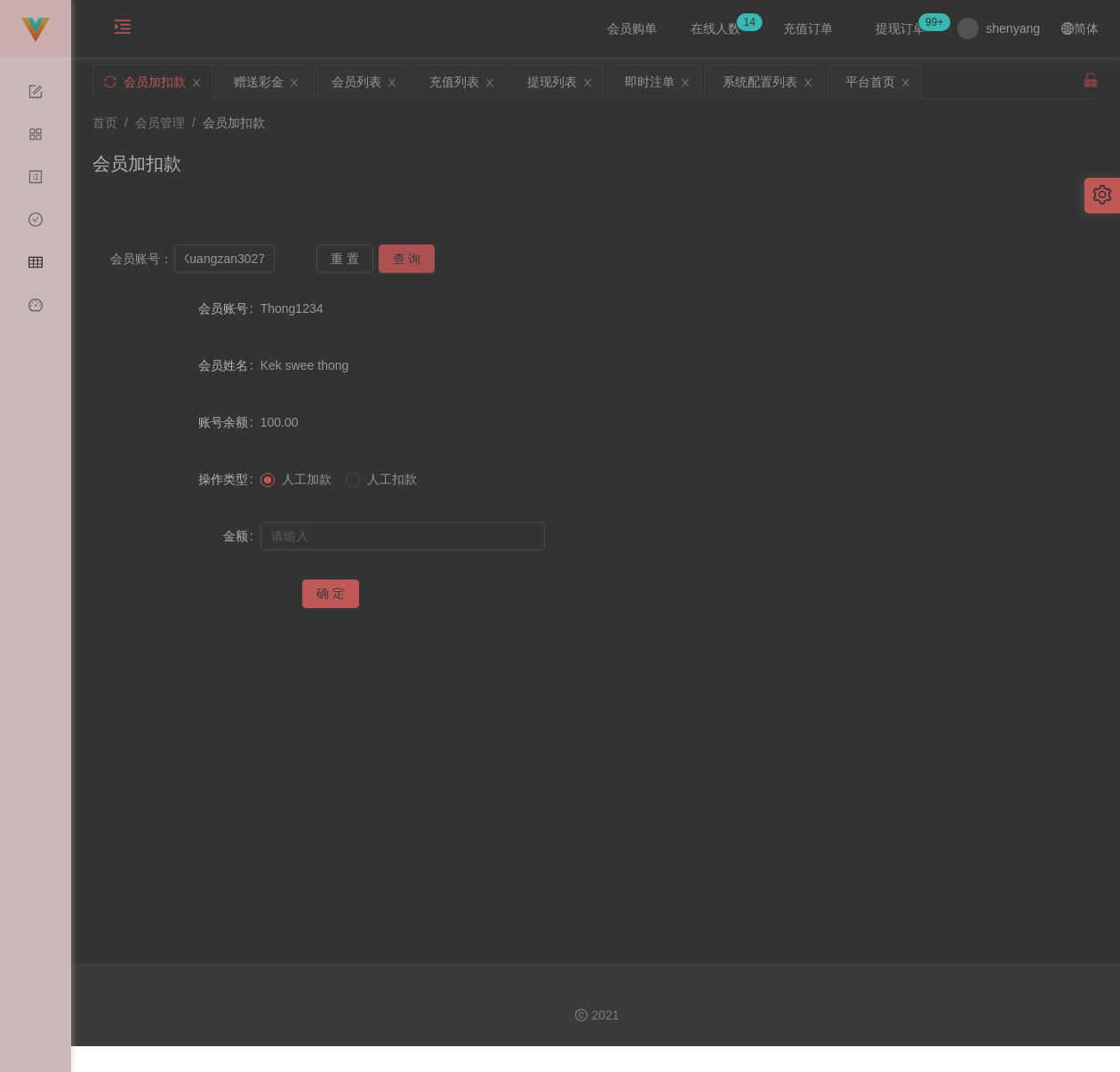
click at [408, 248] on button "查 询" at bounding box center [407, 258] width 56 height 29
click at [374, 538] on input "text" at bounding box center [402, 536] width 284 height 29
click at [415, 536] on input "text" at bounding box center [402, 536] width 284 height 29
paste input "8000"
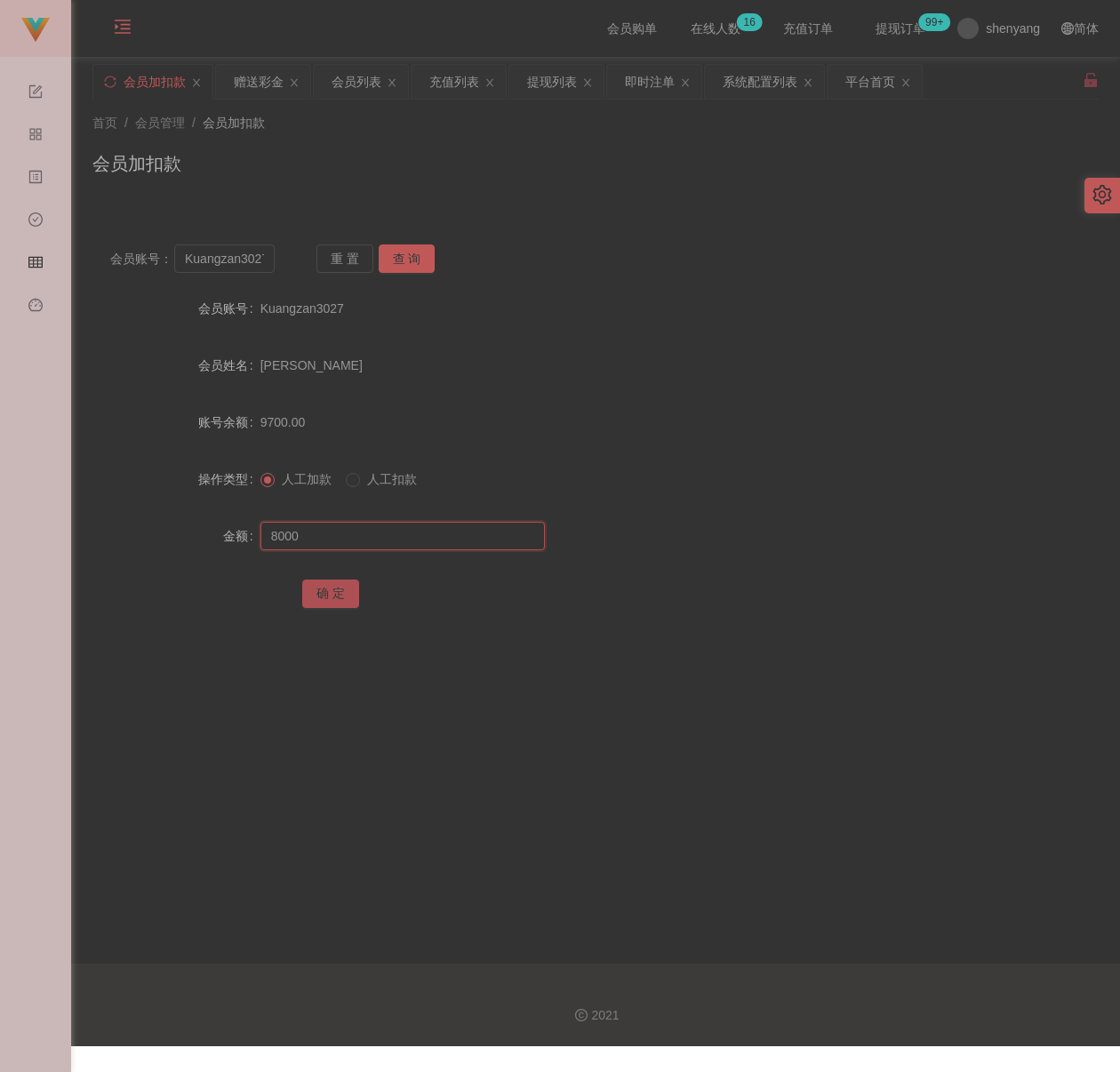
type input "8000"
click at [327, 608] on button "确 定" at bounding box center [329, 594] width 56 height 29
